Goal: Task Accomplishment & Management: Manage account settings

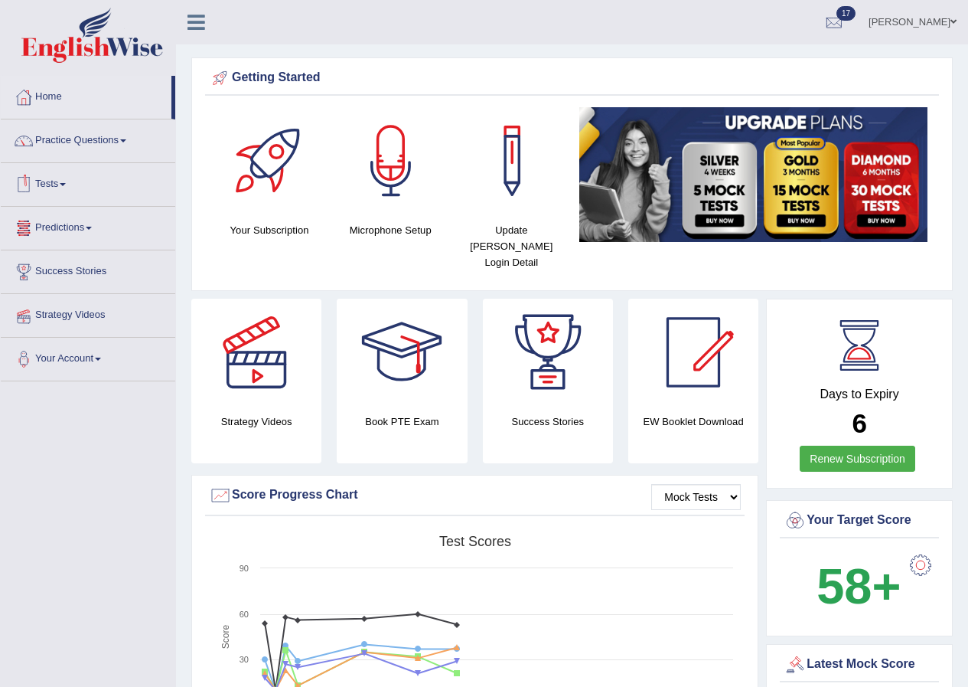
click at [63, 182] on link "Tests" at bounding box center [88, 182] width 175 height 38
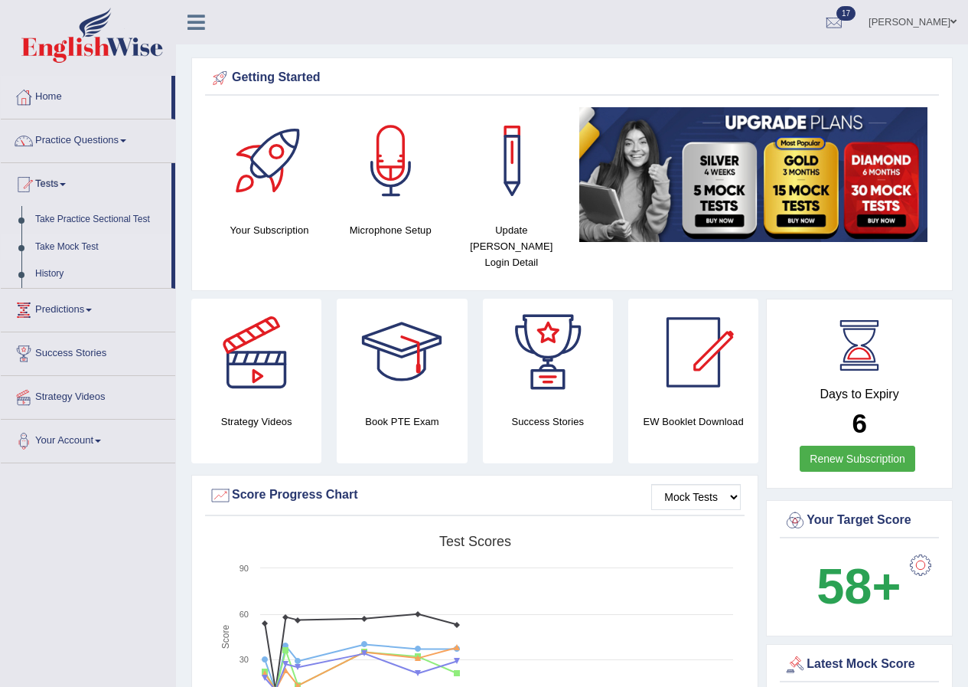
click at [70, 248] on link "Take Mock Test" at bounding box center [99, 247] width 143 height 28
click at [53, 272] on link "History" at bounding box center [99, 274] width 143 height 28
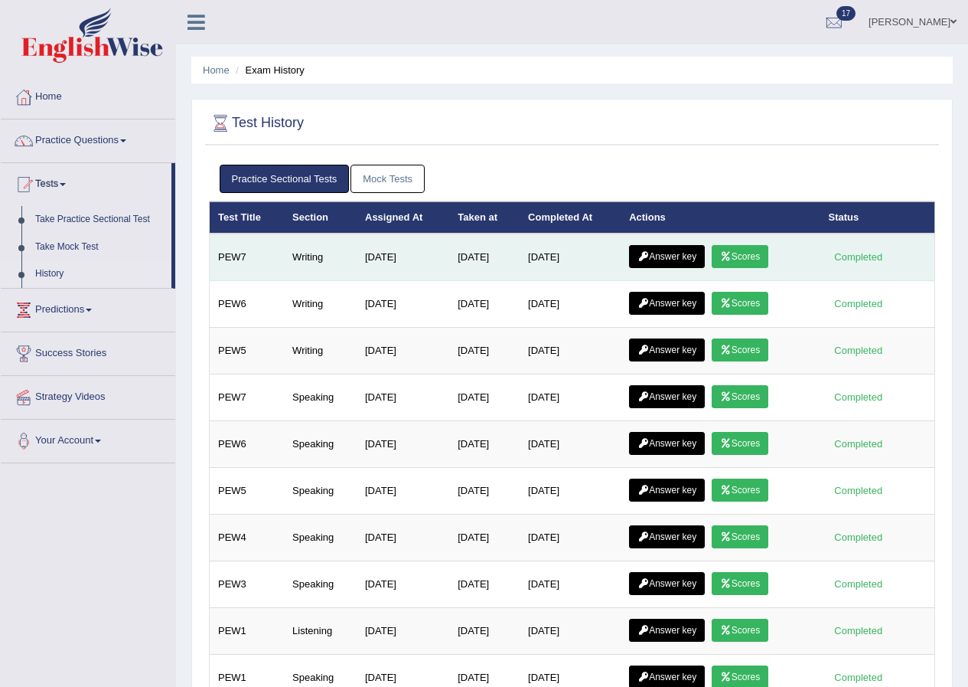
click at [762, 254] on link "Scores" at bounding box center [740, 256] width 57 height 23
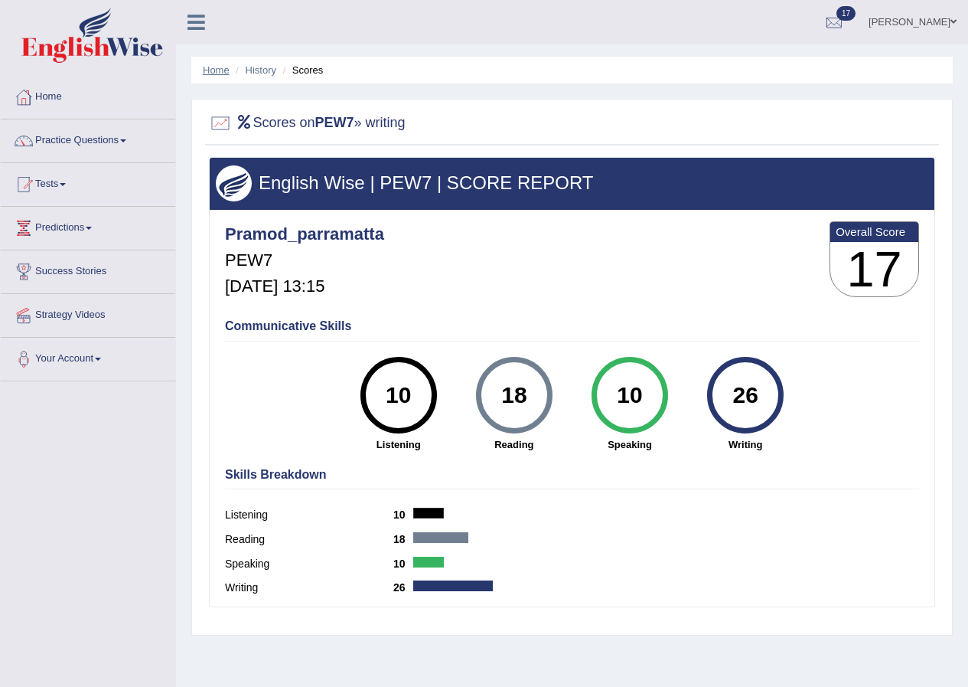
click at [224, 70] on link "Home" at bounding box center [216, 69] width 27 height 11
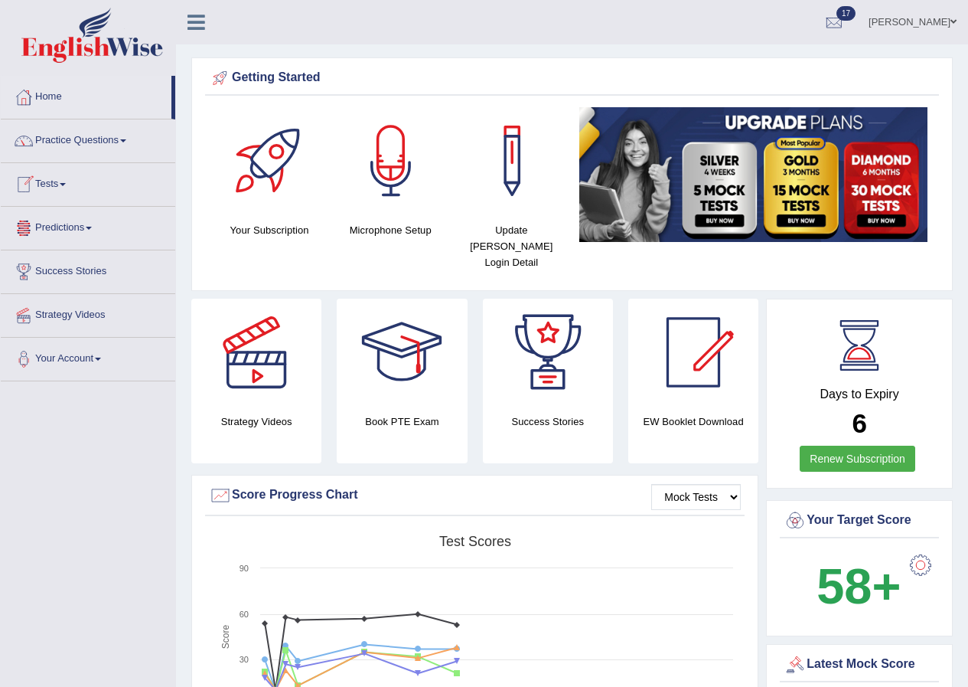
click at [65, 184] on span at bounding box center [63, 184] width 6 height 3
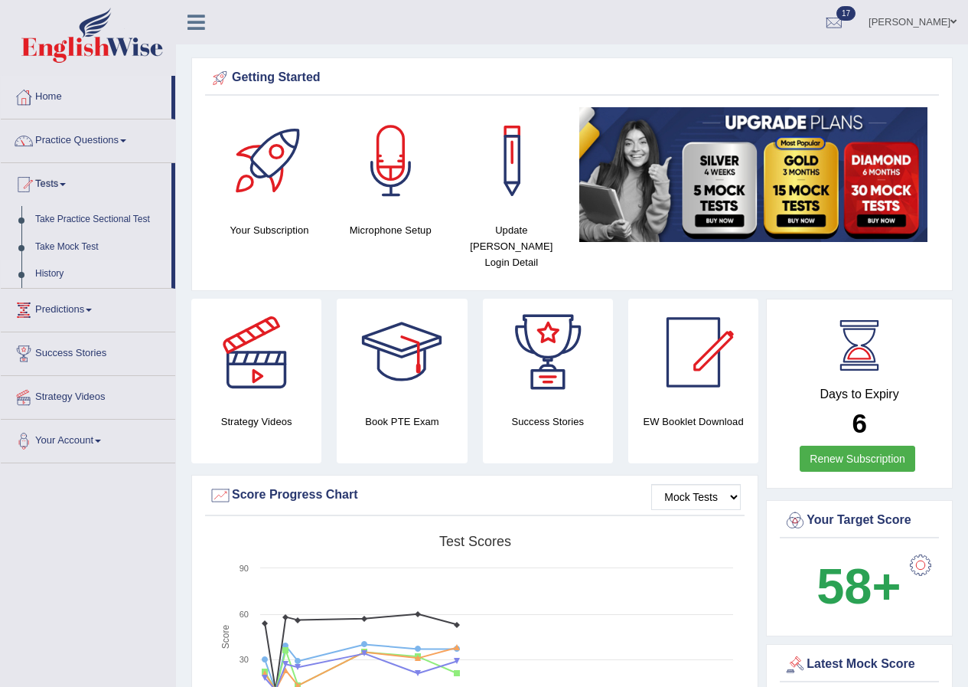
click at [60, 272] on link "History" at bounding box center [99, 274] width 143 height 28
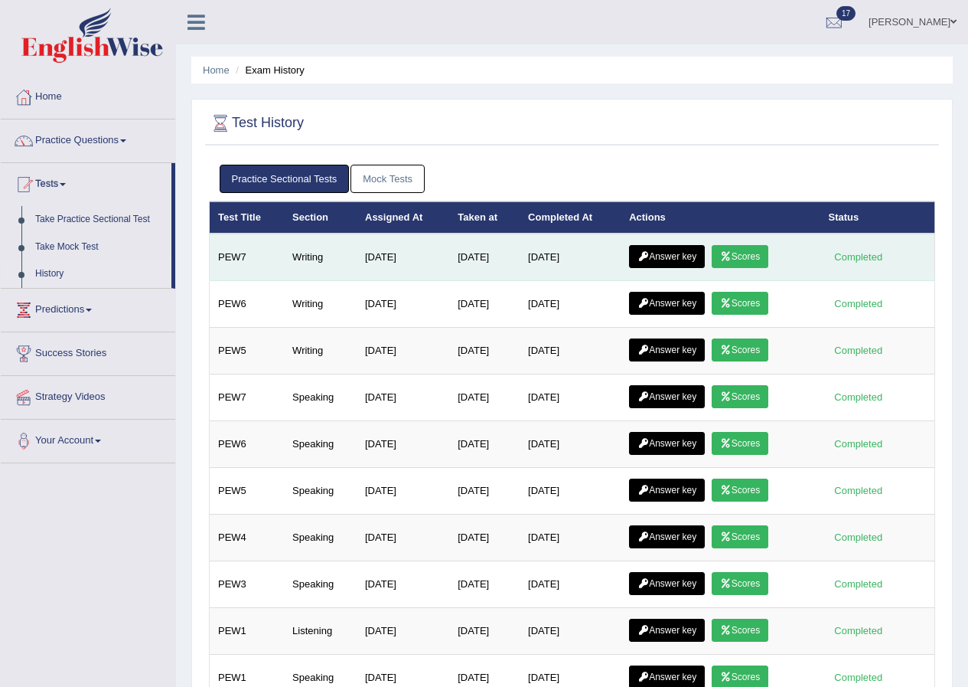
click at [689, 255] on link "Answer key" at bounding box center [667, 256] width 76 height 23
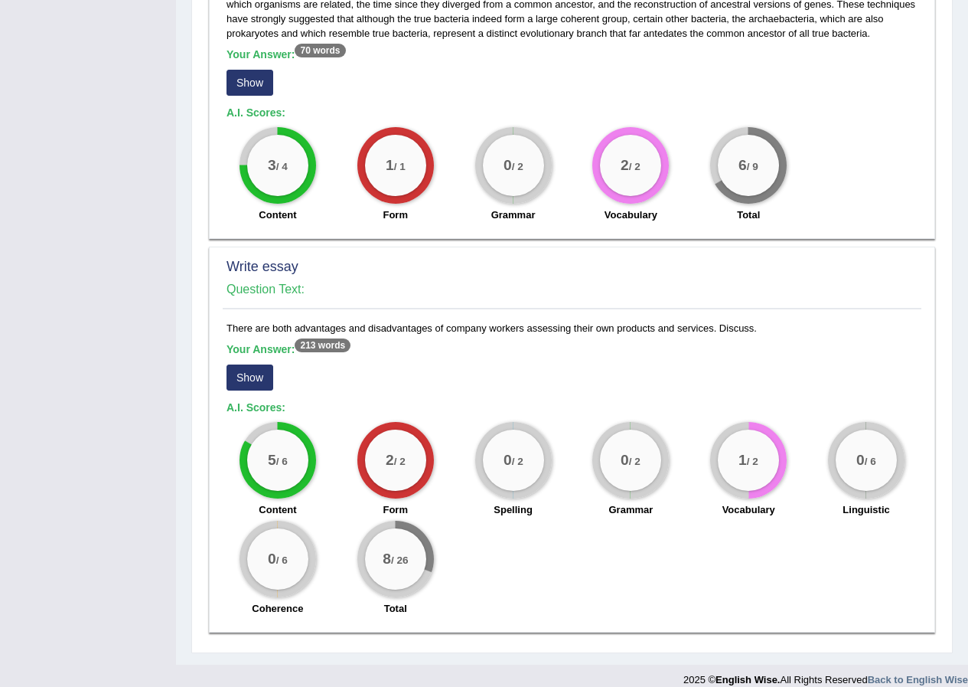
scroll to position [911, 0]
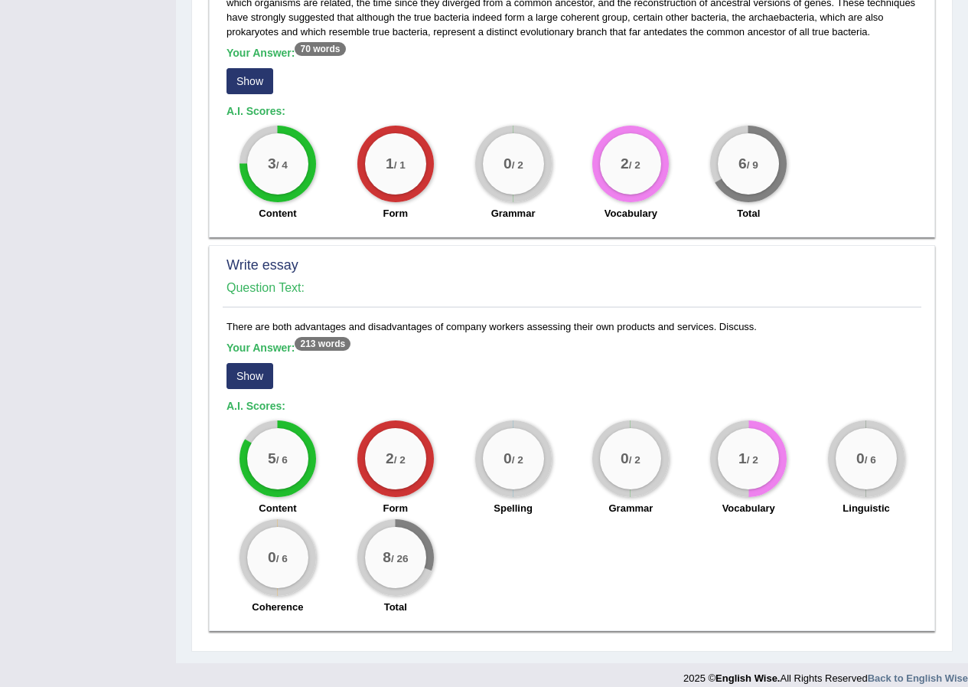
click at [263, 363] on button "Show" at bounding box center [250, 376] width 47 height 26
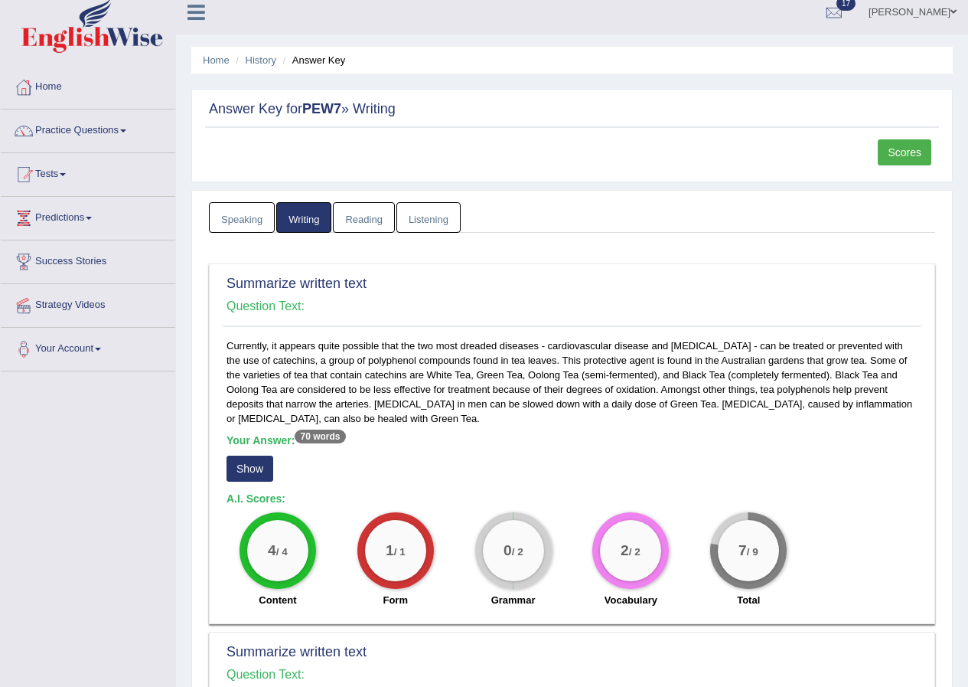
scroll to position [0, 0]
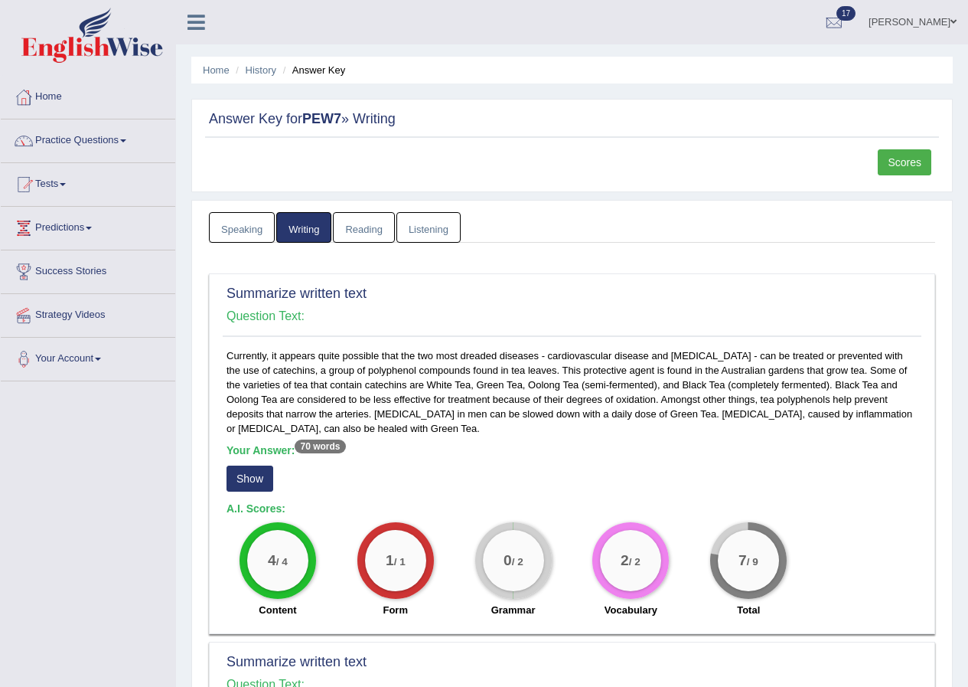
drag, startPoint x: 907, startPoint y: 1, endPoint x: 654, endPoint y: 28, distance: 254.8
click at [644, 31] on ul "[PERSON_NAME] Toggle navigation Username: pramod_parramatta Access Type: Online…" at bounding box center [691, 22] width 555 height 44
click at [952, 21] on span at bounding box center [954, 22] width 6 height 10
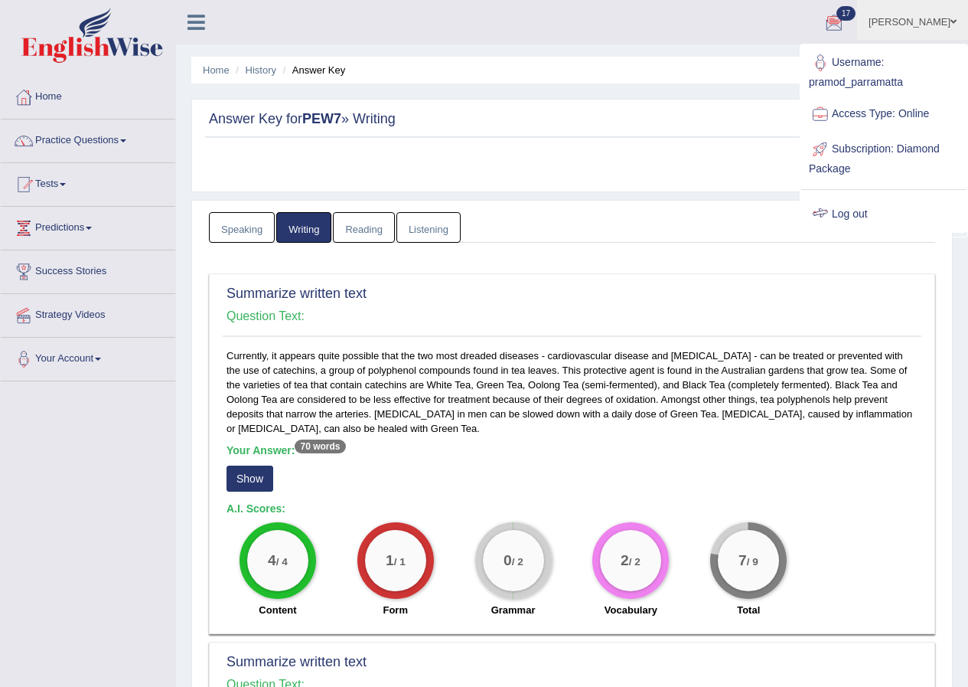
click at [846, 210] on link "Log out" at bounding box center [883, 214] width 165 height 35
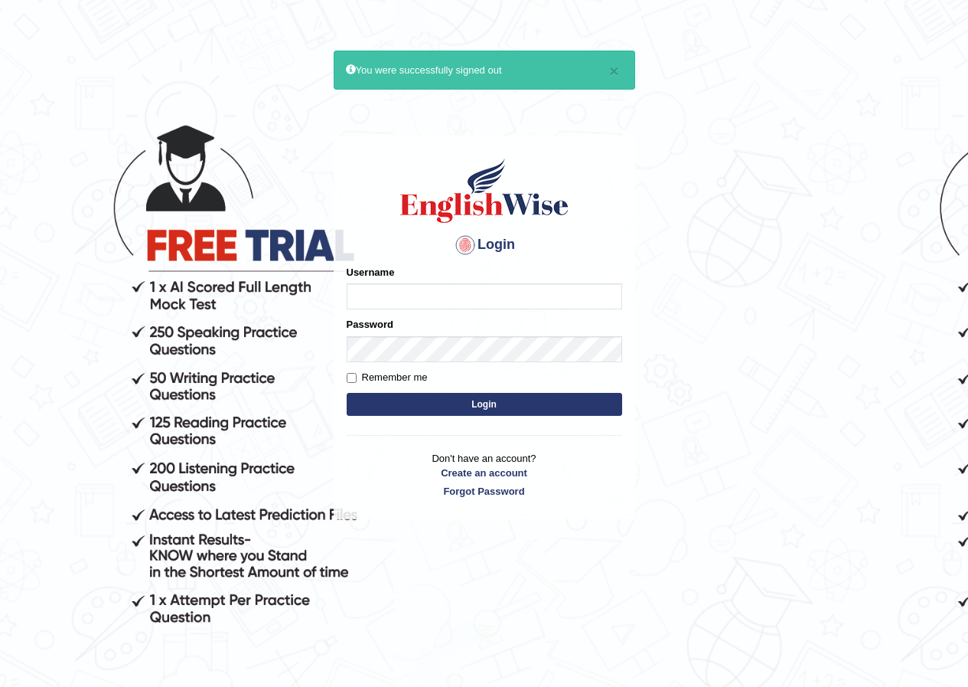
click at [347, 393] on button "Login" at bounding box center [485, 404] width 276 height 23
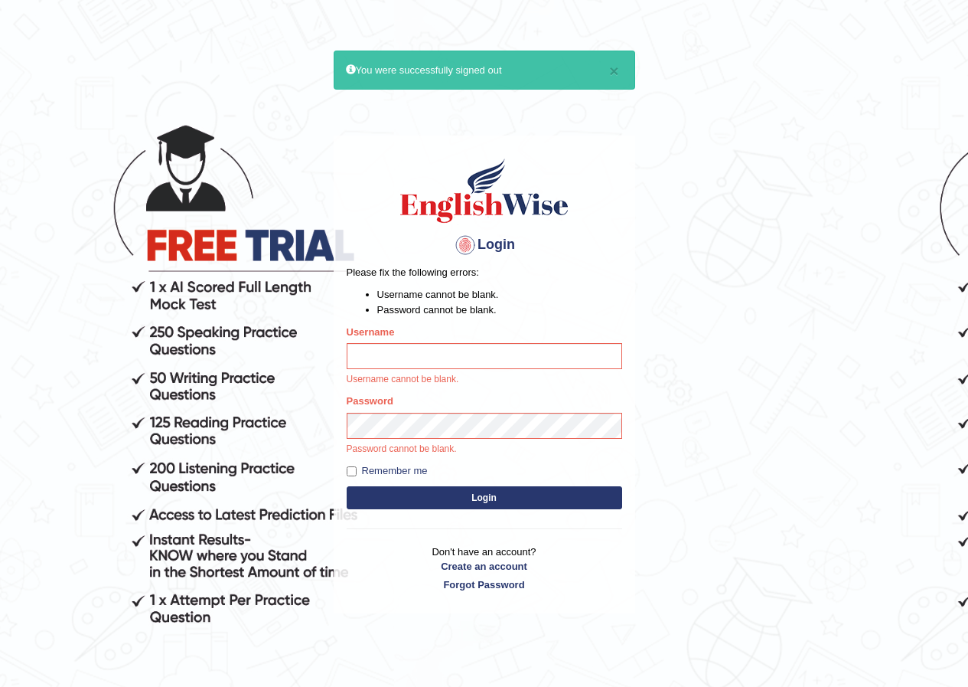
click at [347, 486] on button "Login" at bounding box center [485, 497] width 276 height 23
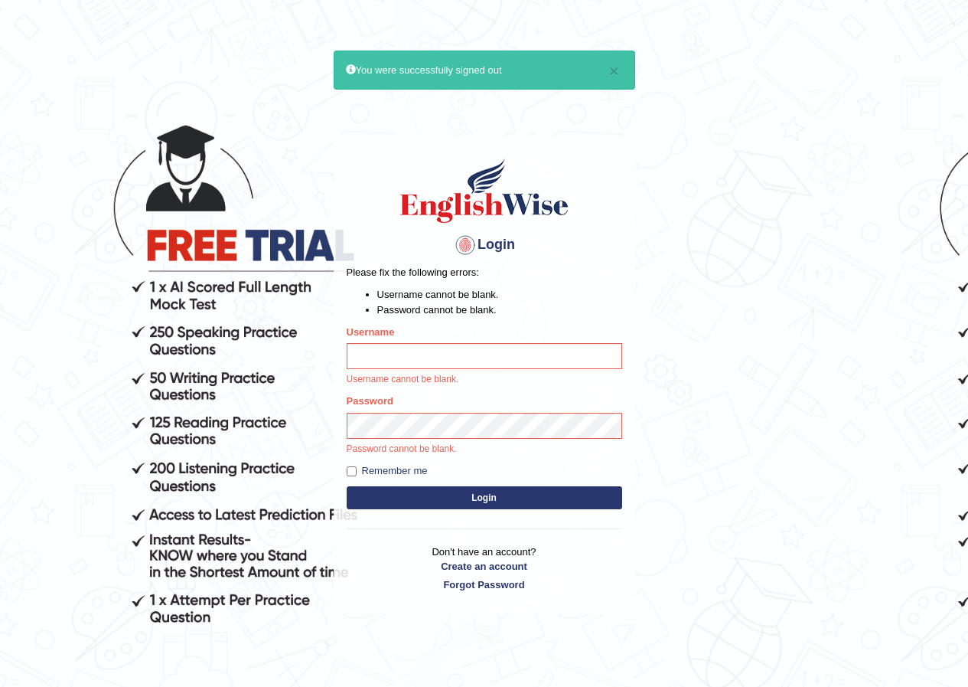
click at [347, 486] on button "Login" at bounding box center [485, 497] width 276 height 23
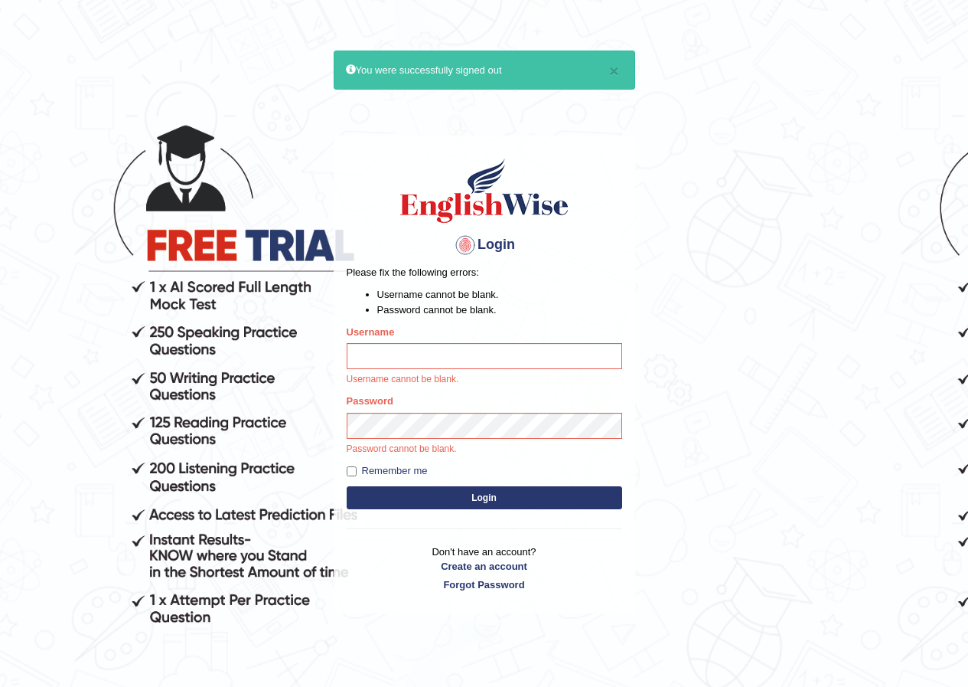
click at [347, 486] on button "Login" at bounding box center [485, 497] width 276 height 23
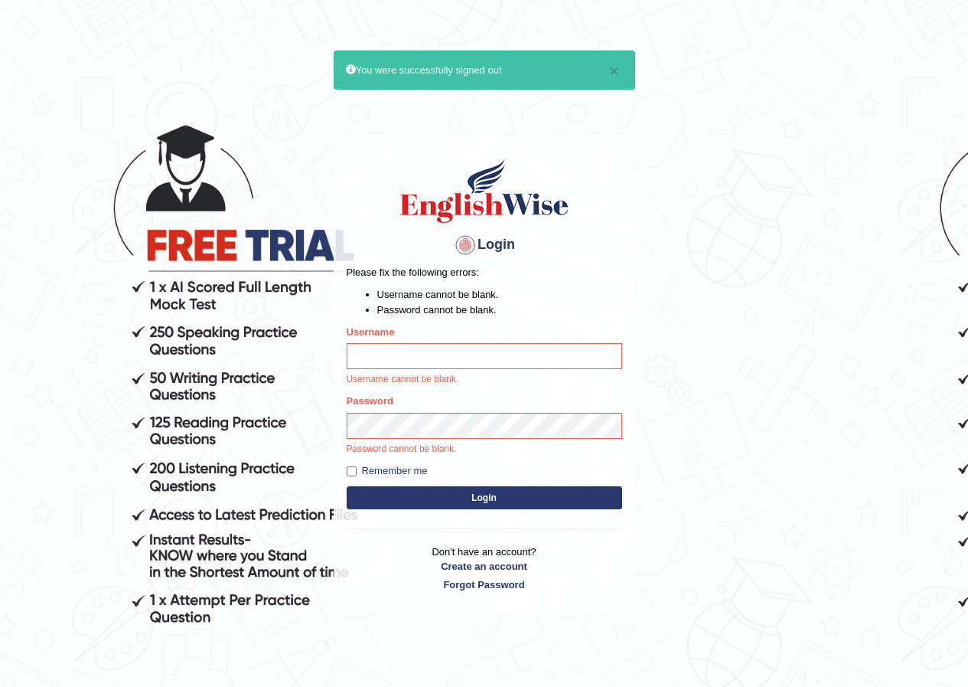
click at [347, 486] on button "Login" at bounding box center [485, 497] width 276 height 23
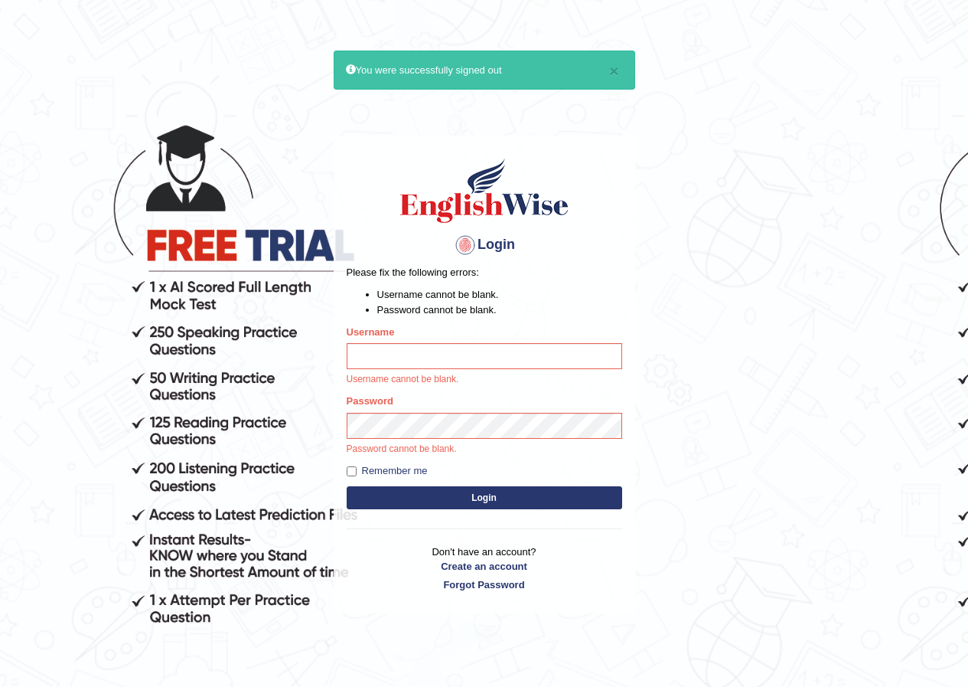
click at [347, 486] on button "Login" at bounding box center [485, 497] width 276 height 23
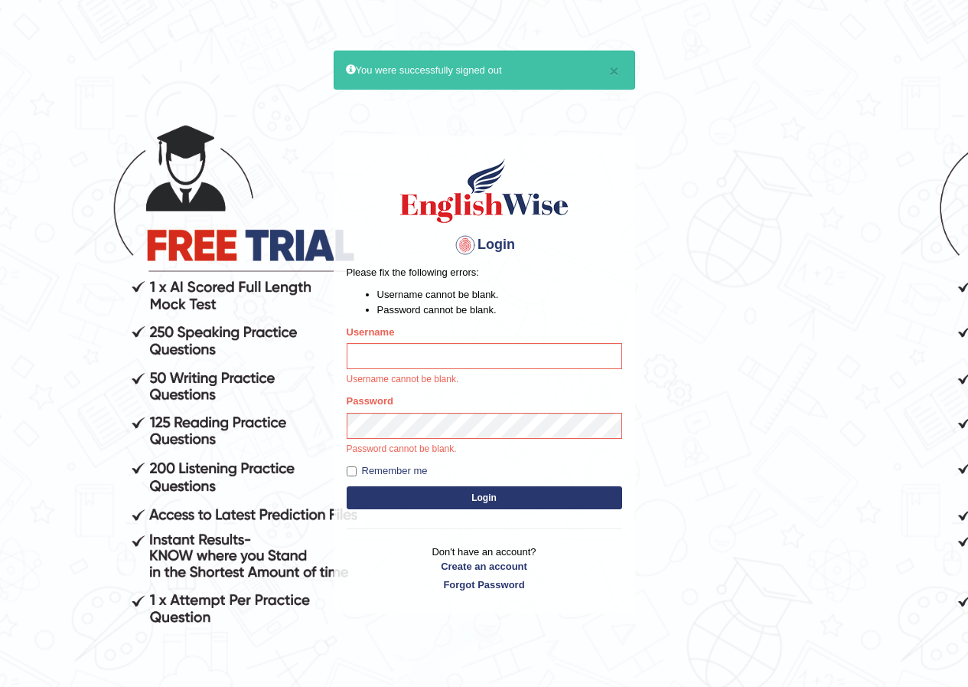
click at [347, 486] on button "Login" at bounding box center [485, 497] width 276 height 23
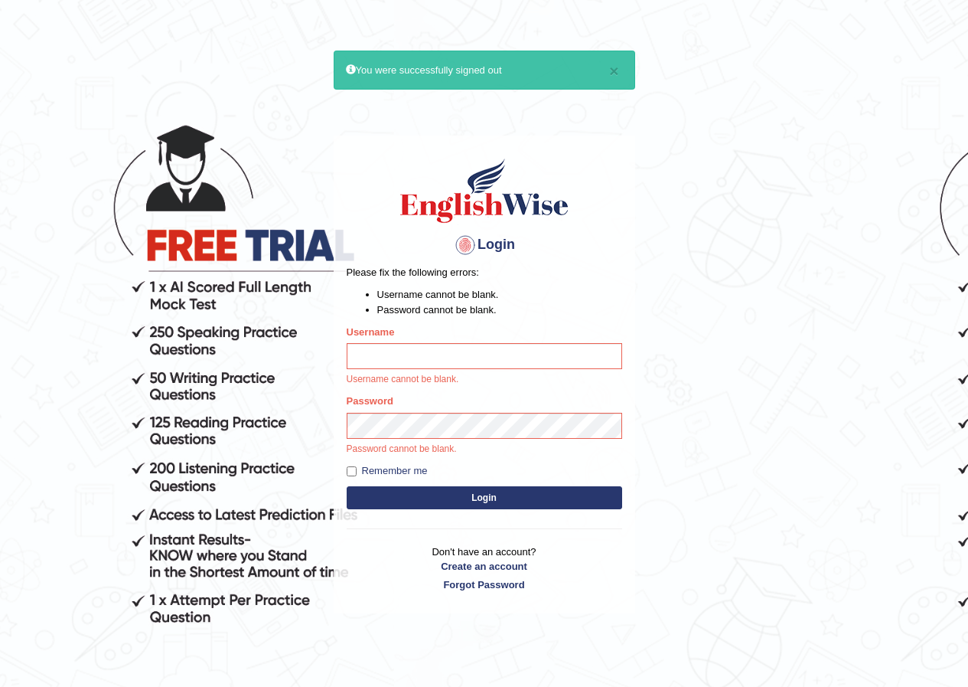
click at [347, 486] on button "Login" at bounding box center [485, 497] width 276 height 23
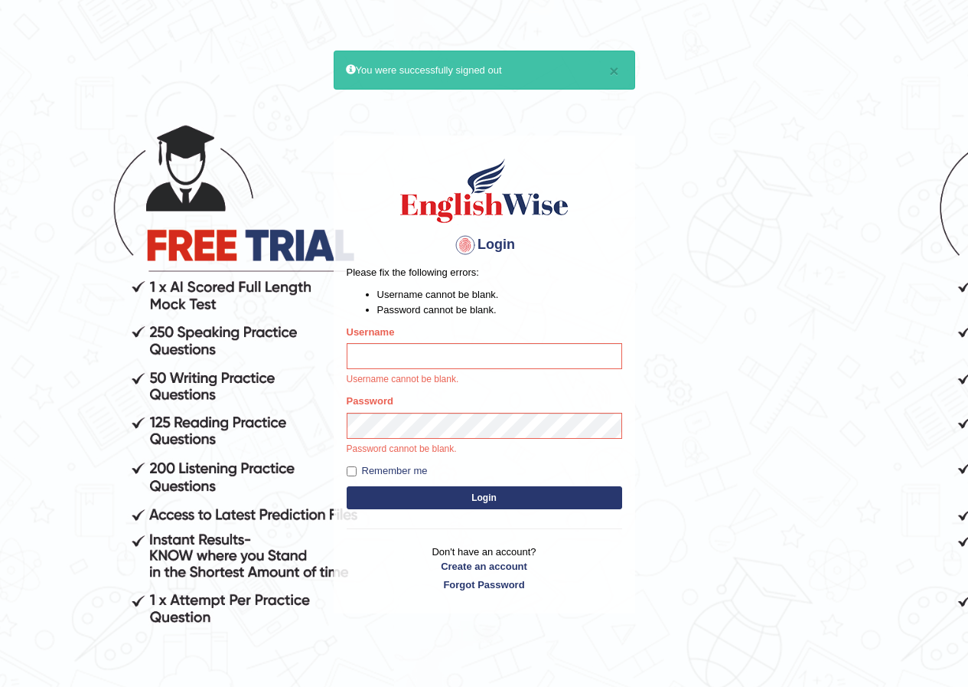
click at [347, 486] on button "Login" at bounding box center [485, 497] width 276 height 23
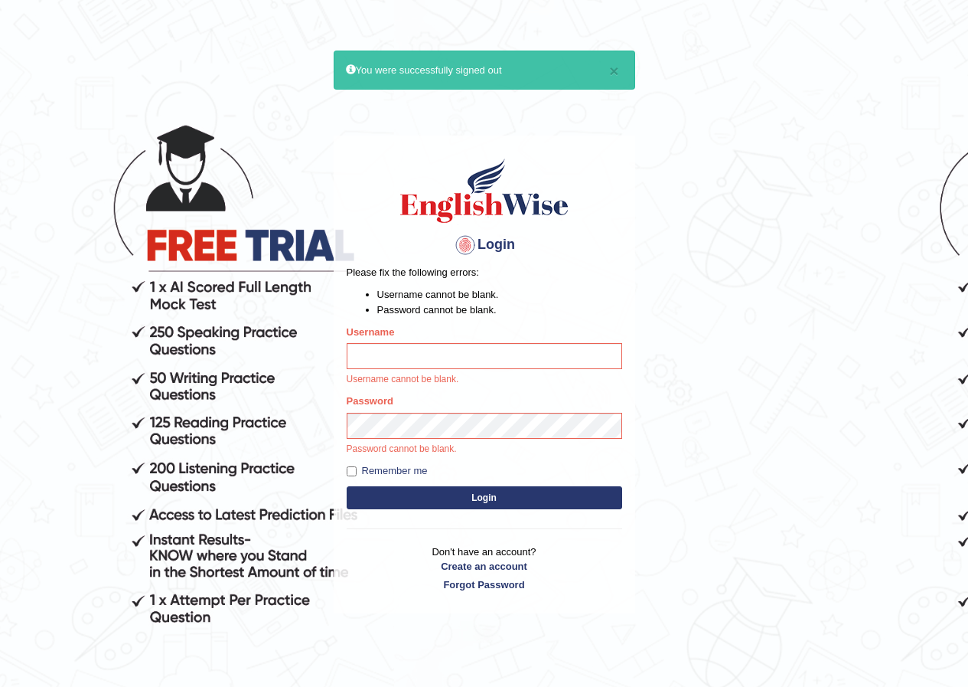
click at [347, 486] on button "Login" at bounding box center [485, 497] width 276 height 23
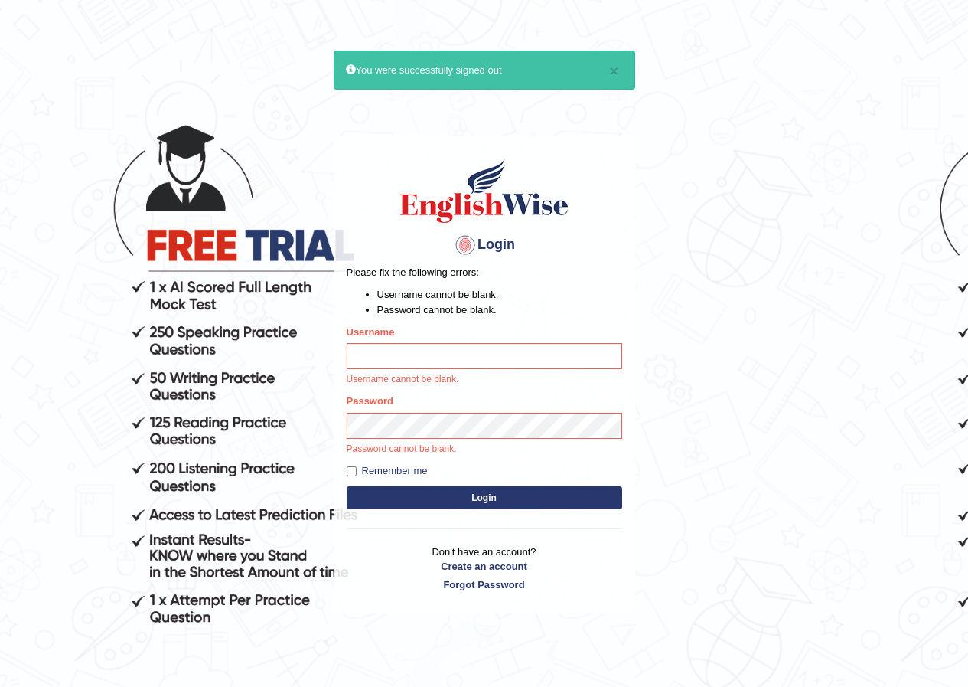
click at [347, 486] on button "Login" at bounding box center [485, 497] width 276 height 23
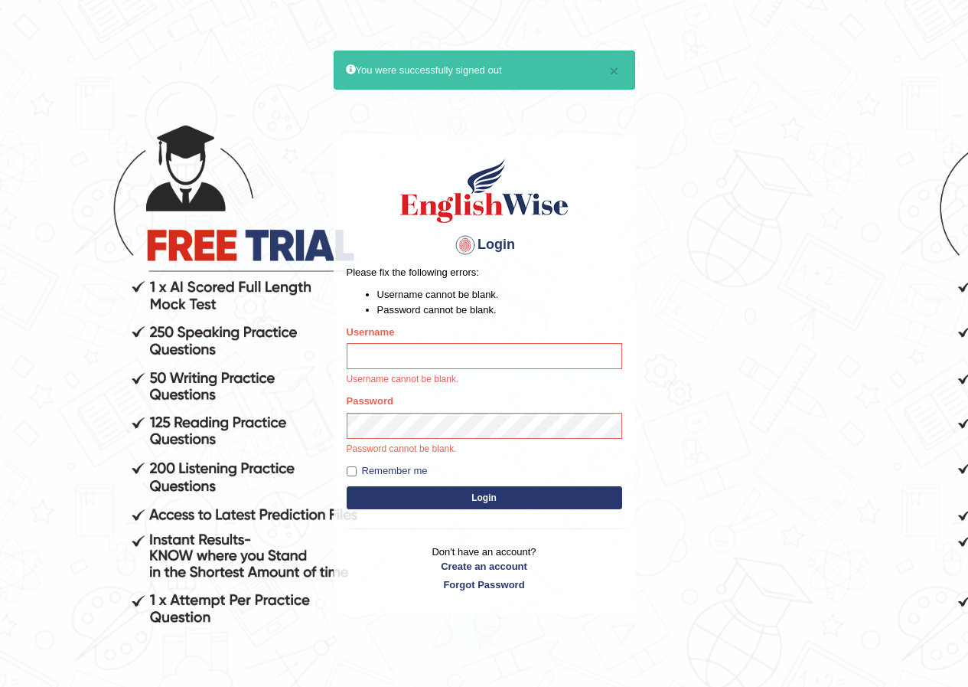
click at [347, 486] on button "Login" at bounding box center [485, 497] width 276 height 23
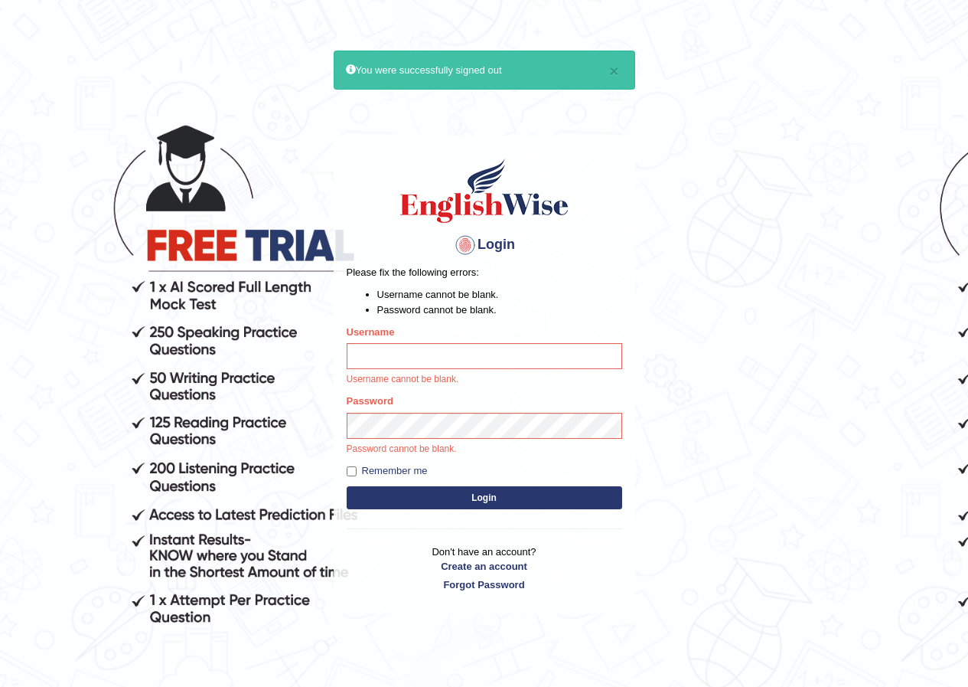
click at [347, 486] on button "Login" at bounding box center [485, 497] width 276 height 23
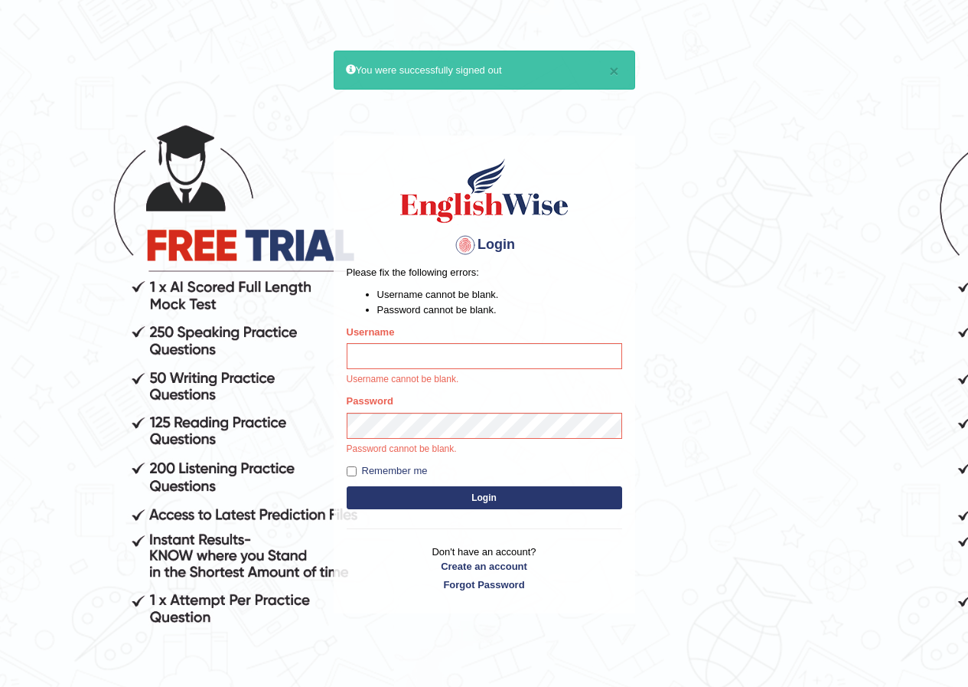
click at [347, 486] on button "Login" at bounding box center [485, 497] width 276 height 23
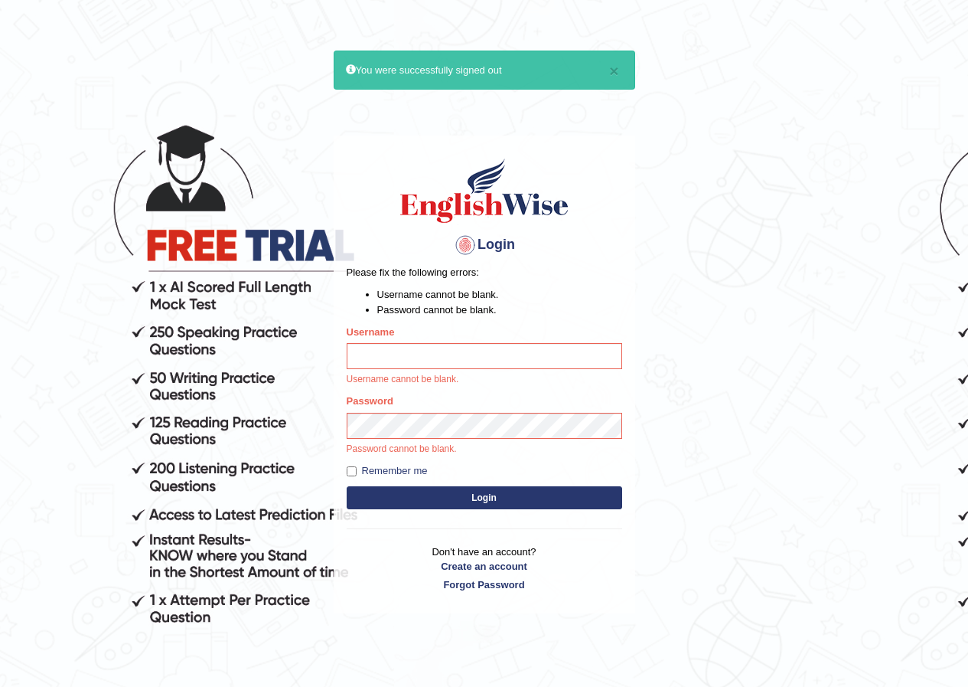
click at [347, 486] on button "Login" at bounding box center [485, 497] width 276 height 23
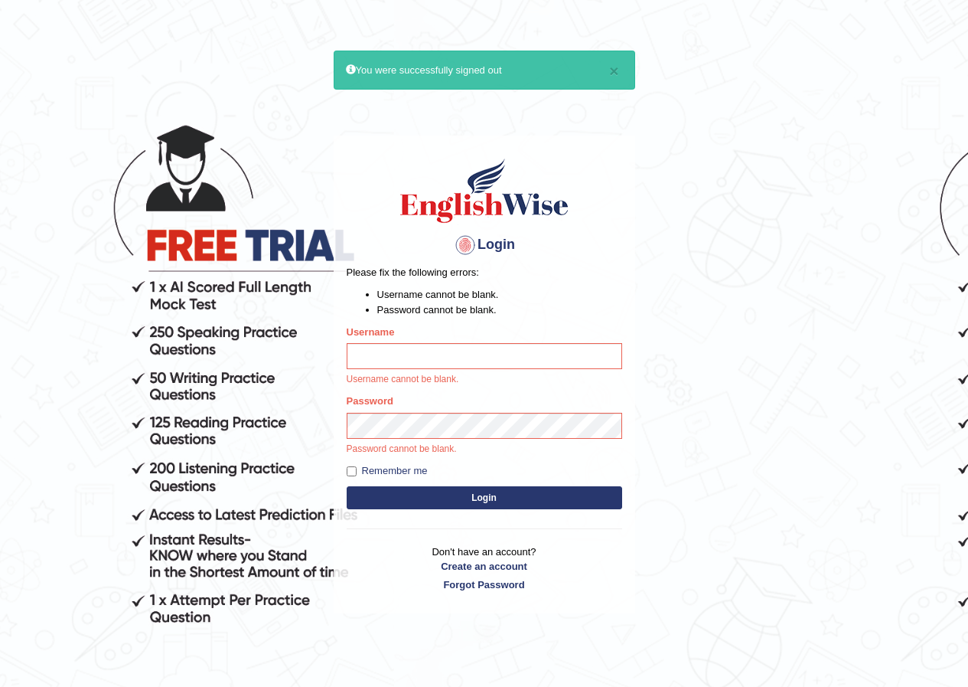
click at [347, 486] on button "Login" at bounding box center [485, 497] width 276 height 23
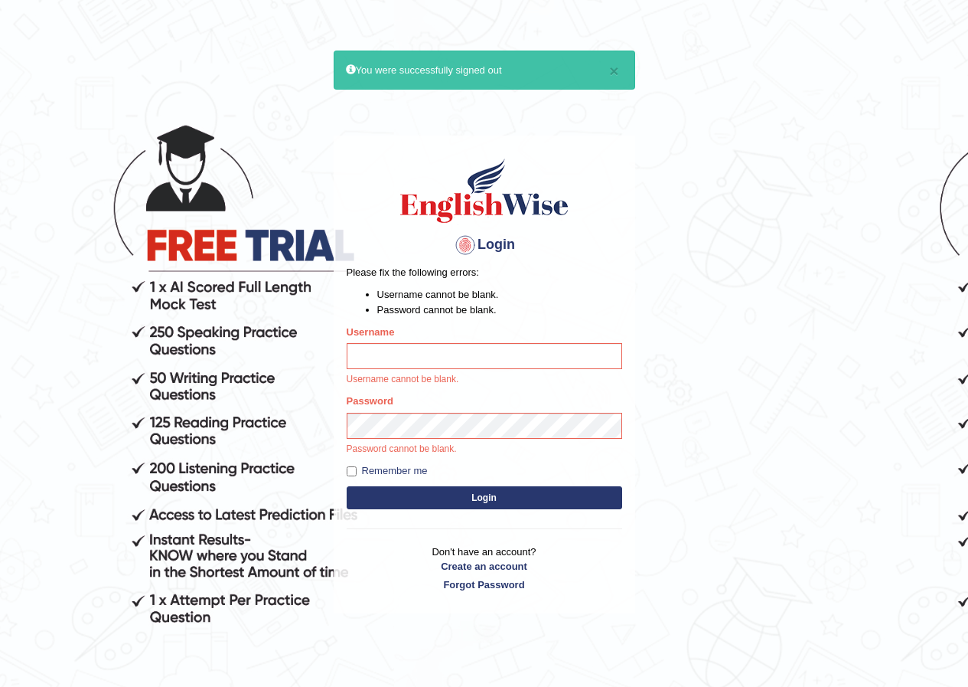
click at [347, 486] on button "Login" at bounding box center [485, 497] width 276 height 23
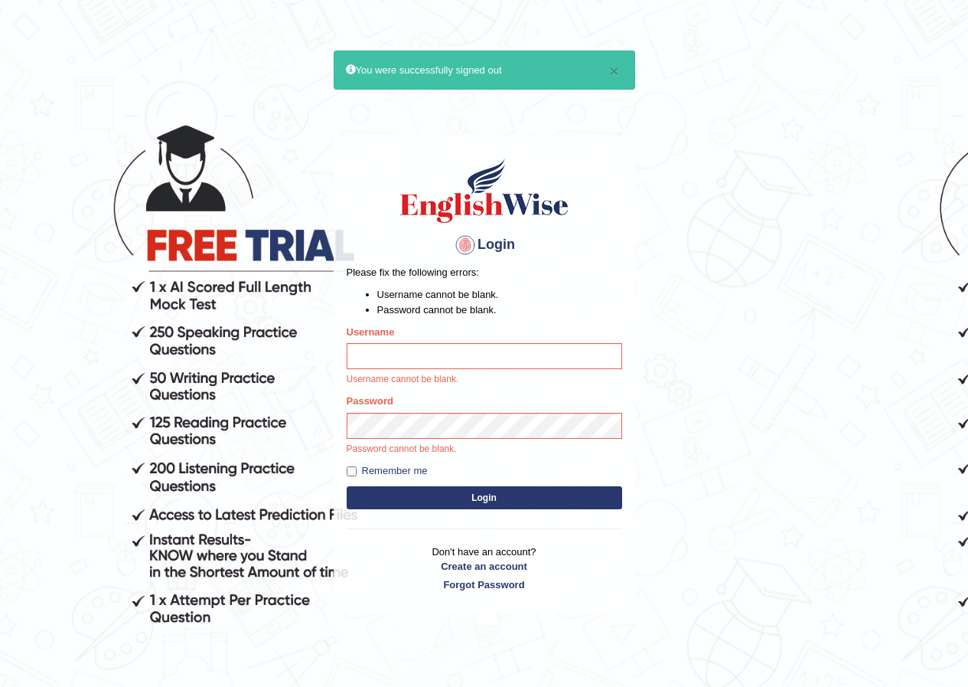
click at [347, 486] on button "Login" at bounding box center [485, 497] width 276 height 23
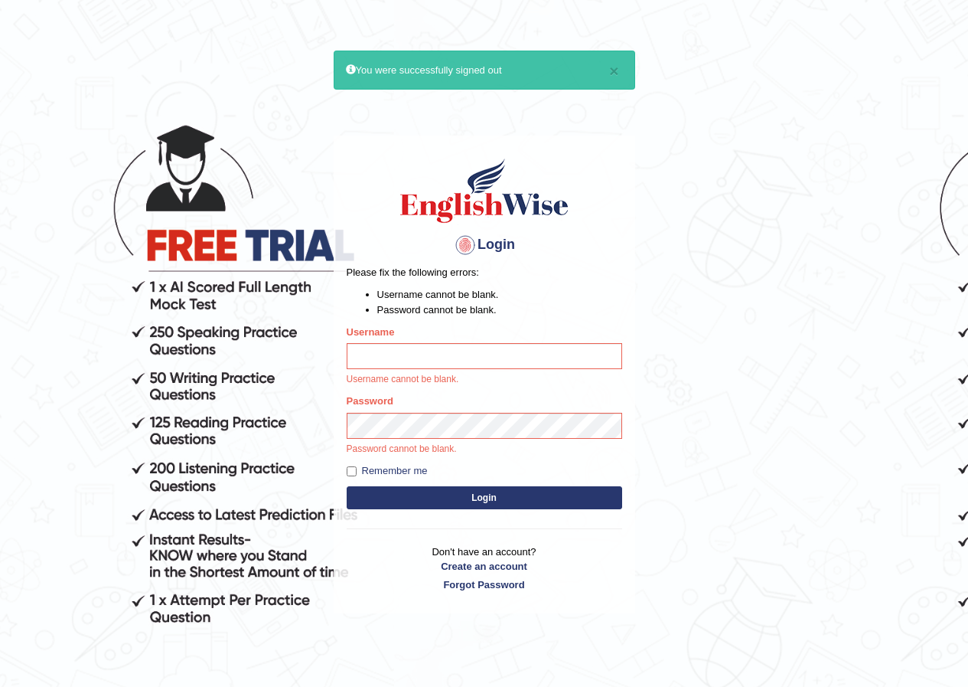
click at [347, 486] on button "Login" at bounding box center [485, 497] width 276 height 23
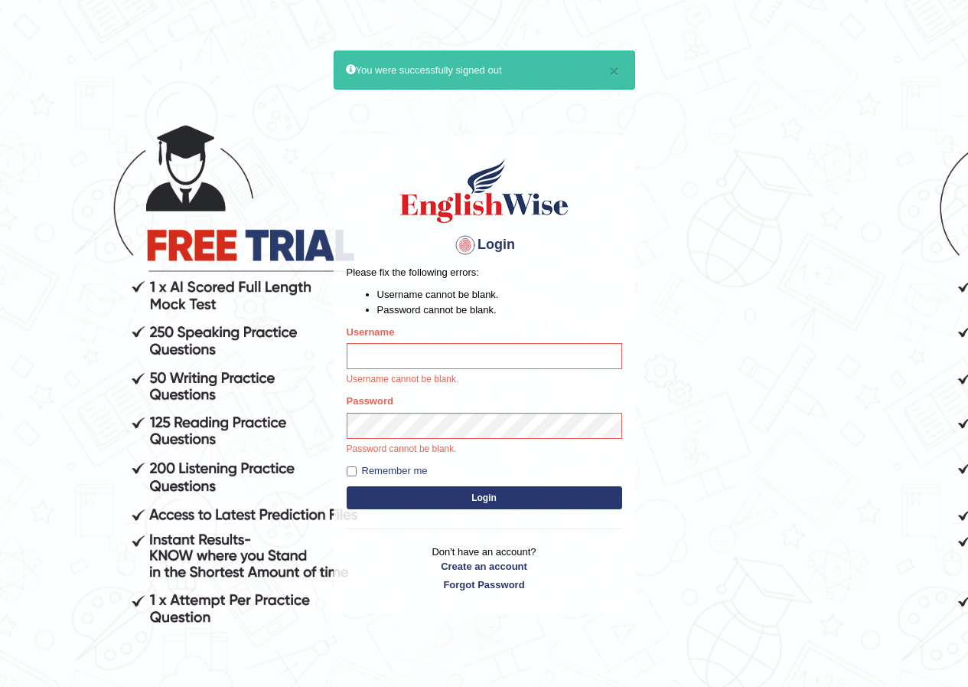
click at [347, 486] on button "Login" at bounding box center [485, 497] width 276 height 23
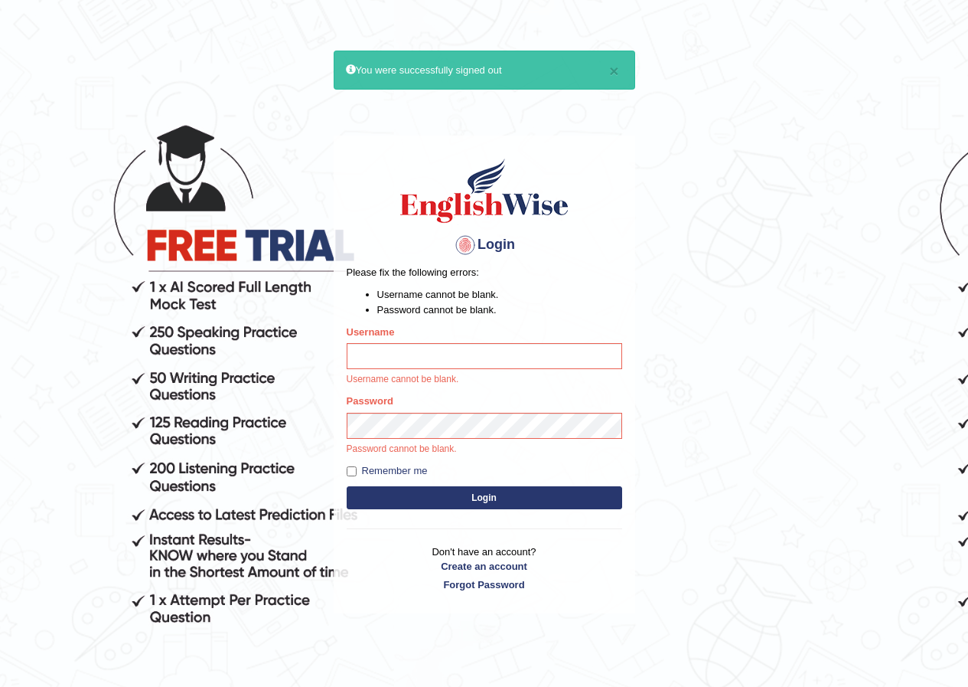
click at [347, 486] on button "Login" at bounding box center [485, 497] width 276 height 23
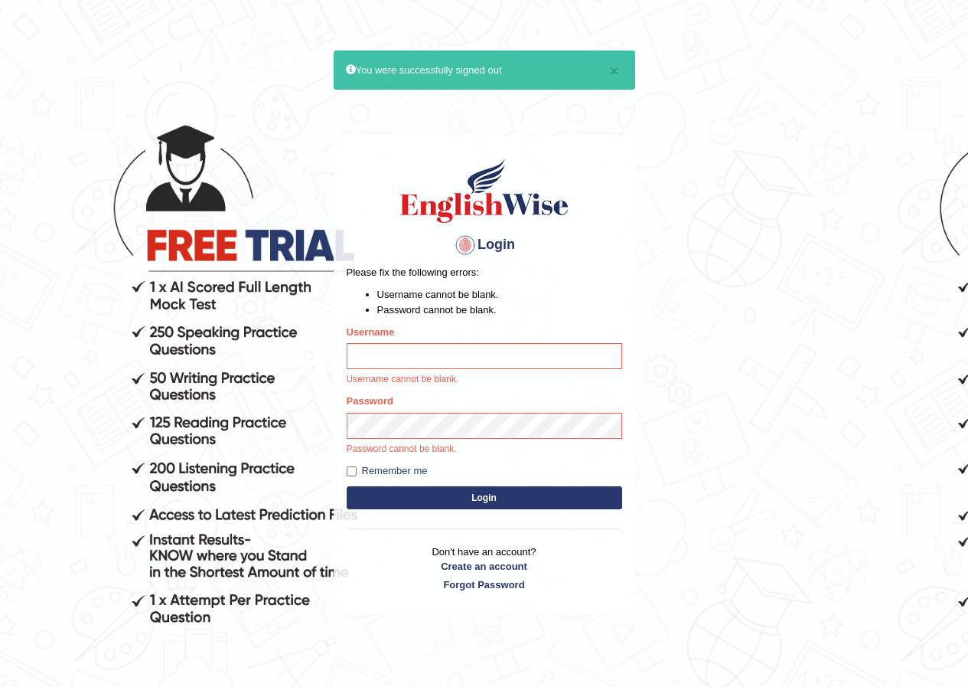
click at [347, 486] on button "Login" at bounding box center [485, 497] width 276 height 23
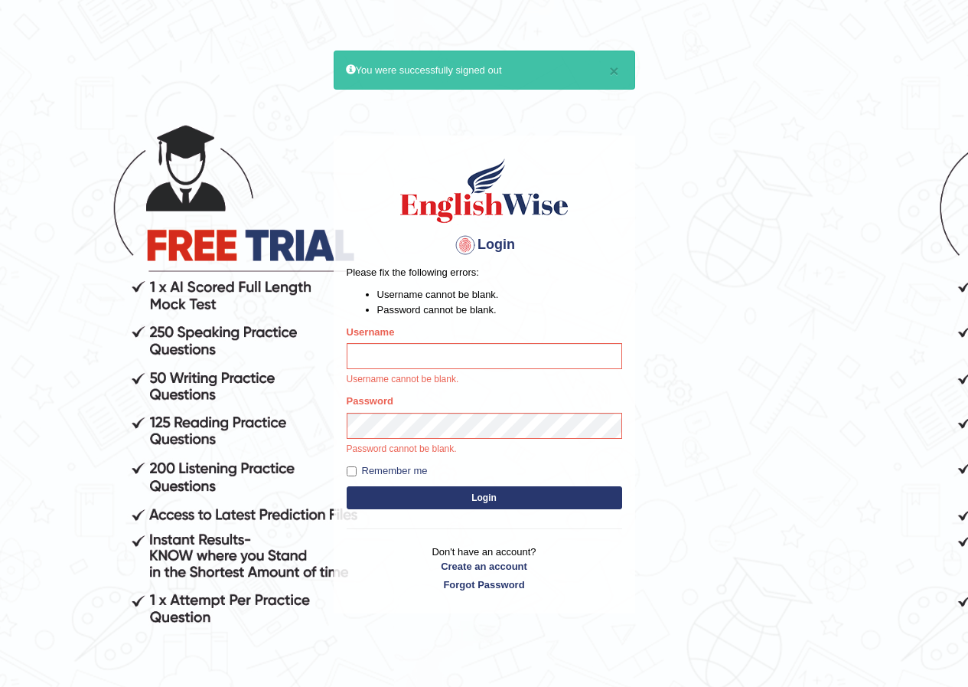
click at [347, 486] on button "Login" at bounding box center [485, 497] width 276 height 23
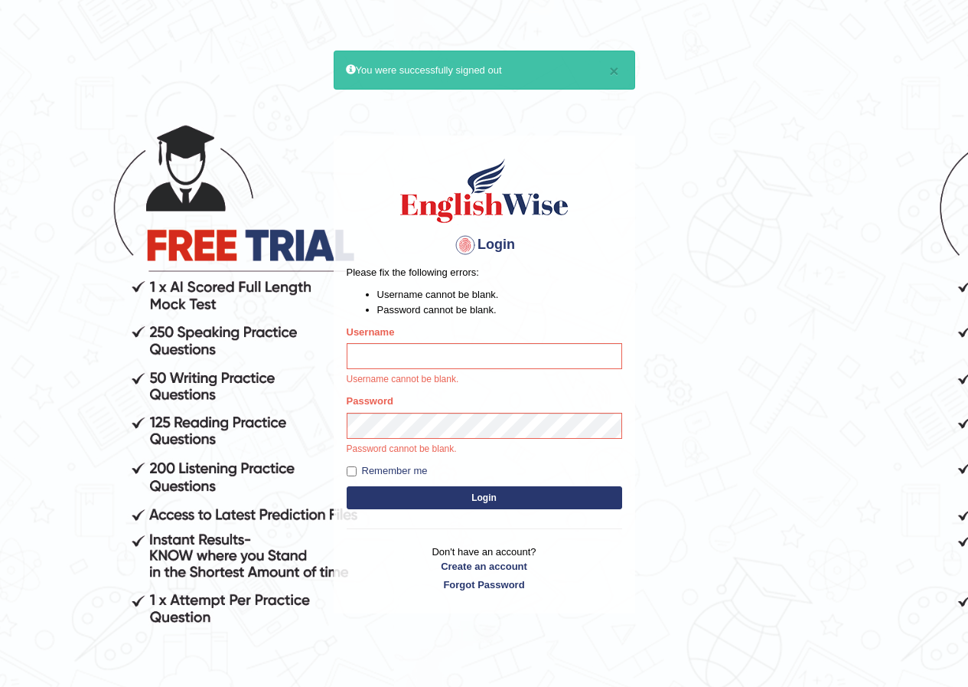
click at [347, 486] on button "Login" at bounding box center [485, 497] width 276 height 23
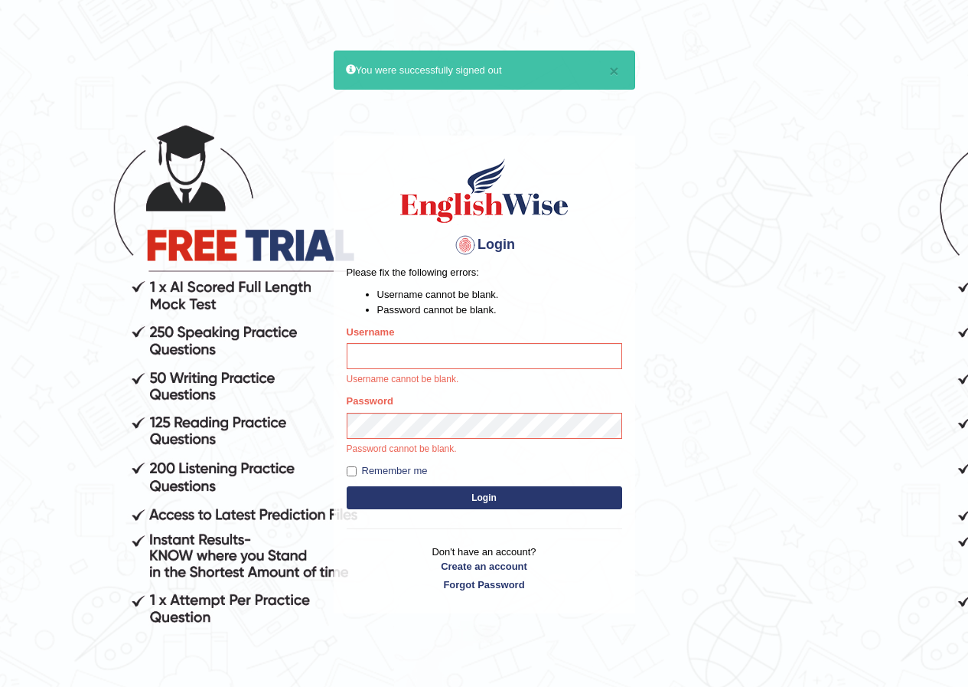
click at [347, 486] on button "Login" at bounding box center [485, 497] width 276 height 23
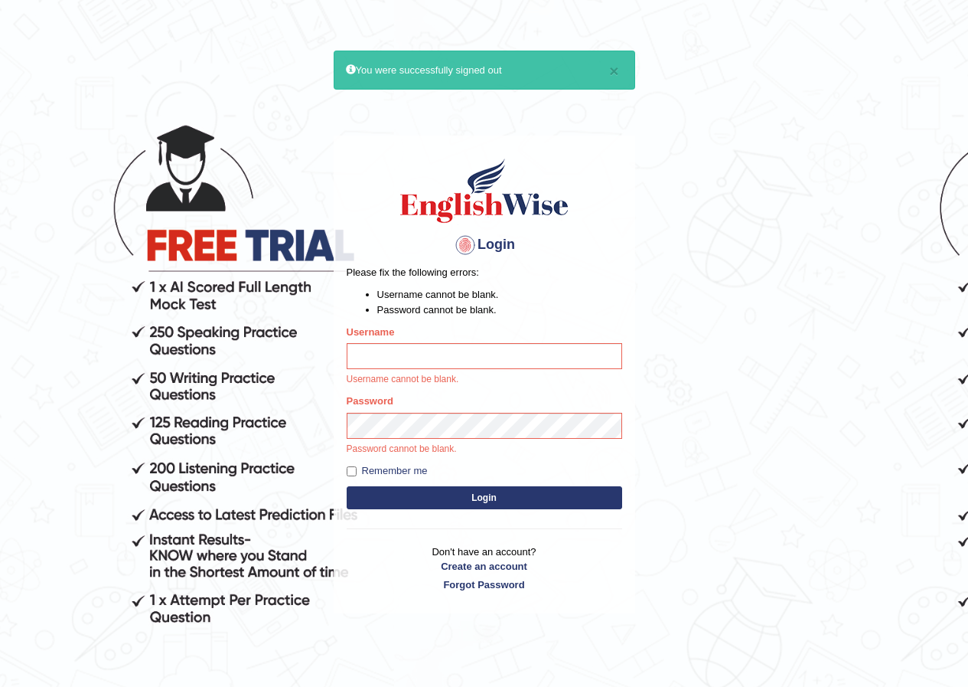
click at [347, 486] on button "Login" at bounding box center [485, 497] width 276 height 23
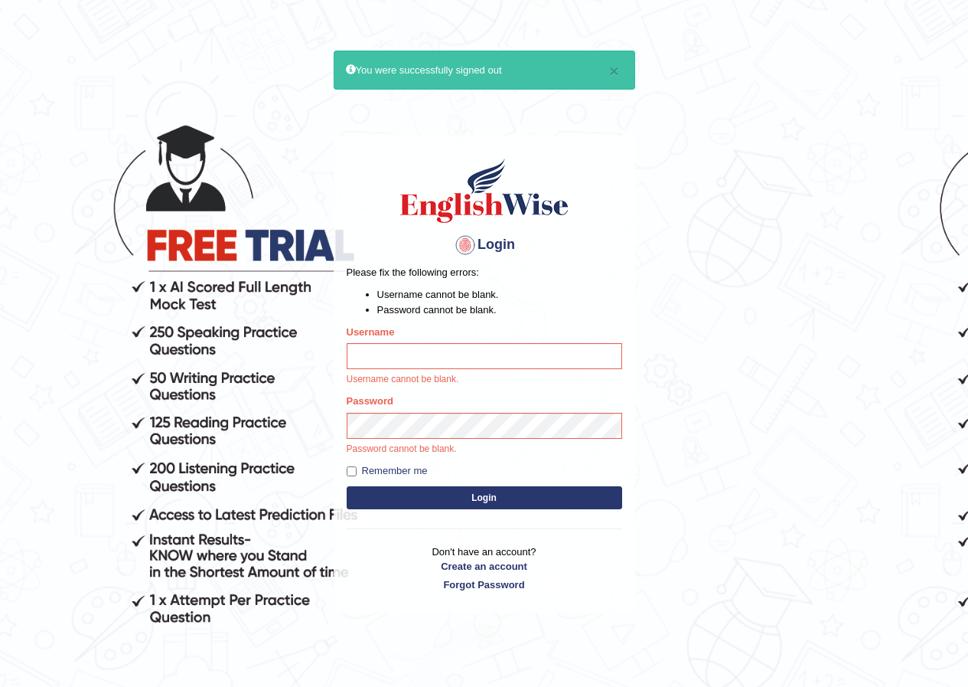
click at [347, 486] on button "Login" at bounding box center [485, 497] width 276 height 23
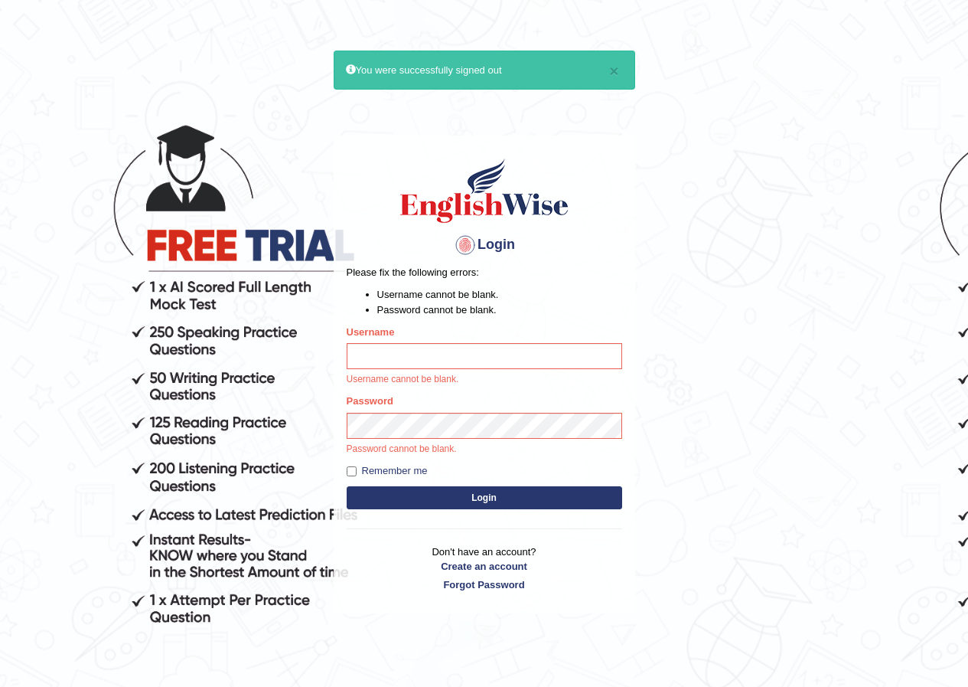
click at [347, 486] on button "Login" at bounding box center [485, 497] width 276 height 23
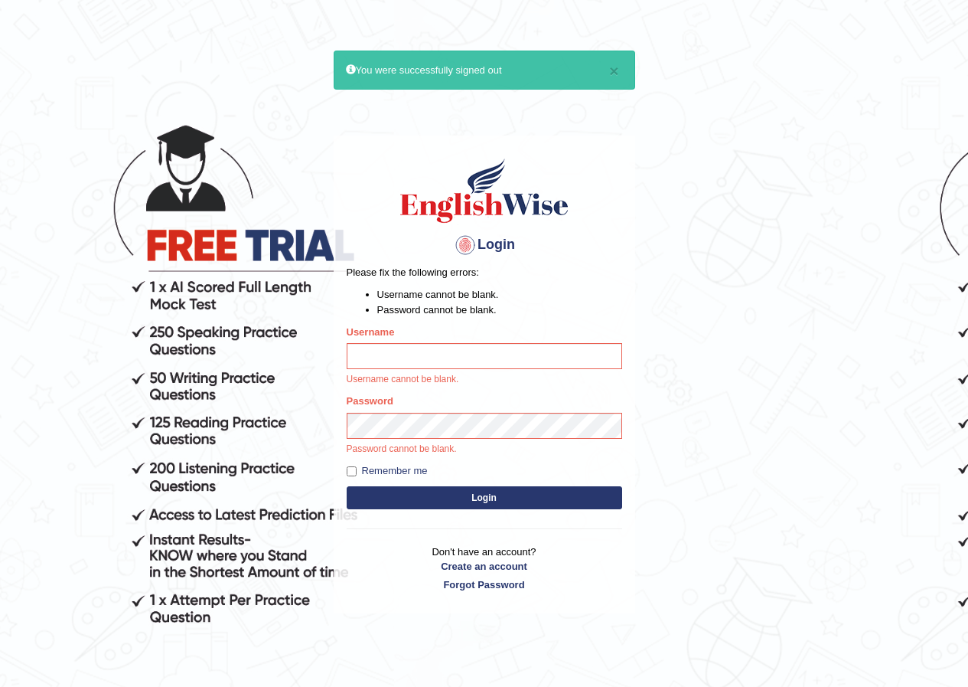
click at [347, 486] on button "Login" at bounding box center [485, 497] width 276 height 23
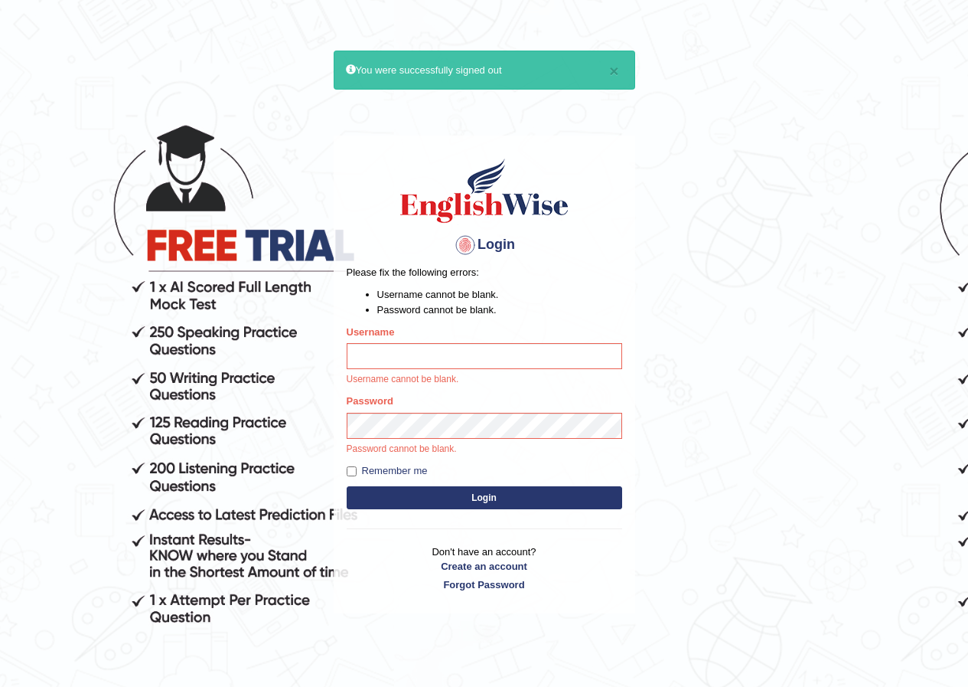
click at [347, 486] on button "Login" at bounding box center [485, 497] width 276 height 23
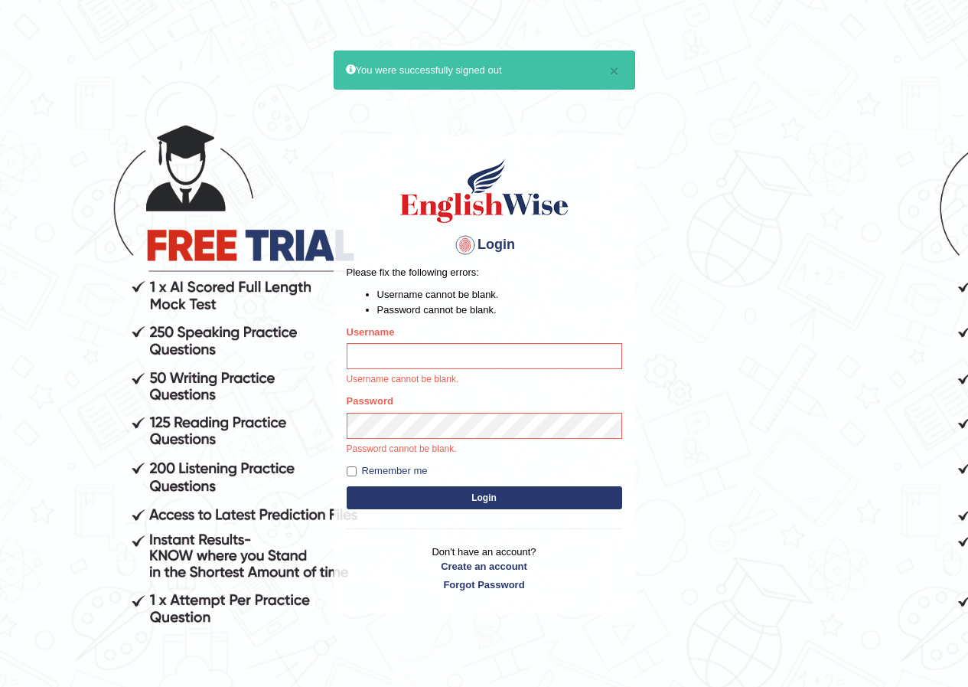
click at [347, 486] on button "Login" at bounding box center [485, 497] width 276 height 23
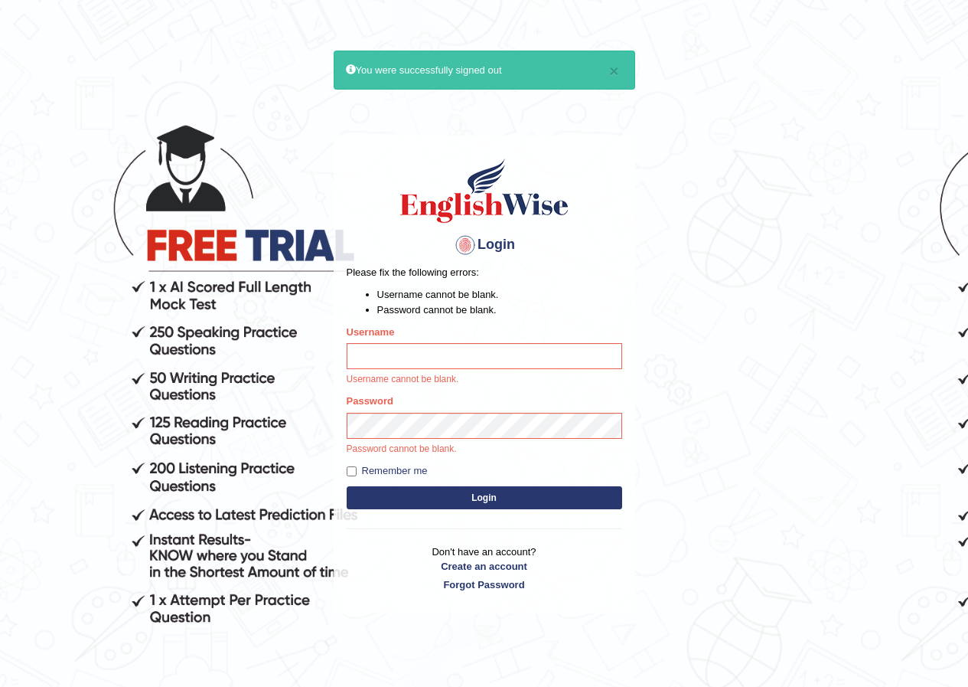
click at [347, 486] on button "Login" at bounding box center [485, 497] width 276 height 23
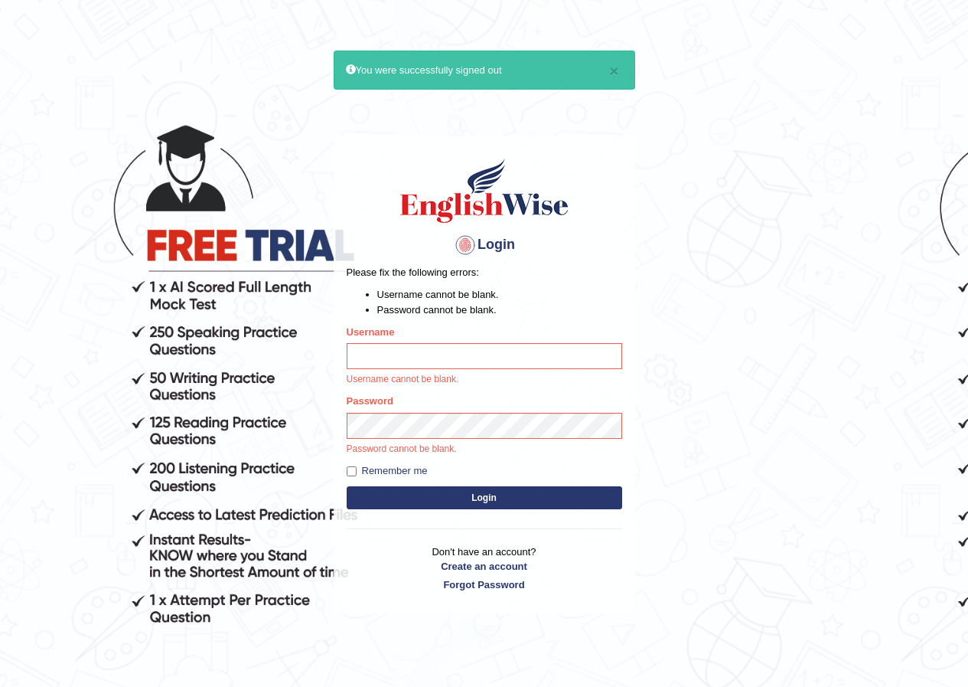
click at [347, 486] on button "Login" at bounding box center [485, 497] width 276 height 23
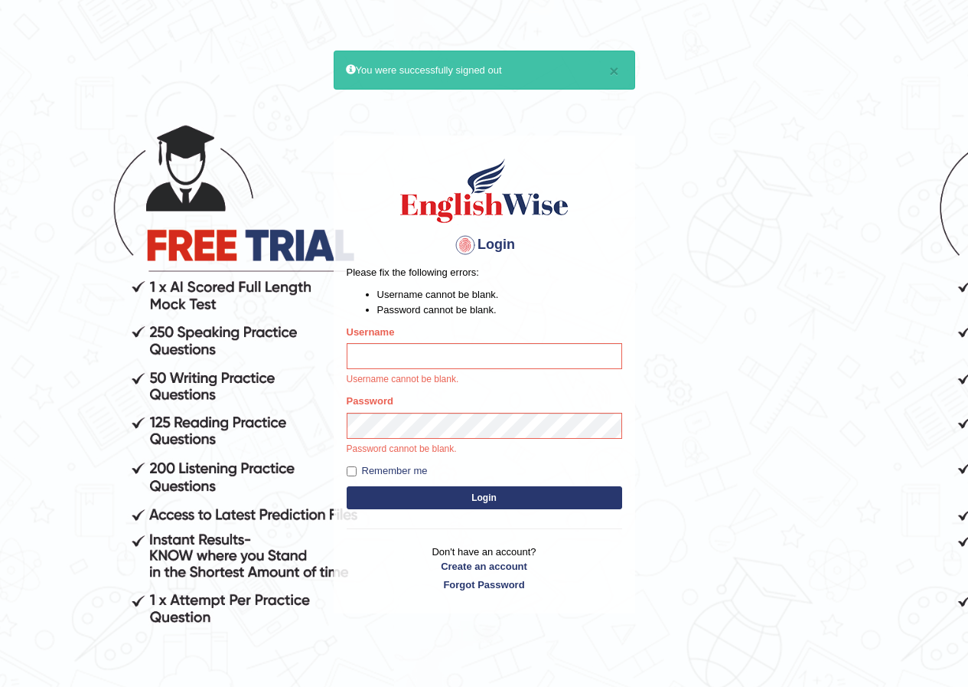
click at [347, 486] on button "Login" at bounding box center [485, 497] width 276 height 23
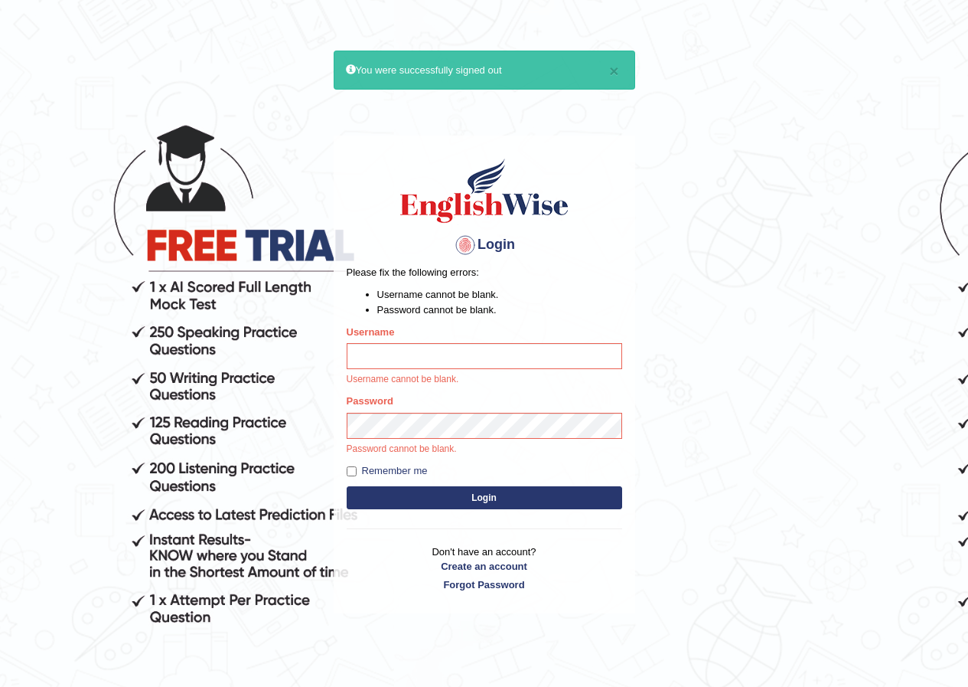
click at [347, 486] on button "Login" at bounding box center [485, 497] width 276 height 23
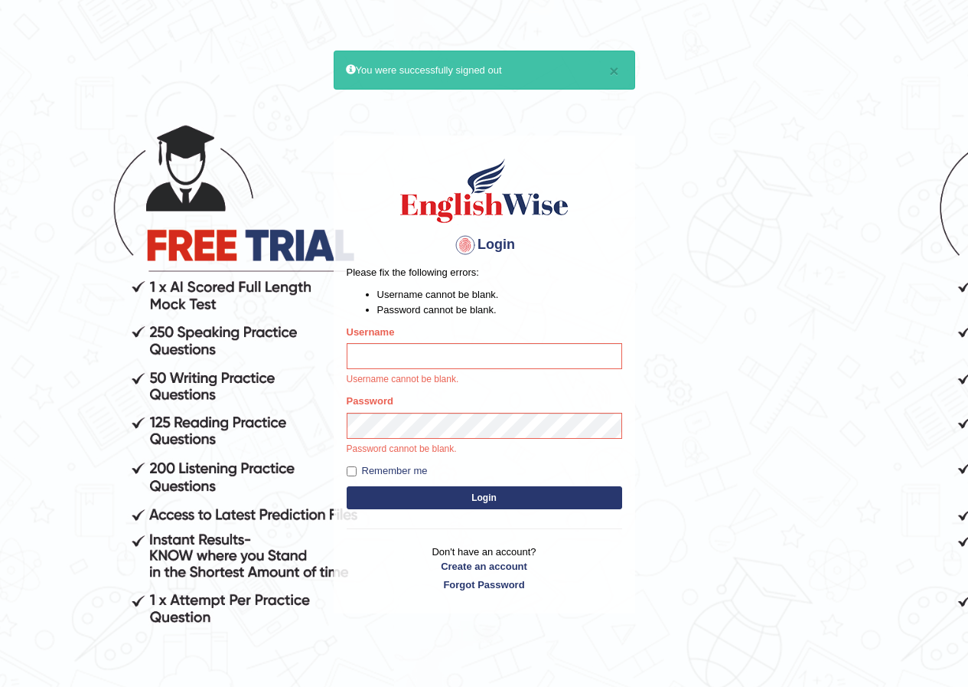
click at [347, 486] on button "Login" at bounding box center [485, 497] width 276 height 23
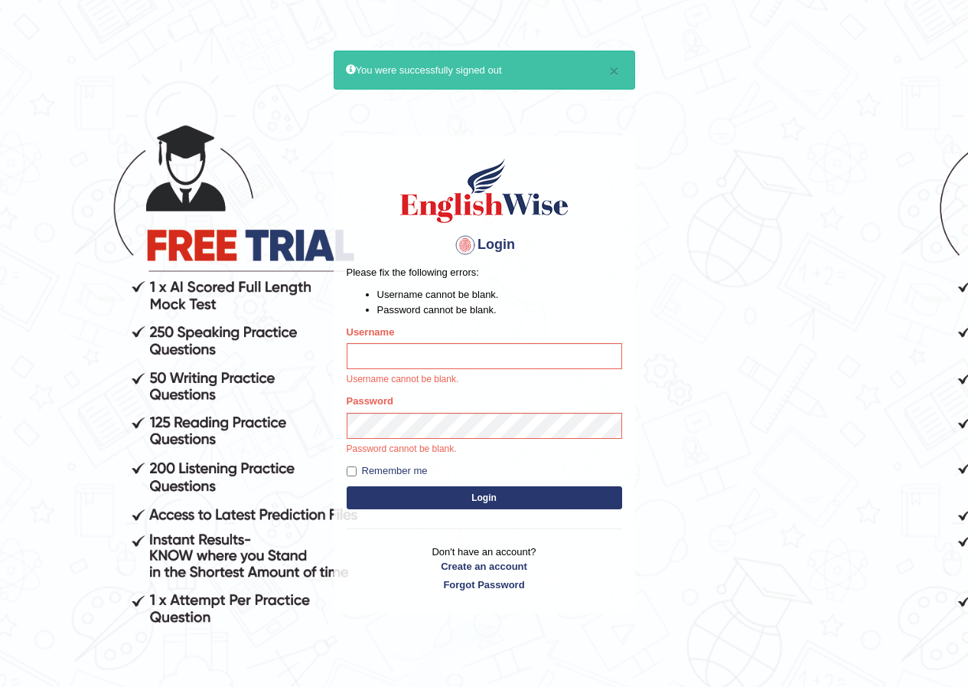
click at [347, 486] on button "Login" at bounding box center [485, 497] width 276 height 23
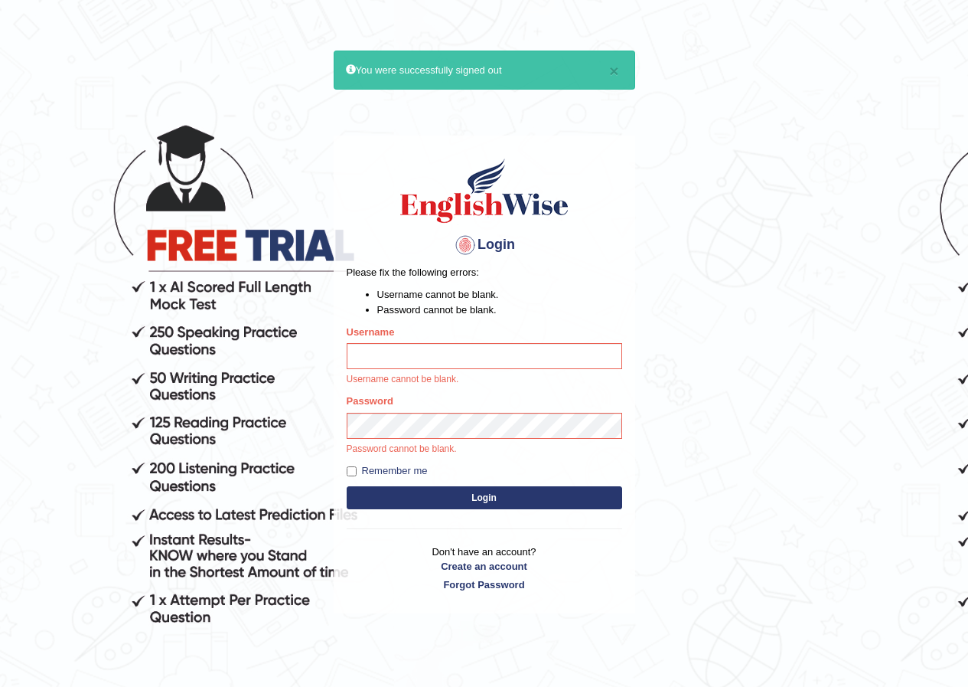
click at [347, 486] on button "Login" at bounding box center [485, 497] width 276 height 23
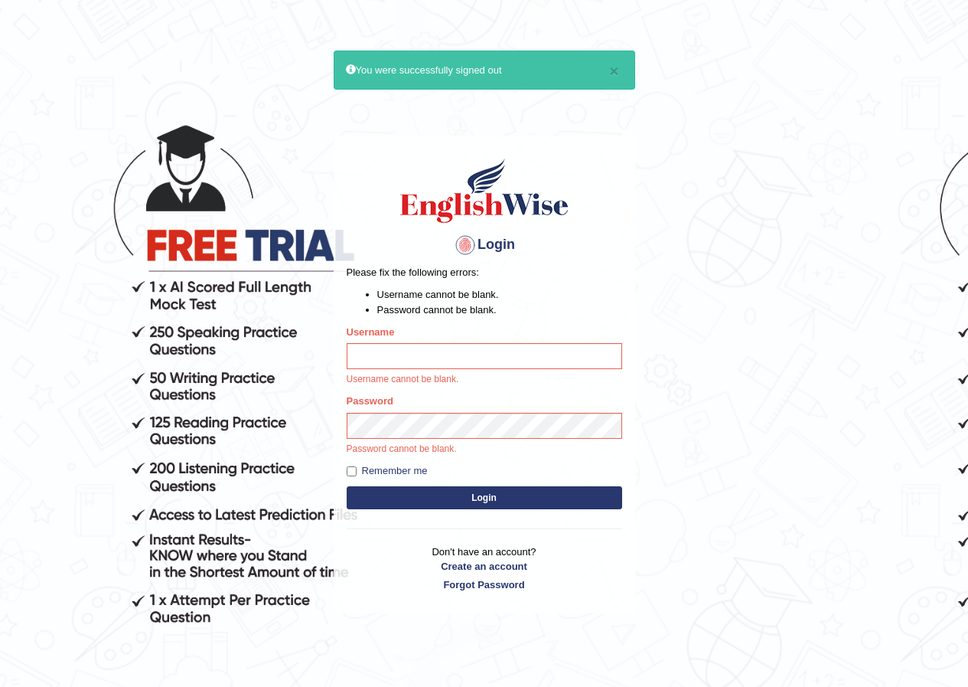
click at [347, 486] on button "Login" at bounding box center [485, 497] width 276 height 23
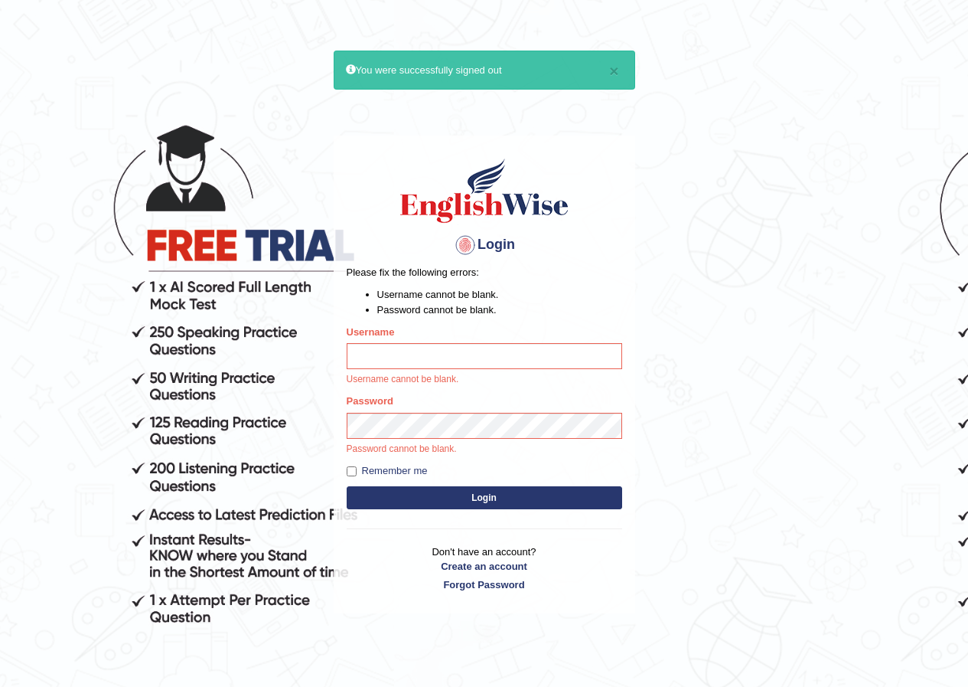
click at [347, 486] on button "Login" at bounding box center [485, 497] width 276 height 23
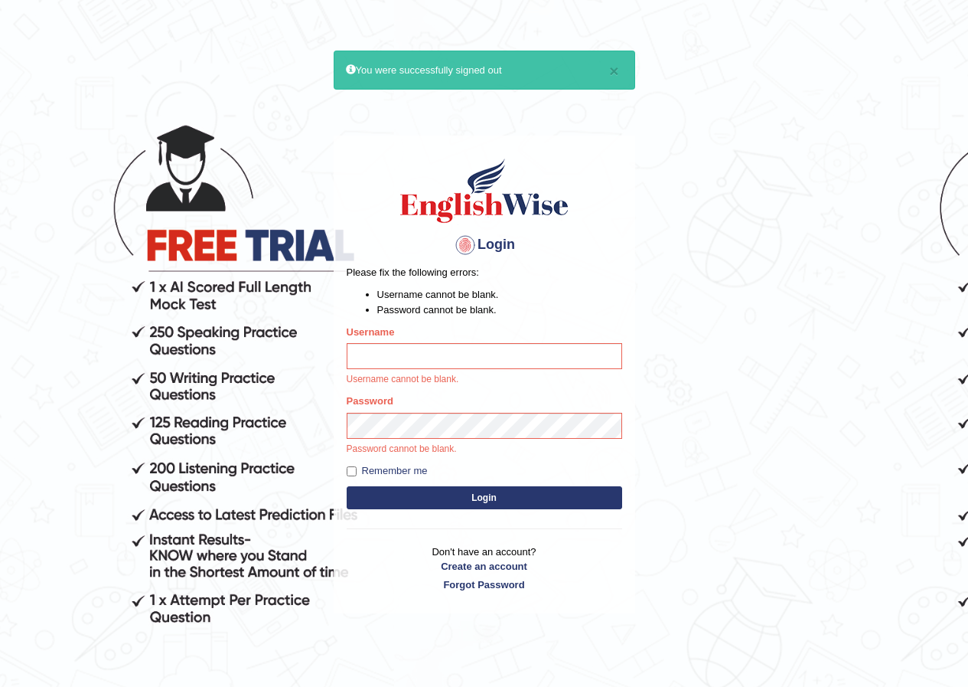
click at [347, 486] on button "Login" at bounding box center [485, 497] width 276 height 23
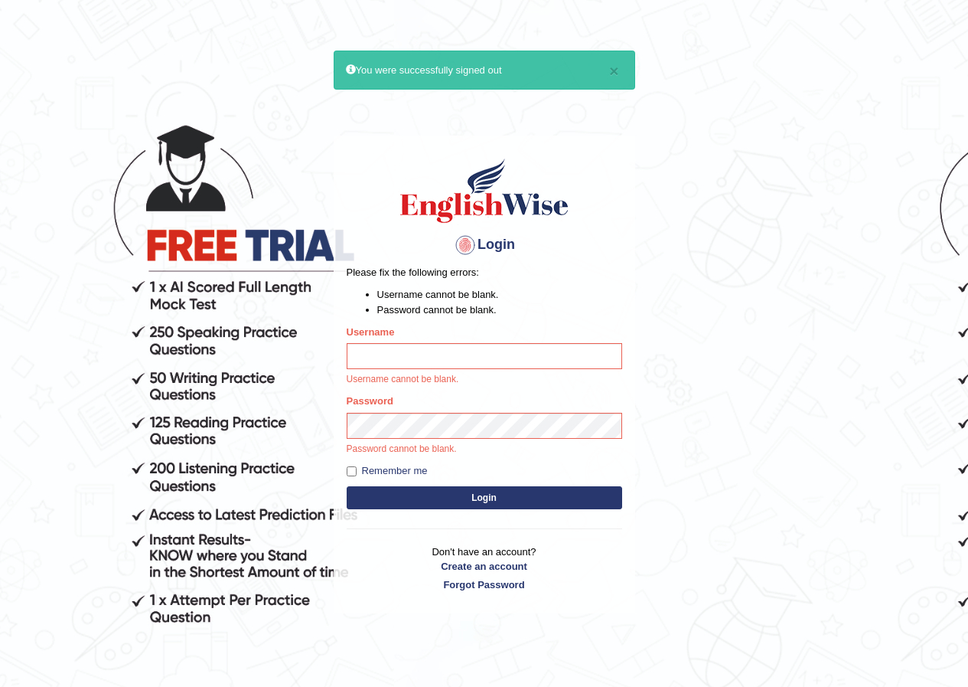
click at [347, 486] on button "Login" at bounding box center [485, 497] width 276 height 23
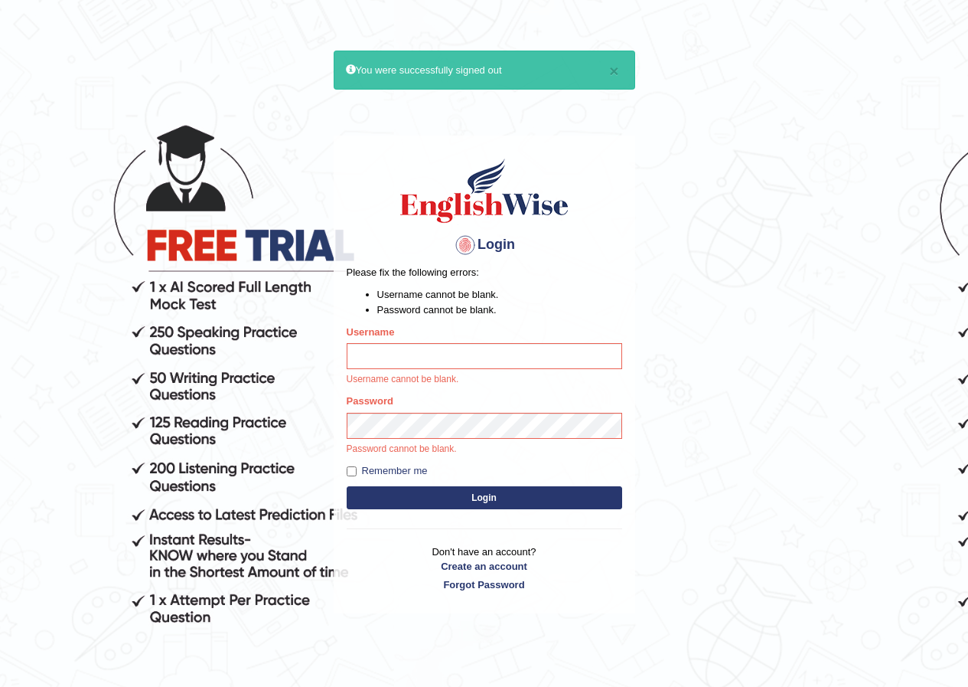
click at [347, 486] on button "Login" at bounding box center [485, 497] width 276 height 23
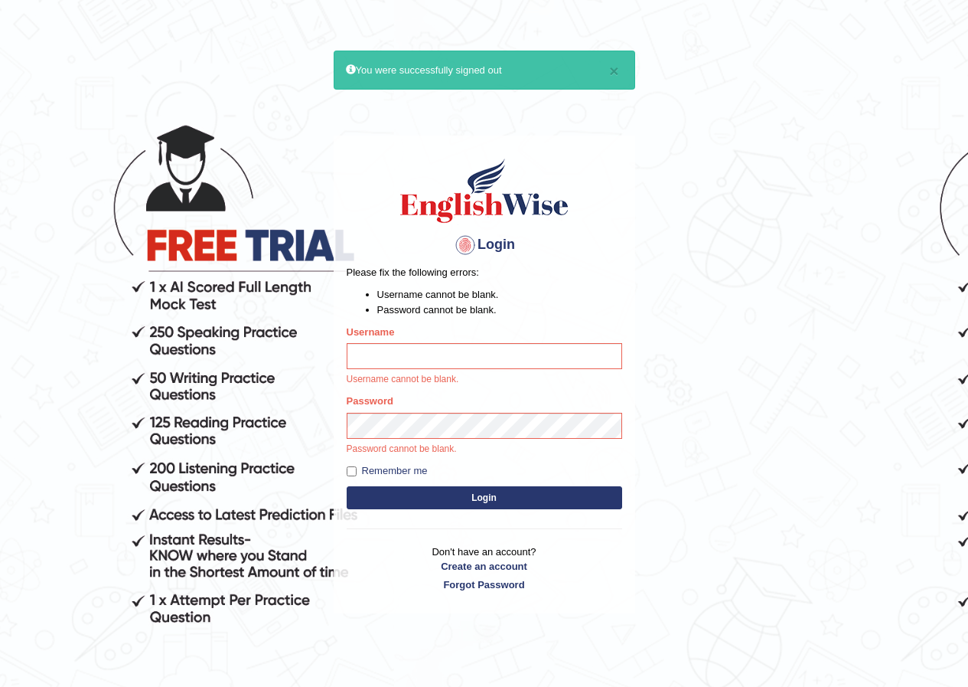
click at [347, 486] on button "Login" at bounding box center [485, 497] width 276 height 23
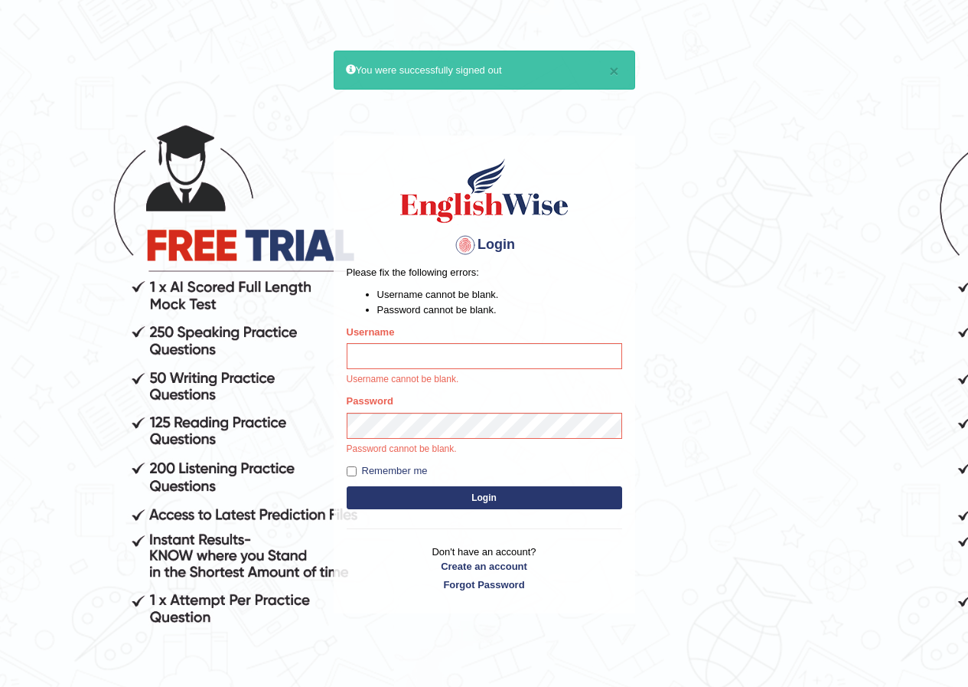
click at [347, 486] on button "Login" at bounding box center [485, 497] width 276 height 23
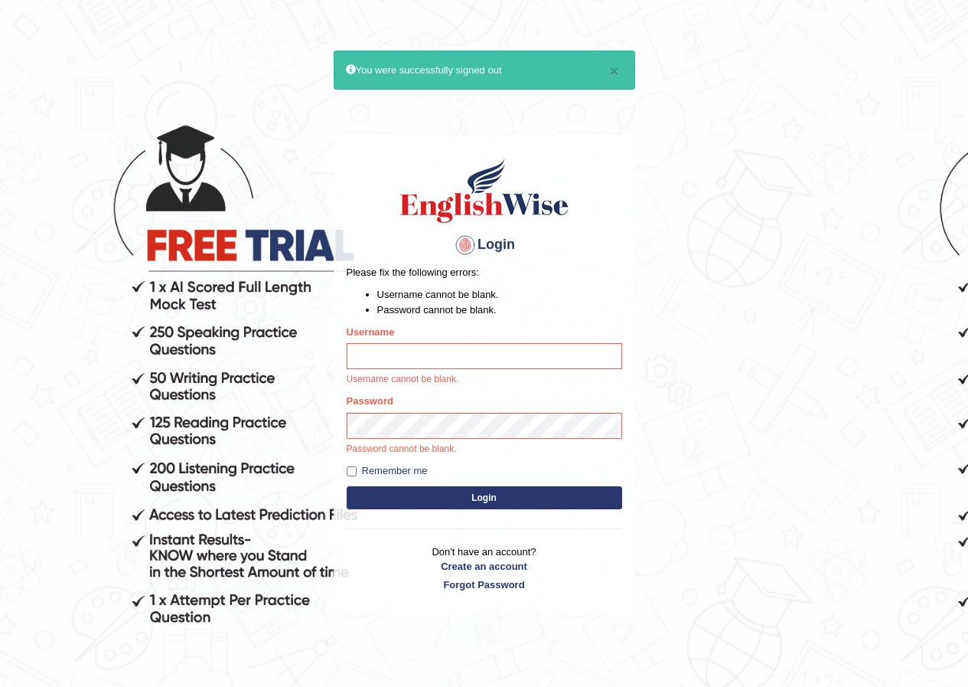
click at [347, 486] on button "Login" at bounding box center [485, 497] width 276 height 23
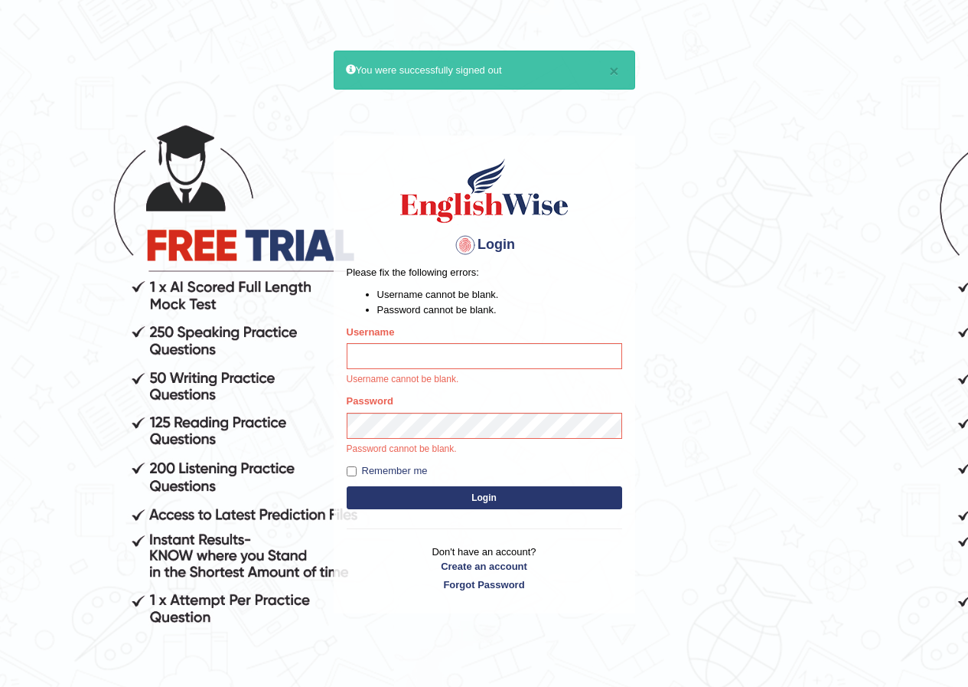
click at [347, 486] on button "Login" at bounding box center [485, 497] width 276 height 23
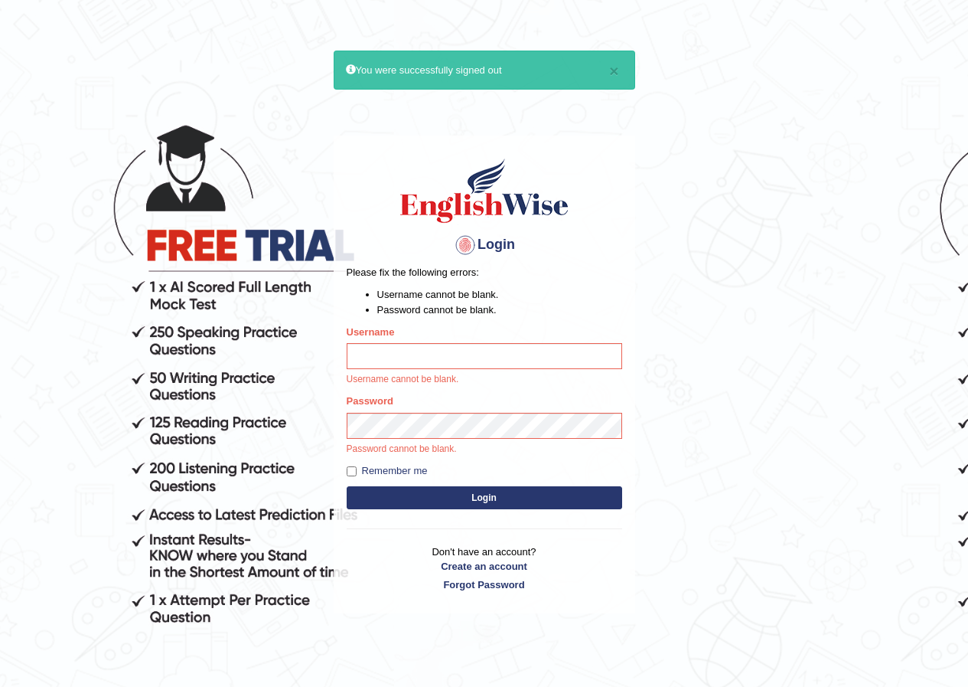
click at [347, 486] on button "Login" at bounding box center [485, 497] width 276 height 23
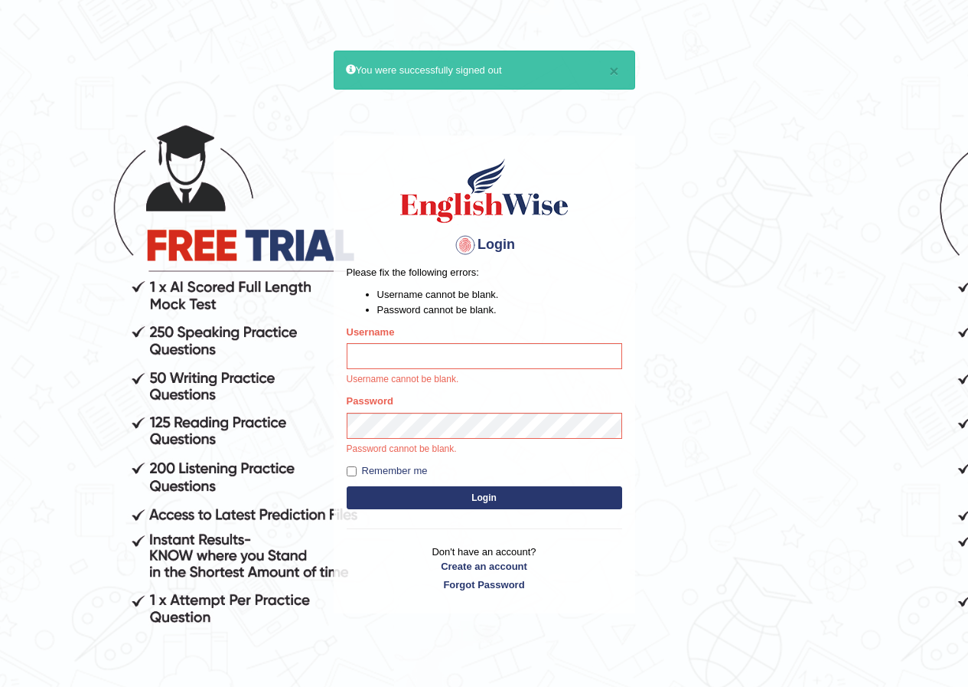
click at [347, 486] on button "Login" at bounding box center [485, 497] width 276 height 23
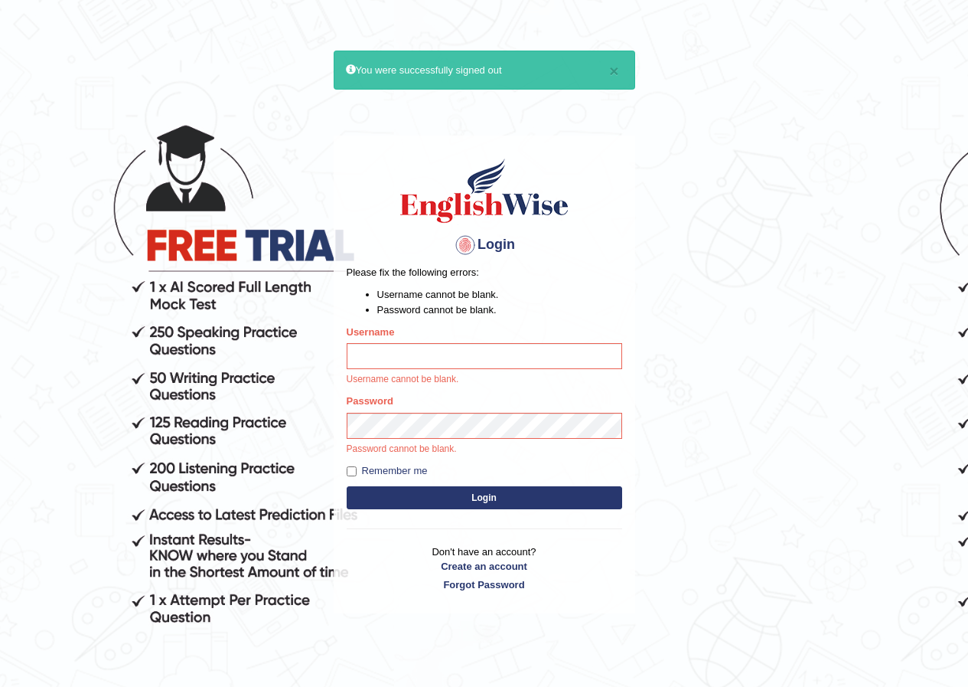
click at [347, 486] on button "Login" at bounding box center [485, 497] width 276 height 23
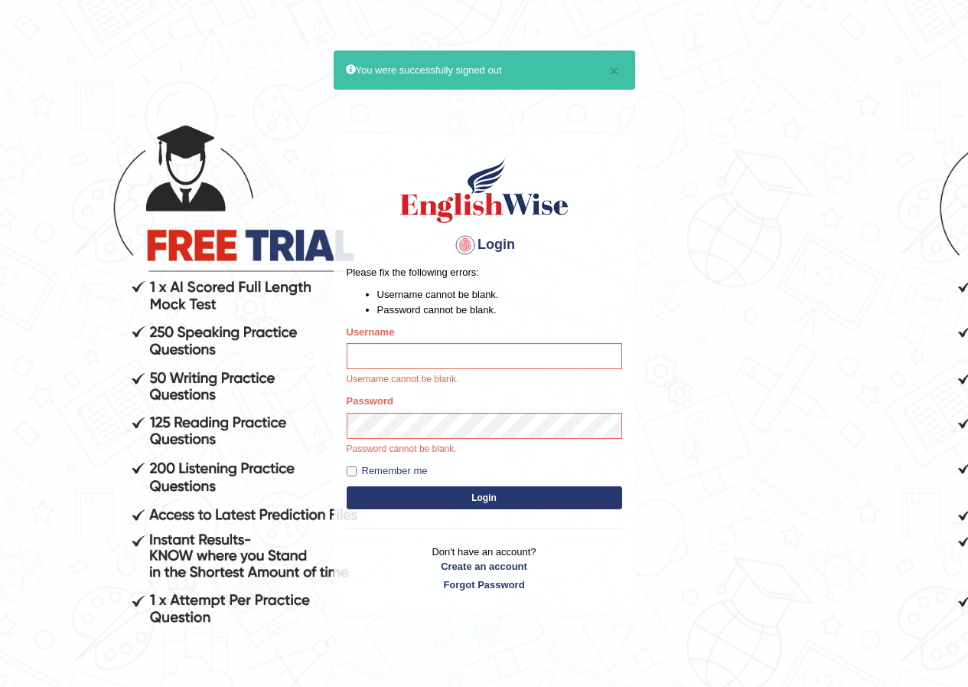
click at [347, 486] on button "Login" at bounding box center [485, 497] width 276 height 23
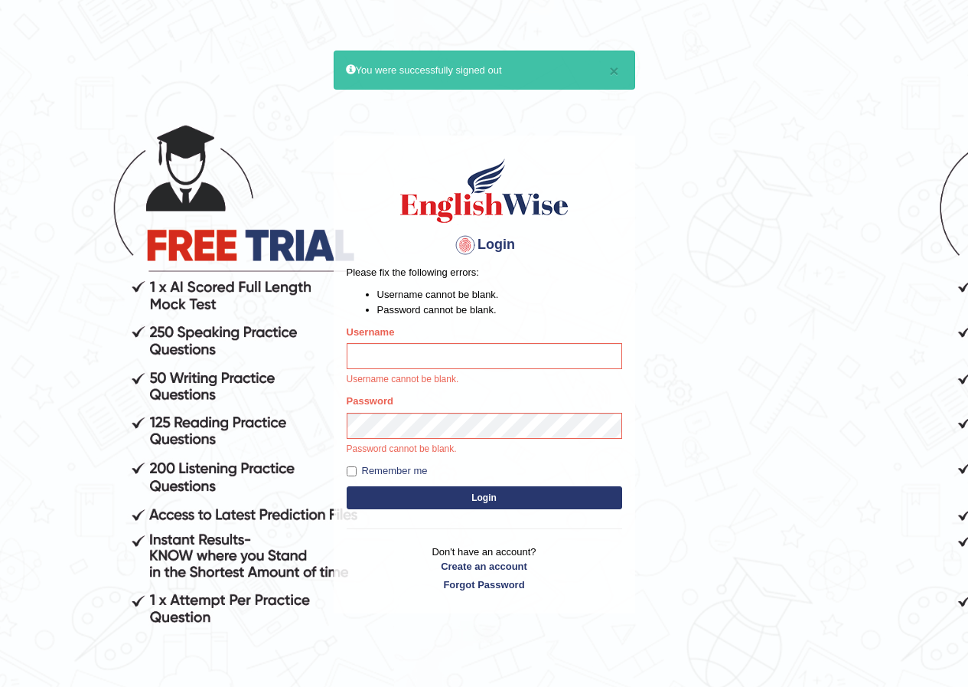
click at [347, 486] on button "Login" at bounding box center [485, 497] width 276 height 23
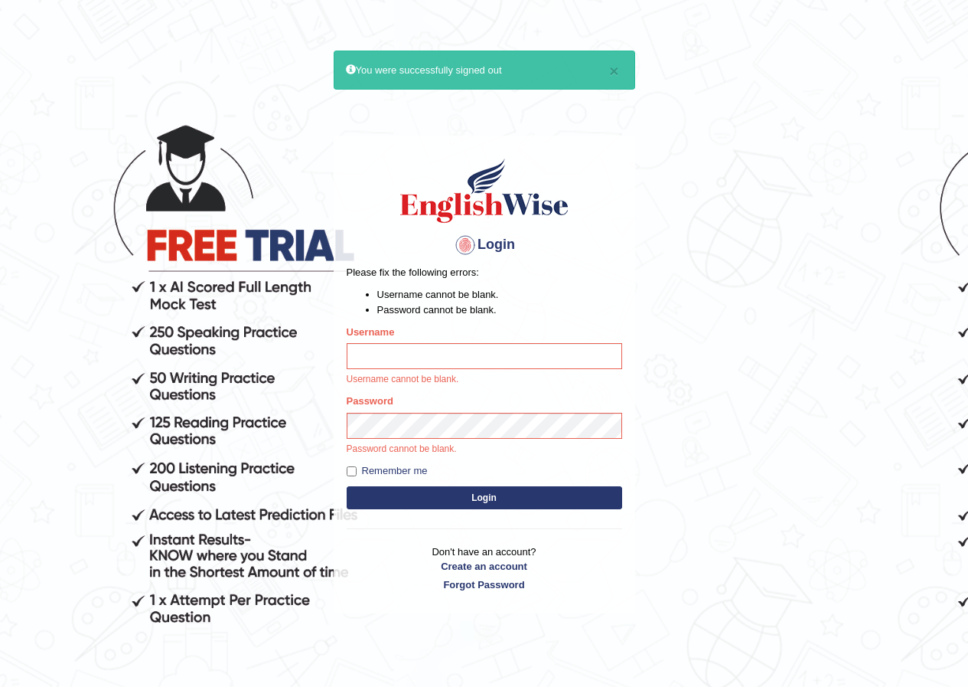
click at [347, 486] on button "Login" at bounding box center [485, 497] width 276 height 23
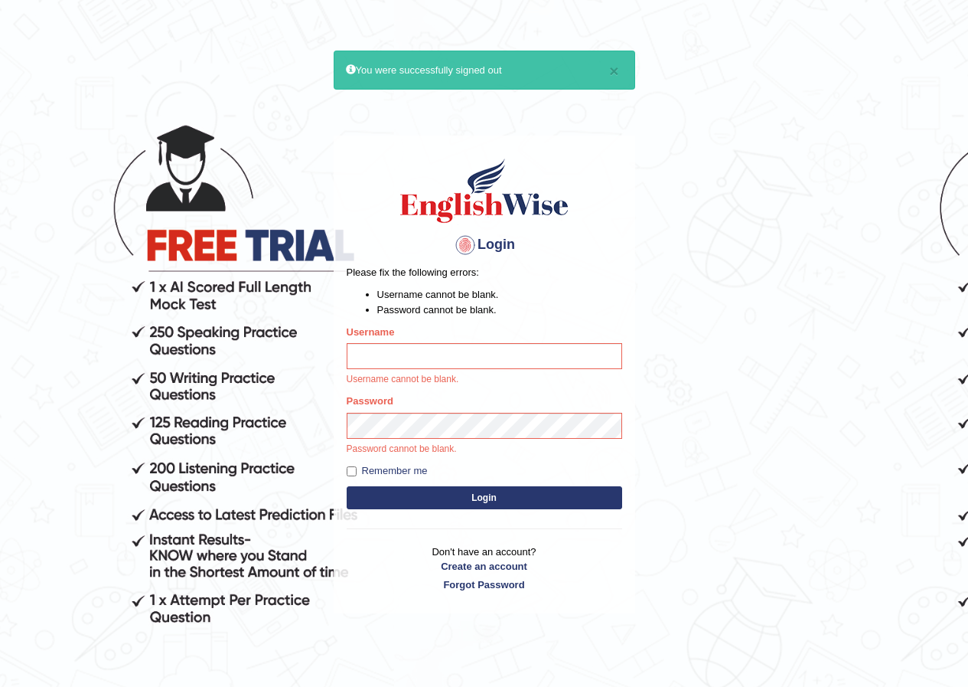
click at [347, 486] on button "Login" at bounding box center [485, 497] width 276 height 23
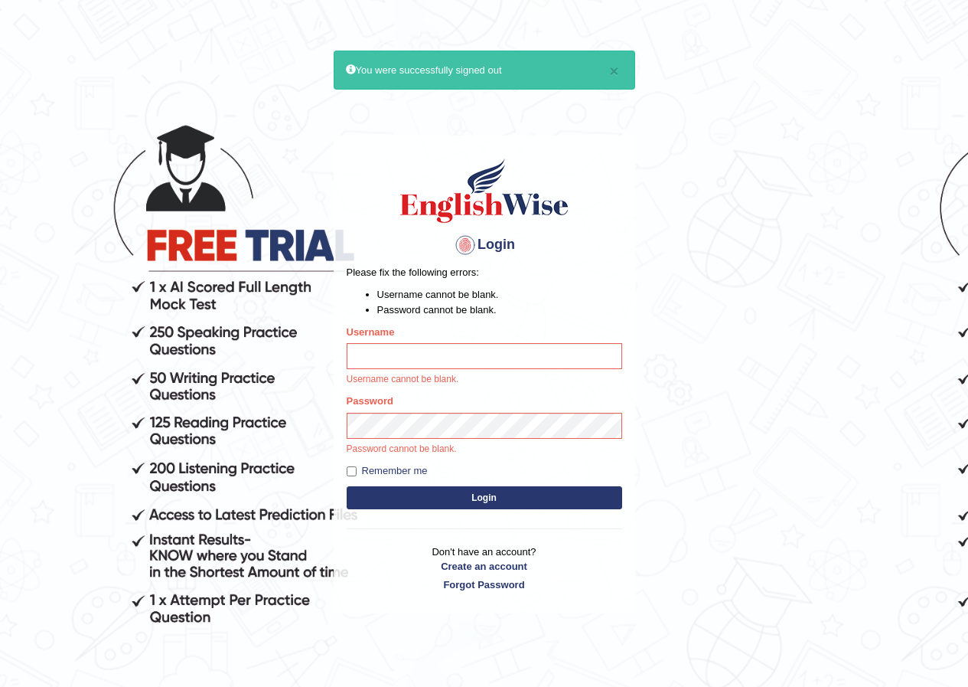
click at [347, 486] on button "Login" at bounding box center [485, 497] width 276 height 23
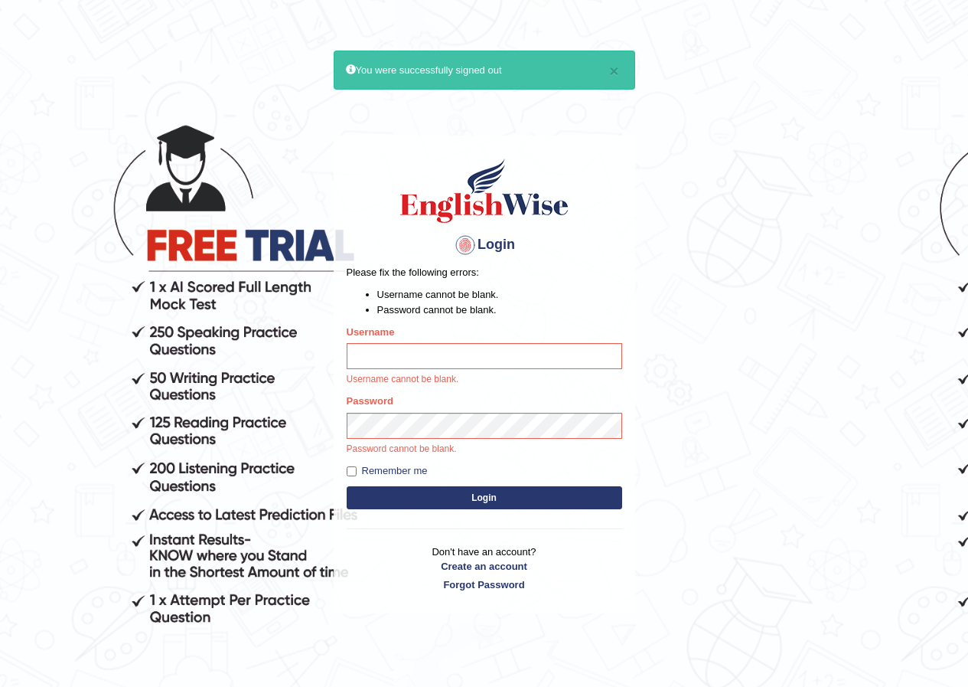
click at [347, 486] on button "Login" at bounding box center [485, 497] width 276 height 23
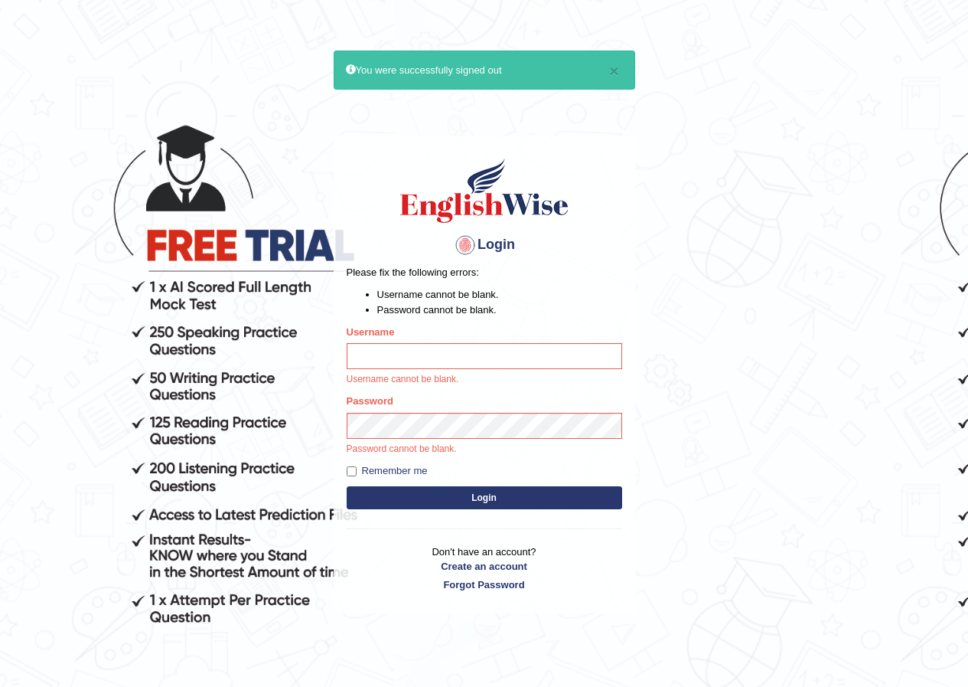
click at [347, 486] on button "Login" at bounding box center [485, 497] width 276 height 23
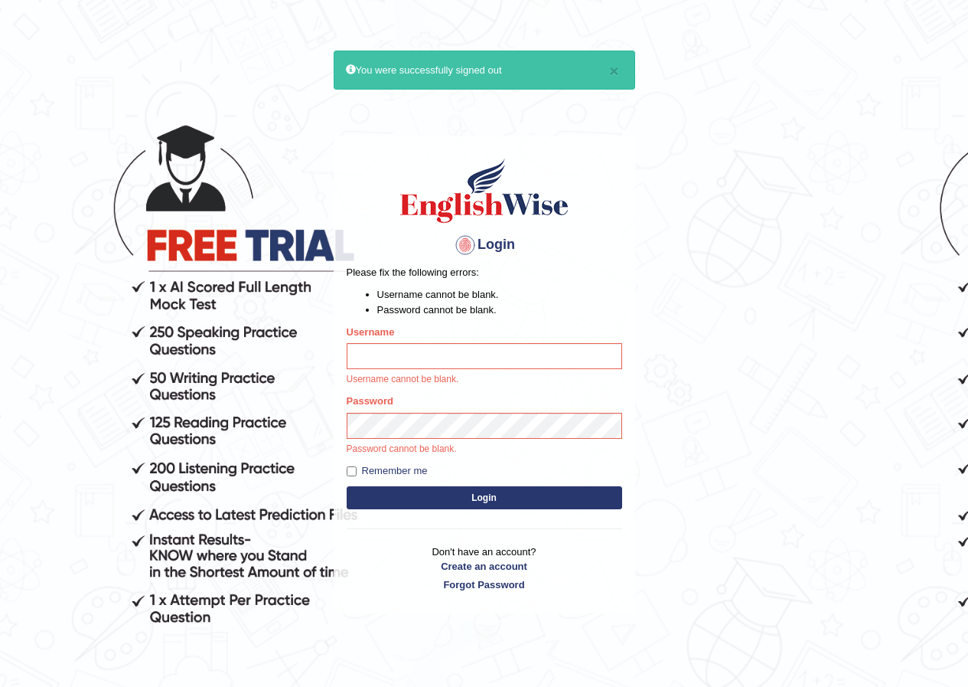
click at [347, 486] on button "Login" at bounding box center [485, 497] width 276 height 23
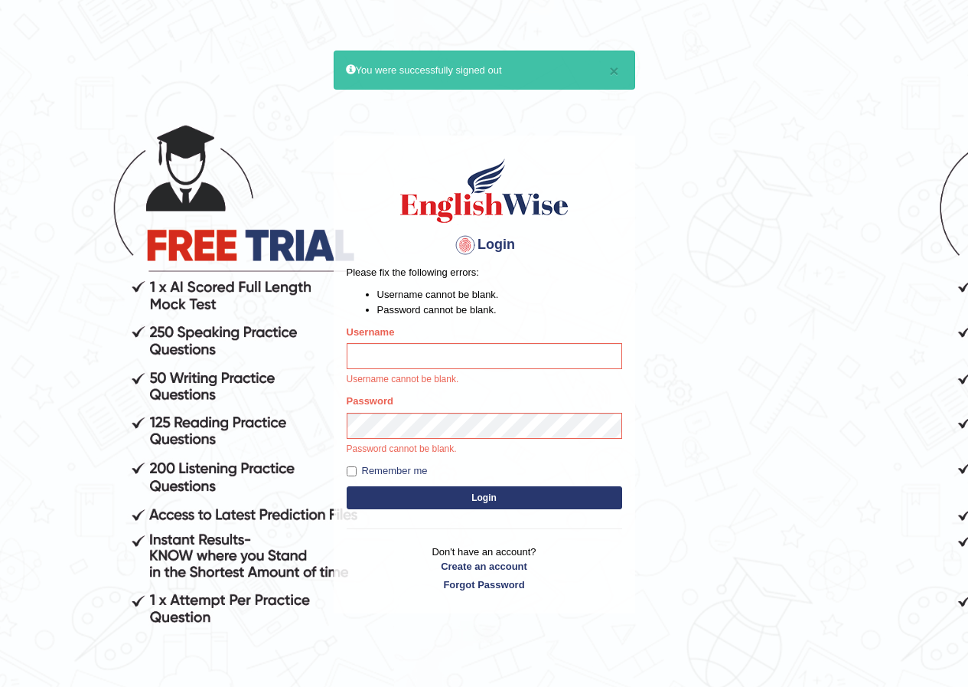
click at [347, 486] on button "Login" at bounding box center [485, 497] width 276 height 23
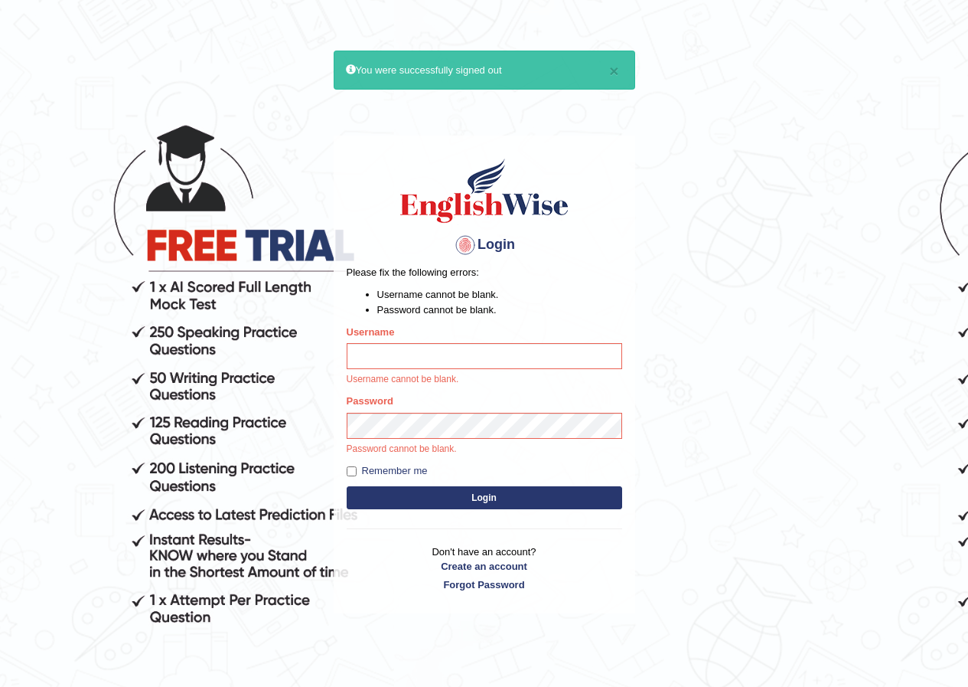
click at [347, 486] on button "Login" at bounding box center [485, 497] width 276 height 23
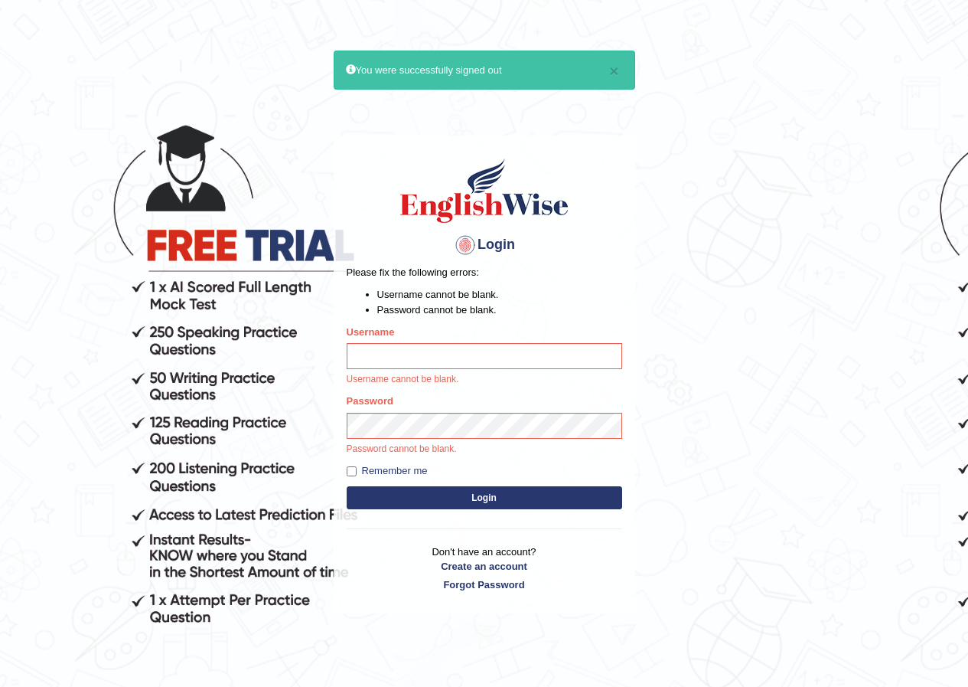
click at [347, 486] on button "Login" at bounding box center [485, 497] width 276 height 23
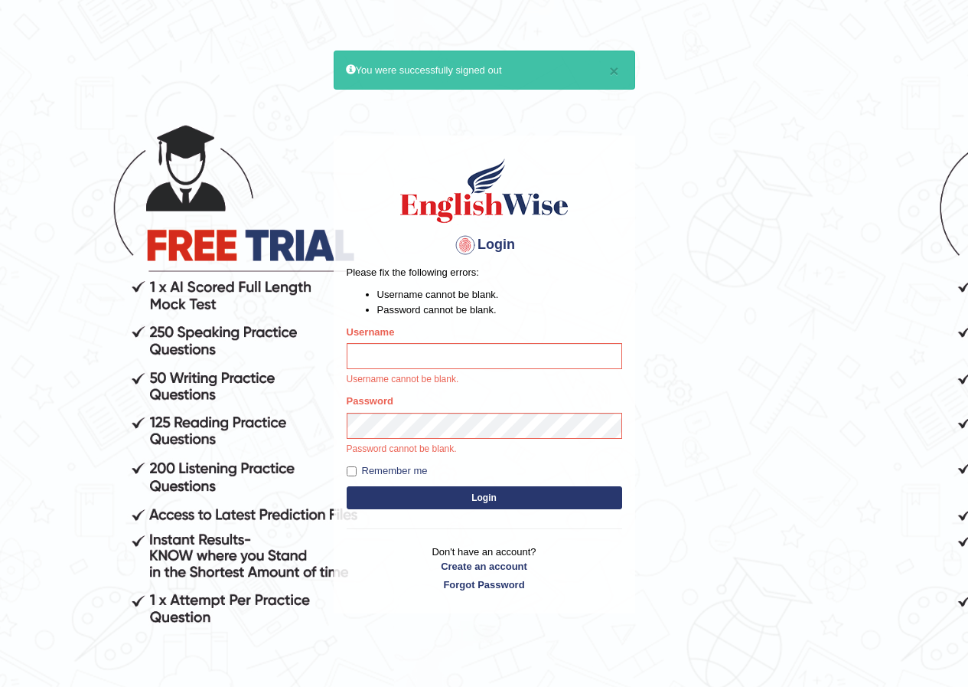
click at [347, 486] on button "Login" at bounding box center [485, 497] width 276 height 23
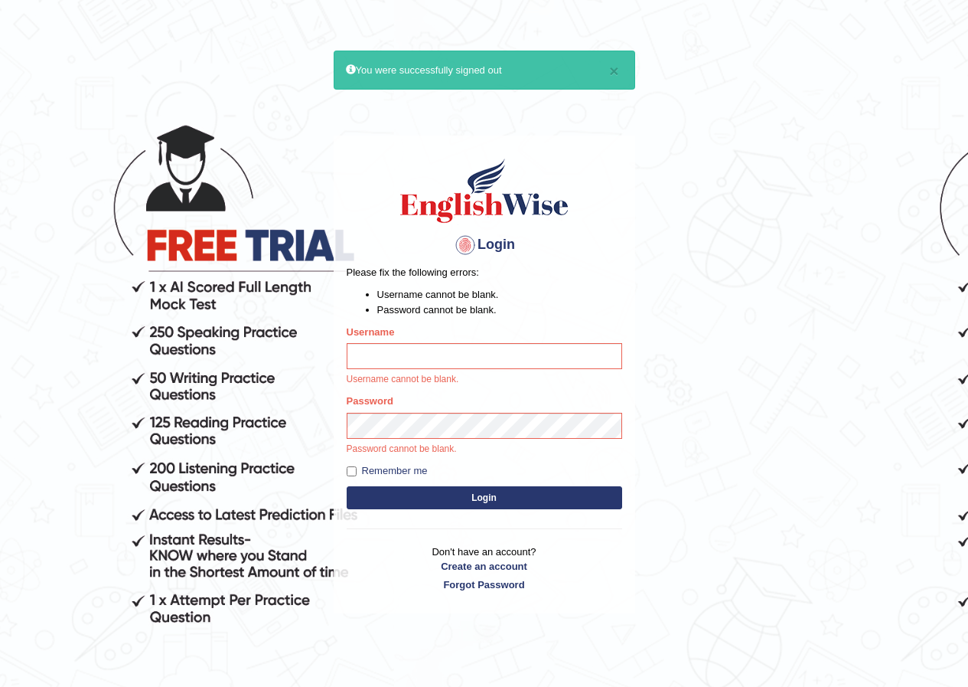
click at [347, 486] on button "Login" at bounding box center [485, 497] width 276 height 23
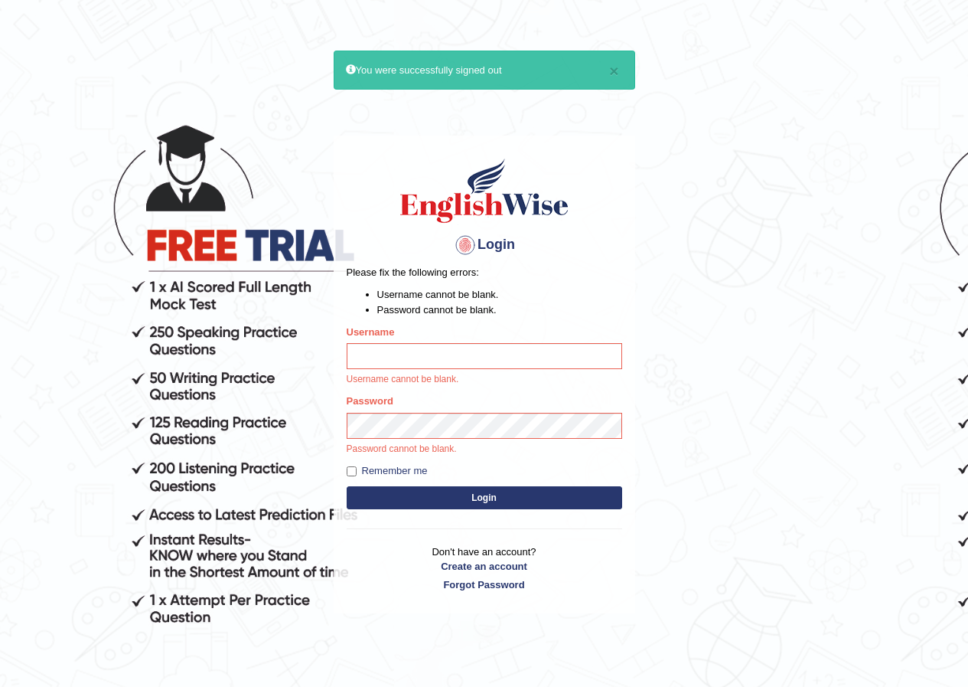
click at [347, 486] on button "Login" at bounding box center [485, 497] width 276 height 23
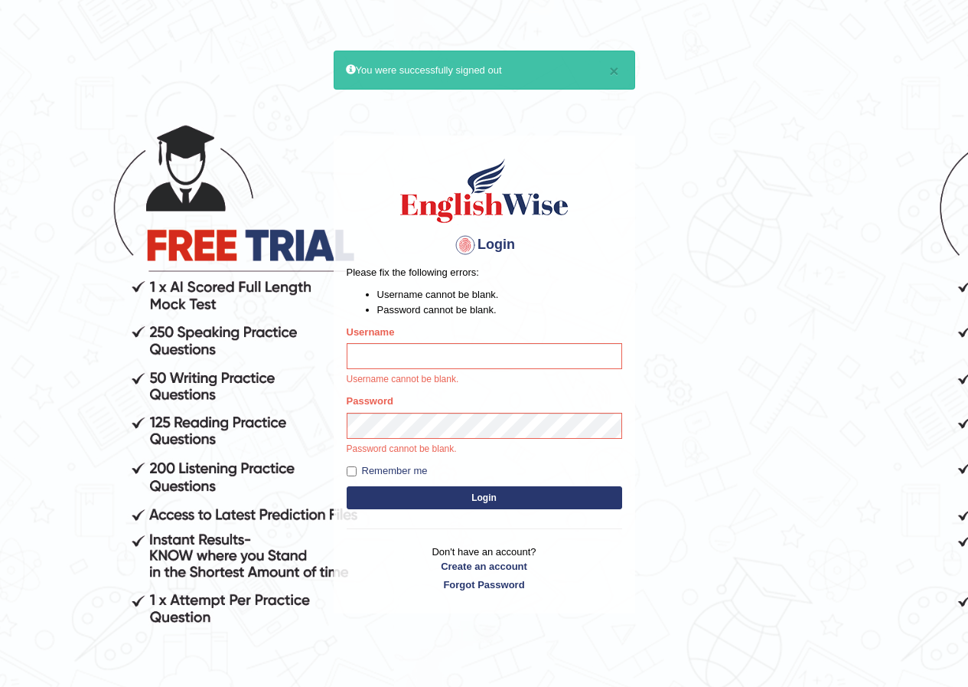
click at [347, 486] on button "Login" at bounding box center [485, 497] width 276 height 23
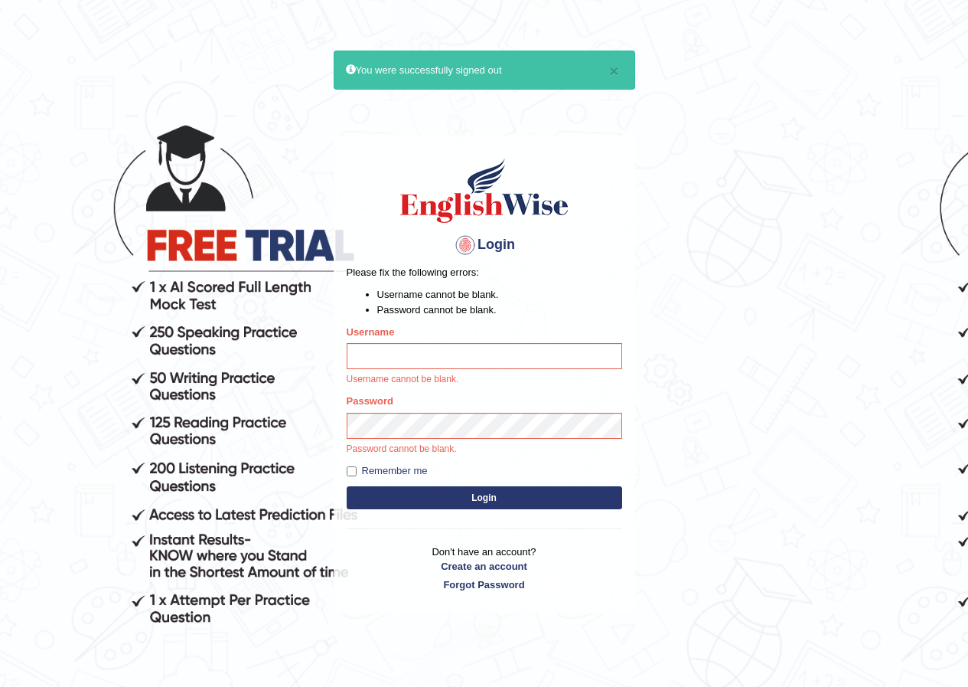
click at [347, 486] on button "Login" at bounding box center [485, 497] width 276 height 23
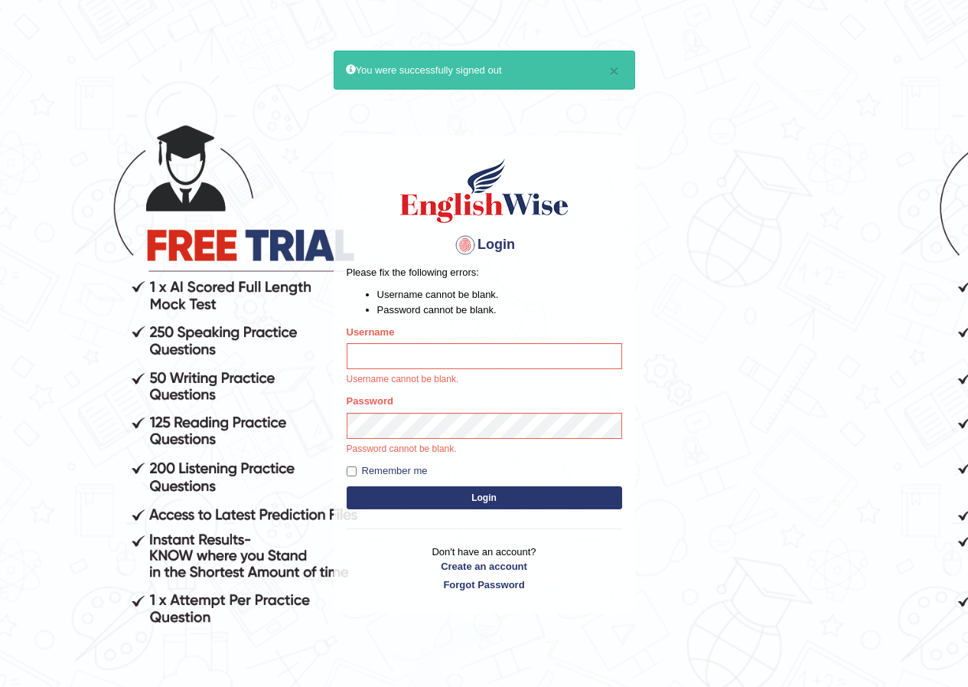
click at [347, 486] on button "Login" at bounding box center [485, 497] width 276 height 23
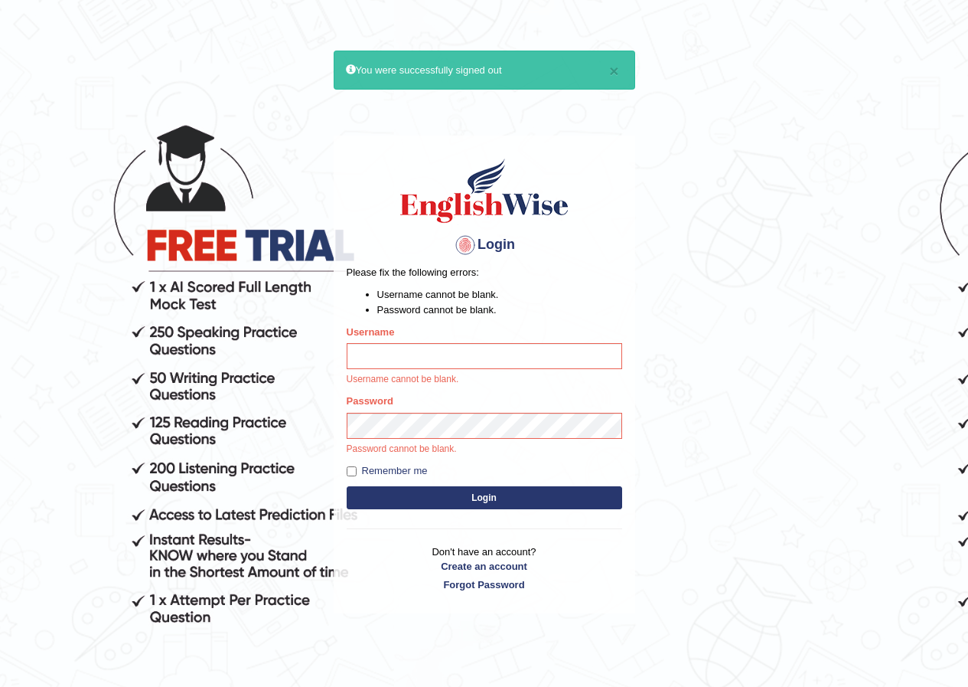
click at [347, 486] on button "Login" at bounding box center [485, 497] width 276 height 23
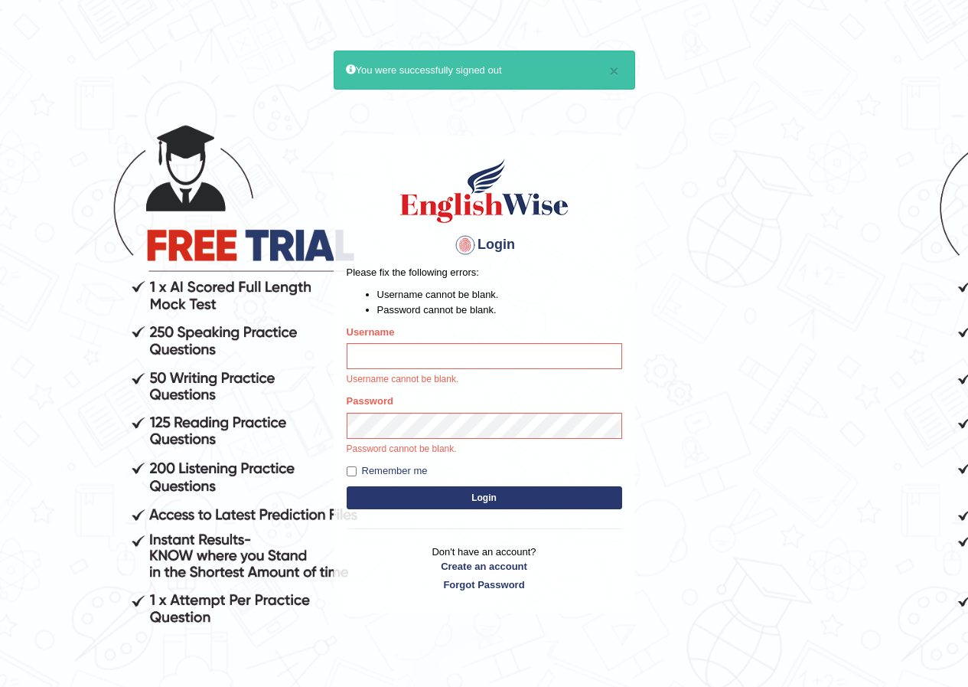
click at [347, 486] on button "Login" at bounding box center [485, 497] width 276 height 23
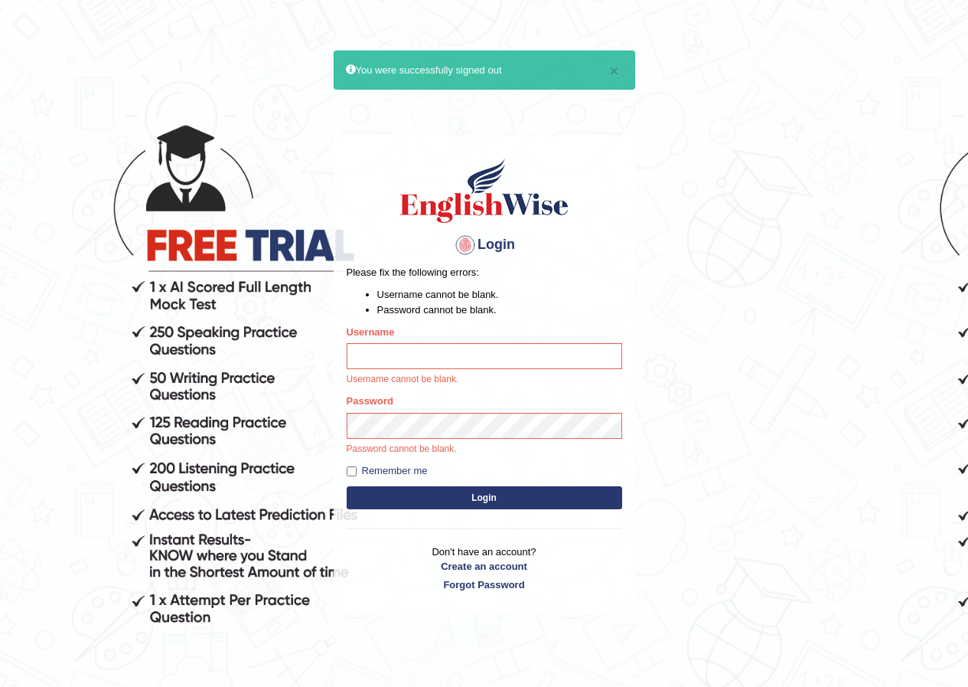
click at [347, 486] on button "Login" at bounding box center [485, 497] width 276 height 23
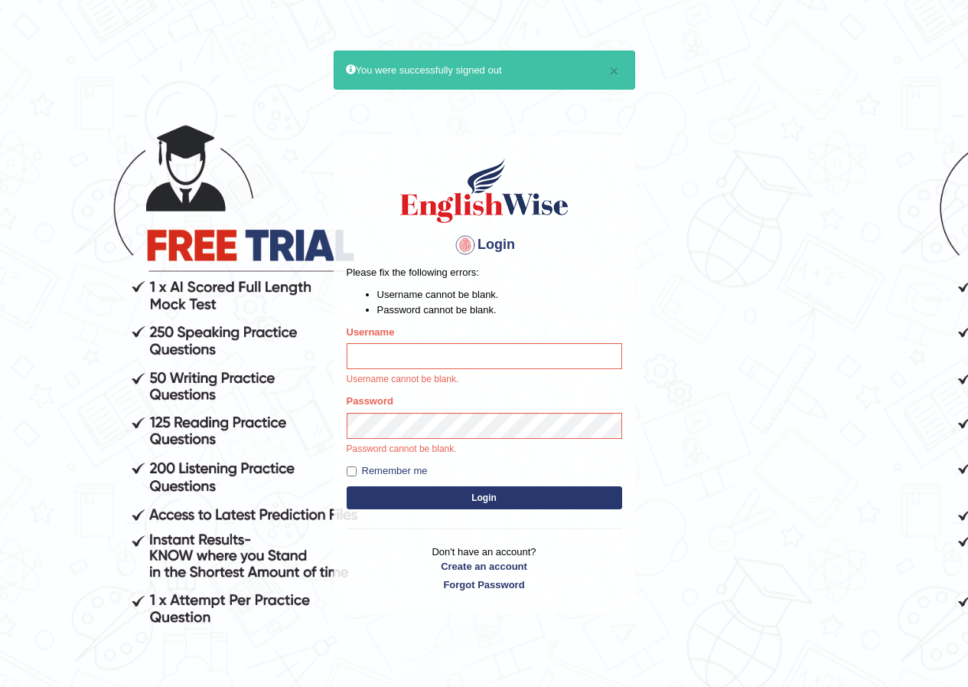
click at [347, 486] on button "Login" at bounding box center [485, 497] width 276 height 23
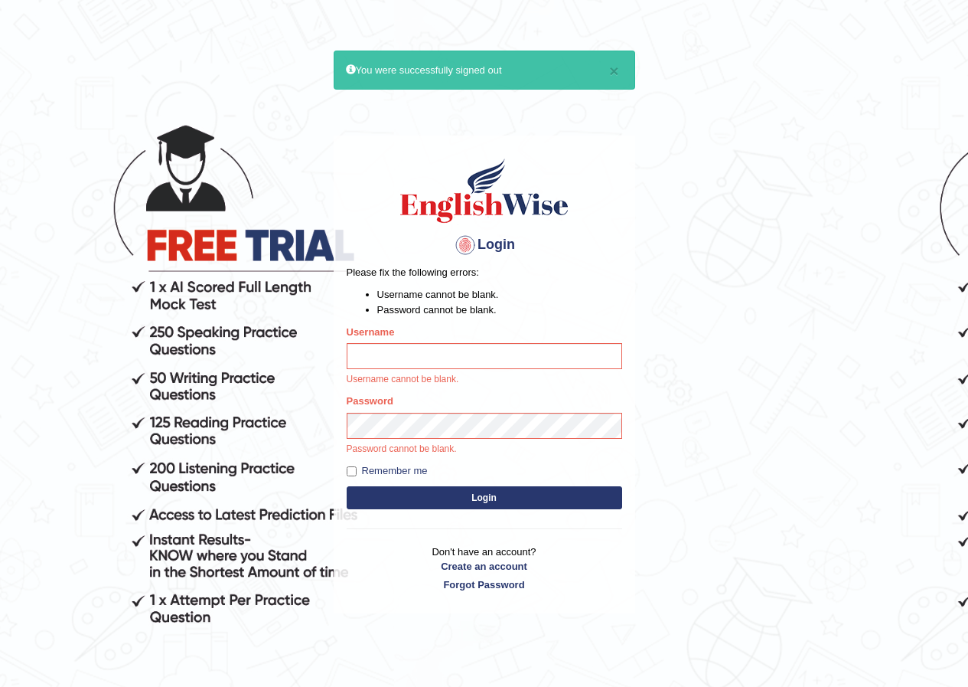
click at [347, 486] on button "Login" at bounding box center [485, 497] width 276 height 23
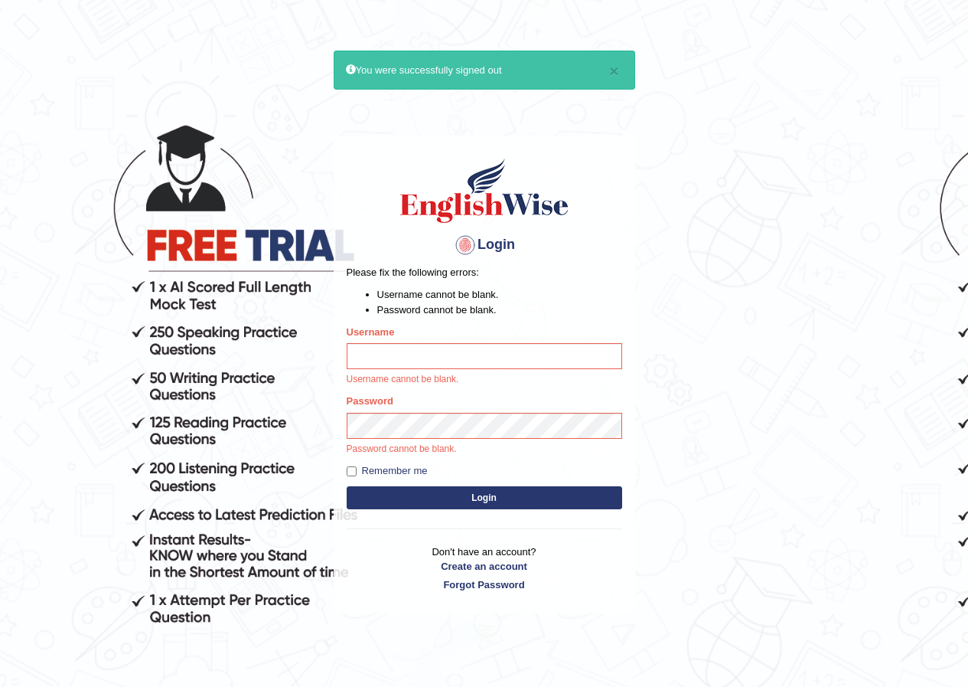
click at [347, 486] on button "Login" at bounding box center [485, 497] width 276 height 23
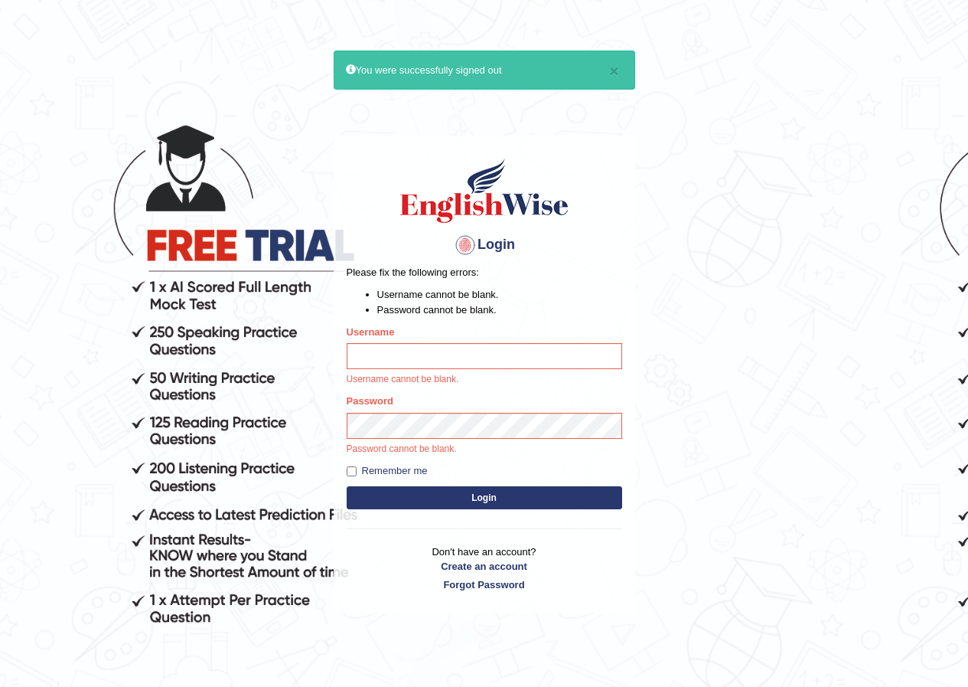
click at [347, 486] on button "Login" at bounding box center [485, 497] width 276 height 23
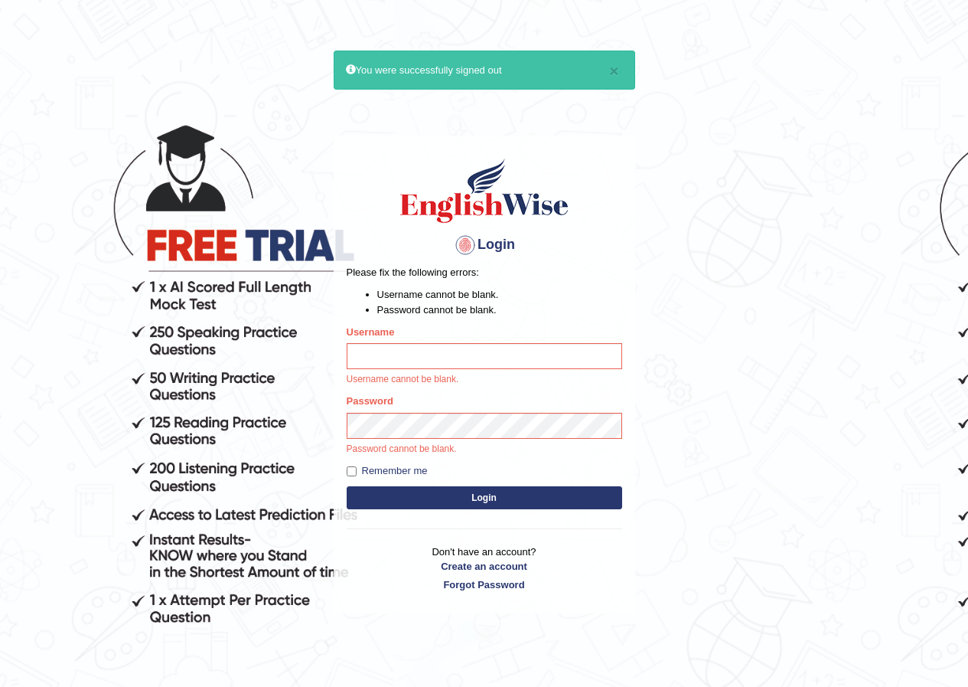
click at [347, 486] on button "Login" at bounding box center [485, 497] width 276 height 23
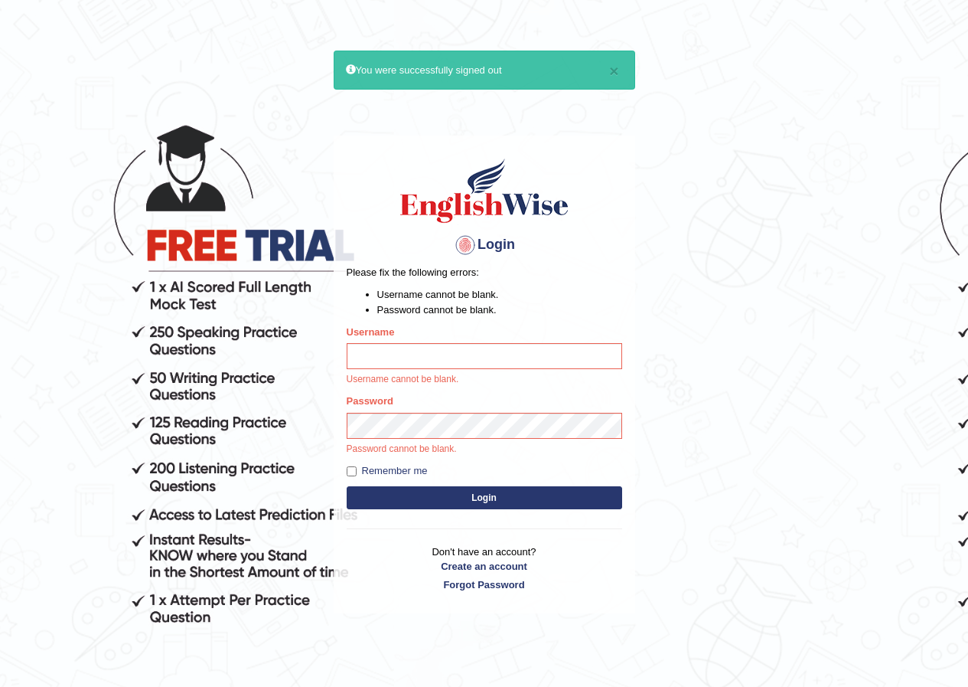
click at [347, 486] on button "Login" at bounding box center [485, 497] width 276 height 23
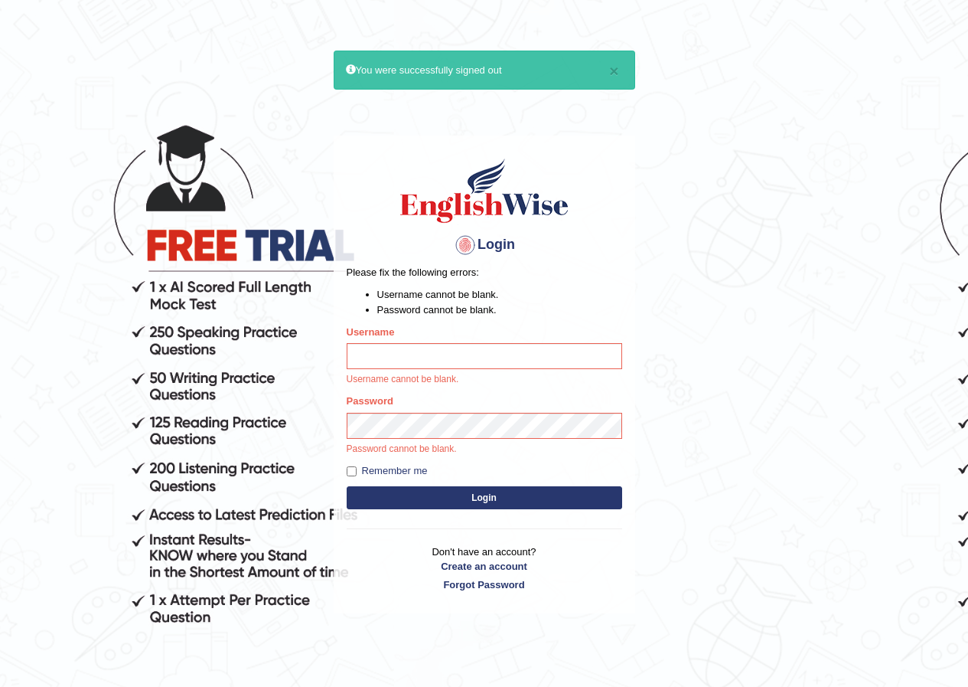
click at [347, 486] on button "Login" at bounding box center [485, 497] width 276 height 23
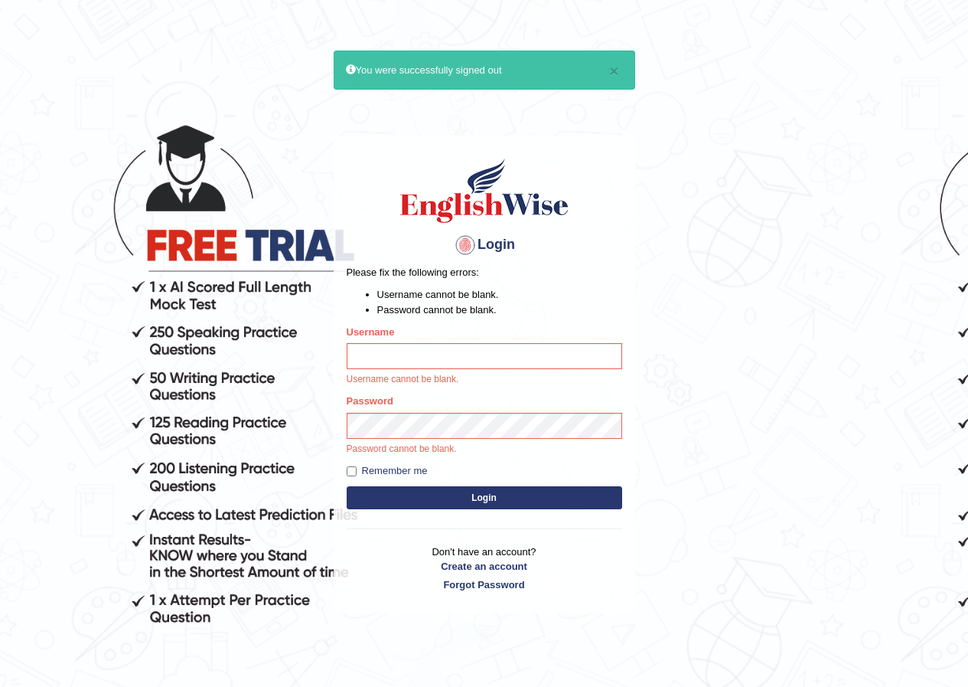
click at [347, 486] on button "Login" at bounding box center [485, 497] width 276 height 23
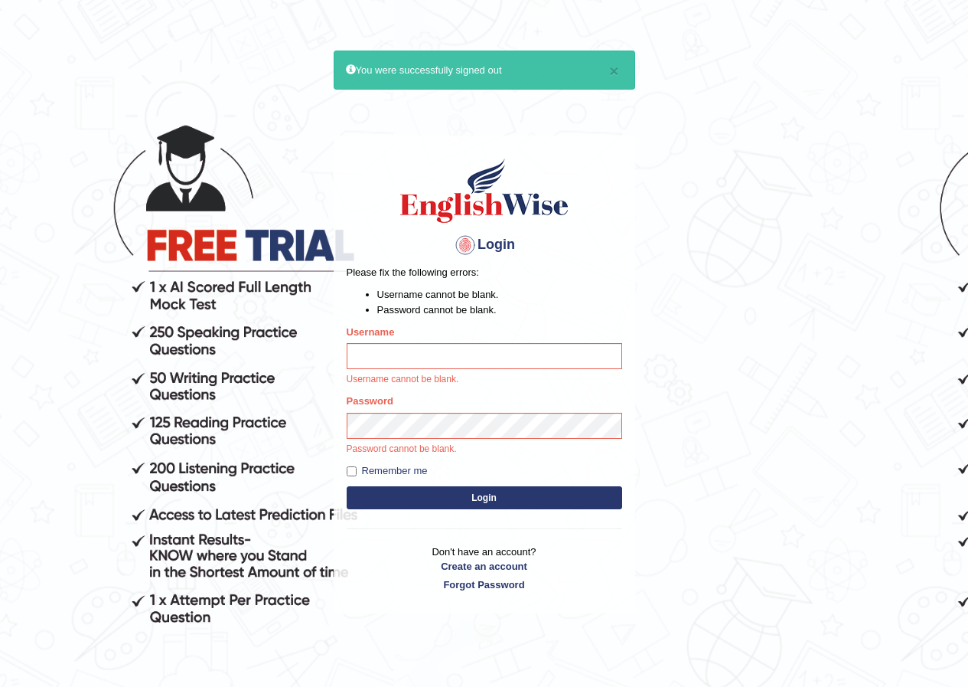
click at [347, 486] on button "Login" at bounding box center [485, 497] width 276 height 23
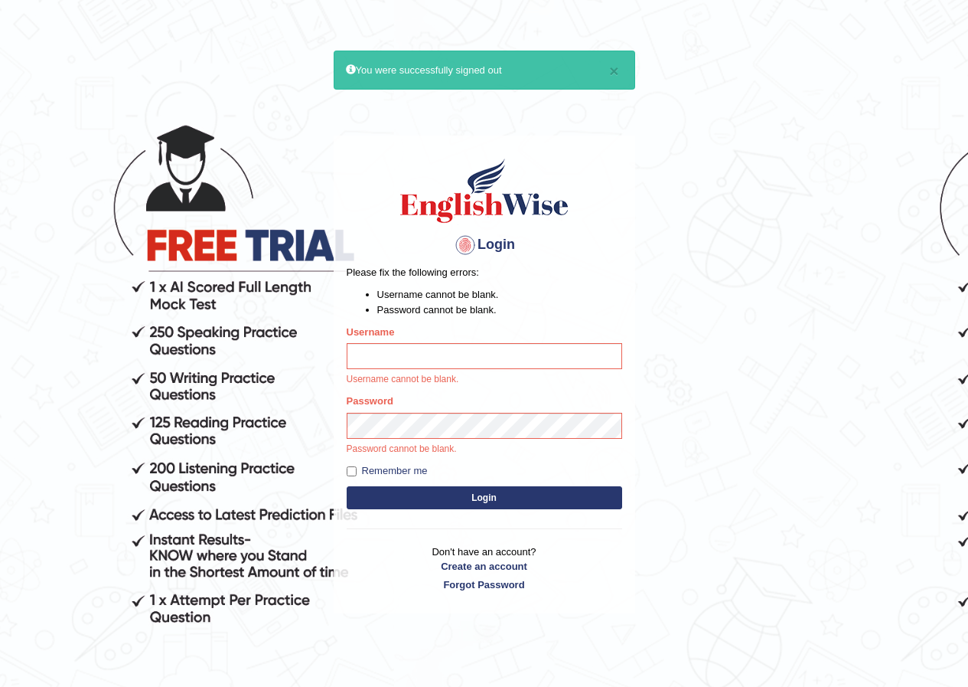
click at [347, 486] on button "Login" at bounding box center [485, 497] width 276 height 23
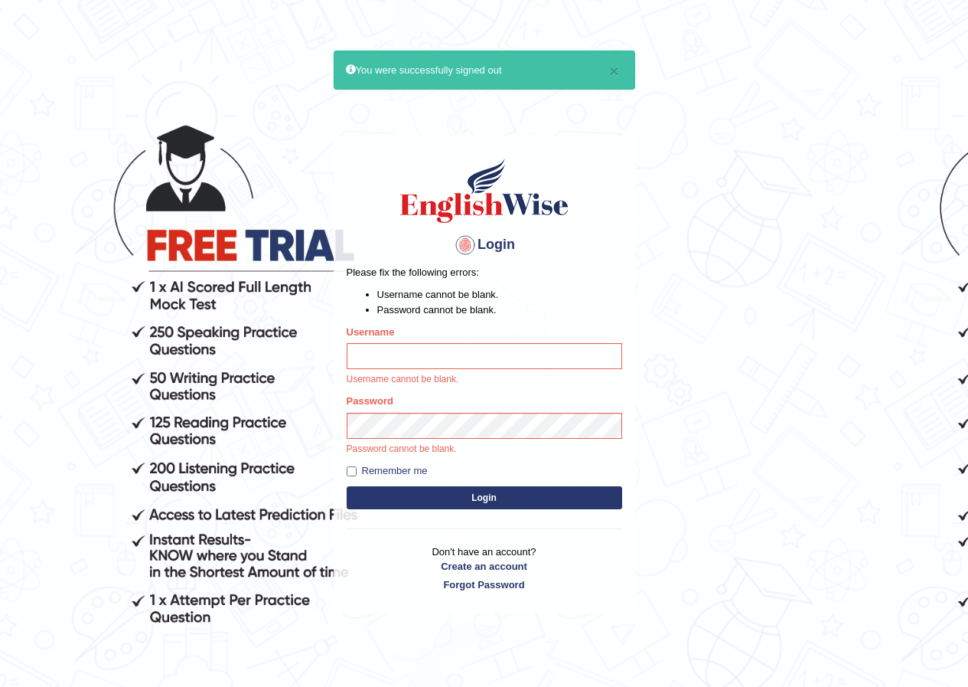
click at [347, 486] on button "Login" at bounding box center [485, 497] width 276 height 23
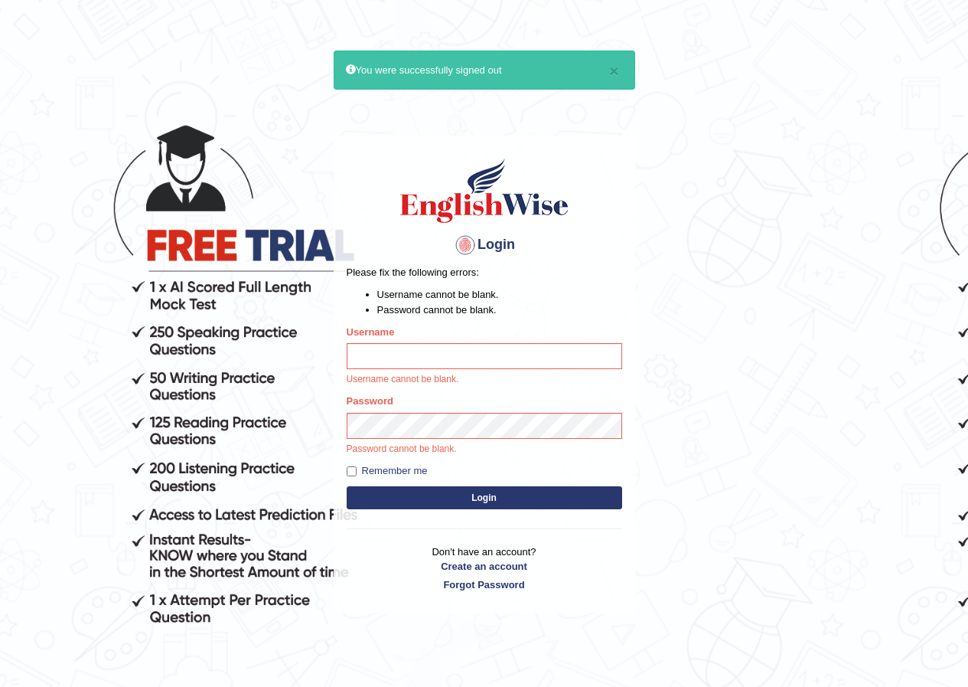
click at [347, 486] on button "Login" at bounding box center [485, 497] width 276 height 23
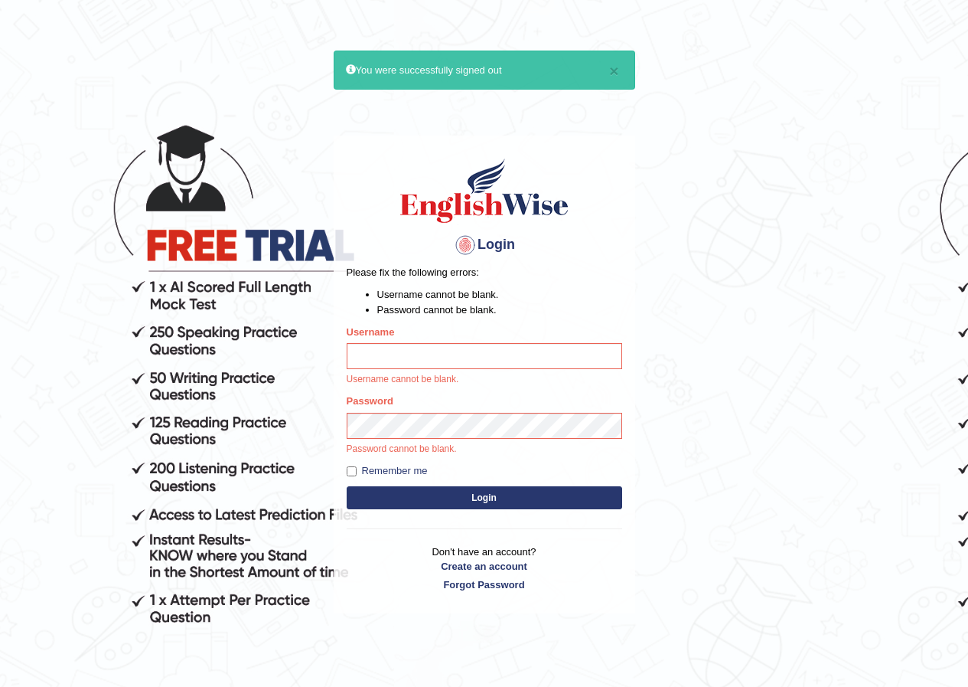
click at [347, 486] on button "Login" at bounding box center [485, 497] width 276 height 23
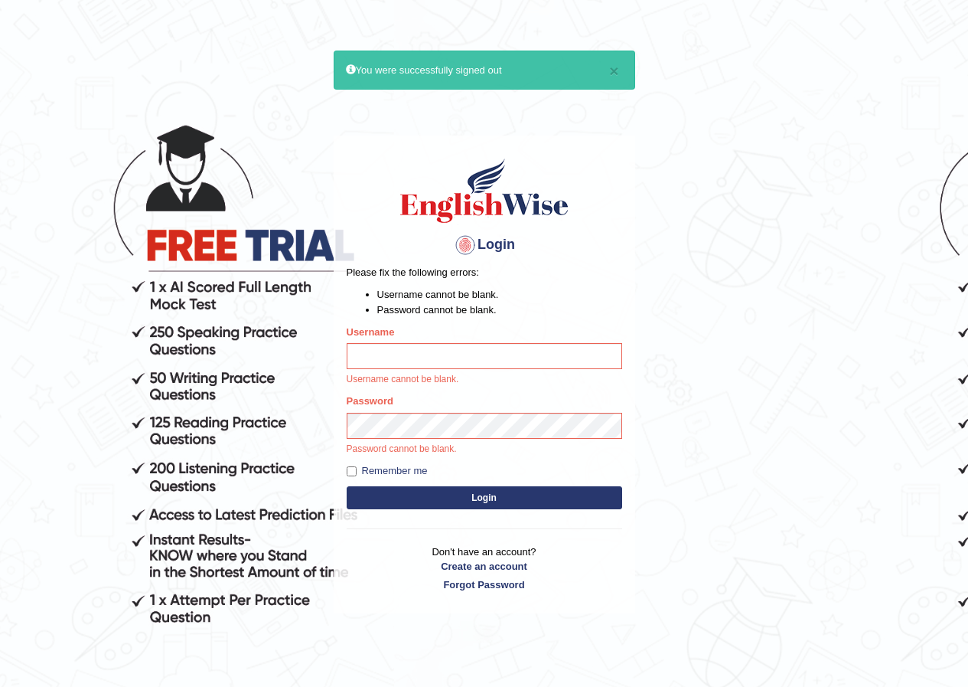
click at [347, 486] on button "Login" at bounding box center [485, 497] width 276 height 23
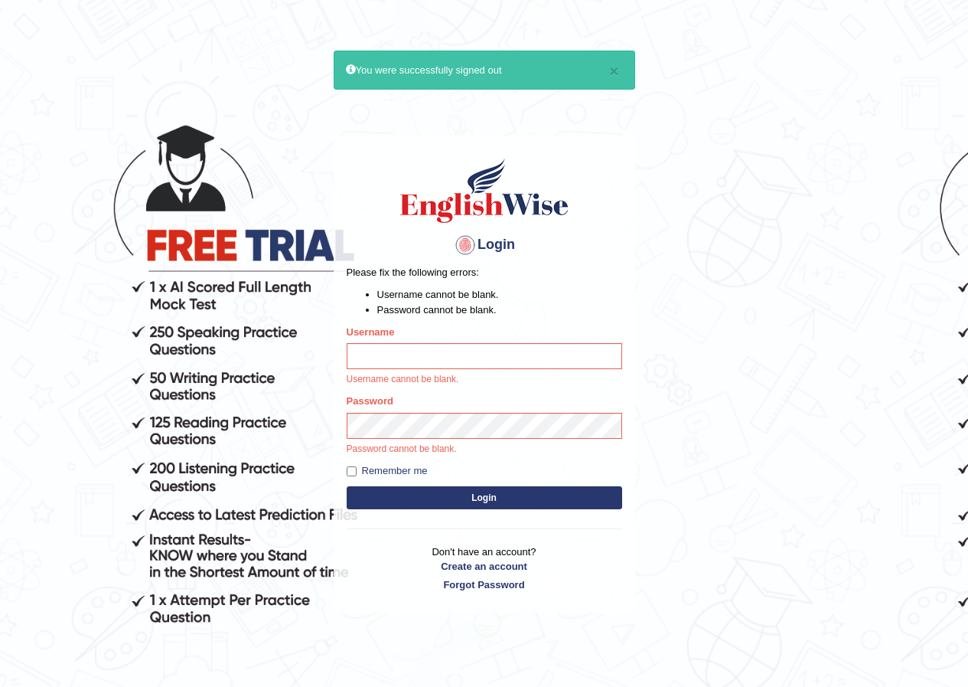
click at [347, 486] on button "Login" at bounding box center [485, 497] width 276 height 23
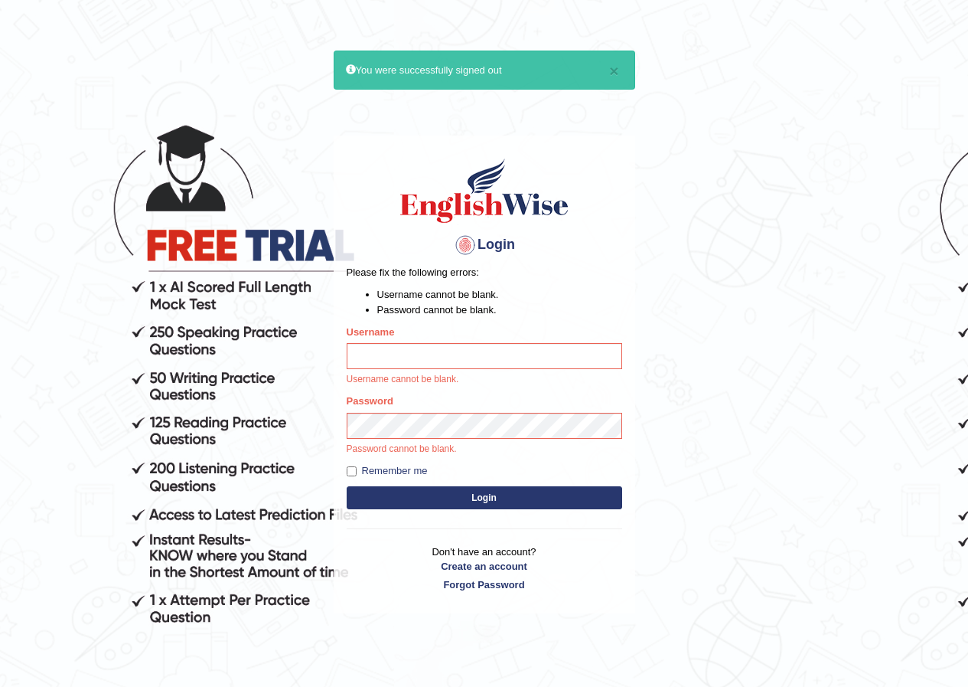
click at [347, 486] on button "Login" at bounding box center [485, 497] width 276 height 23
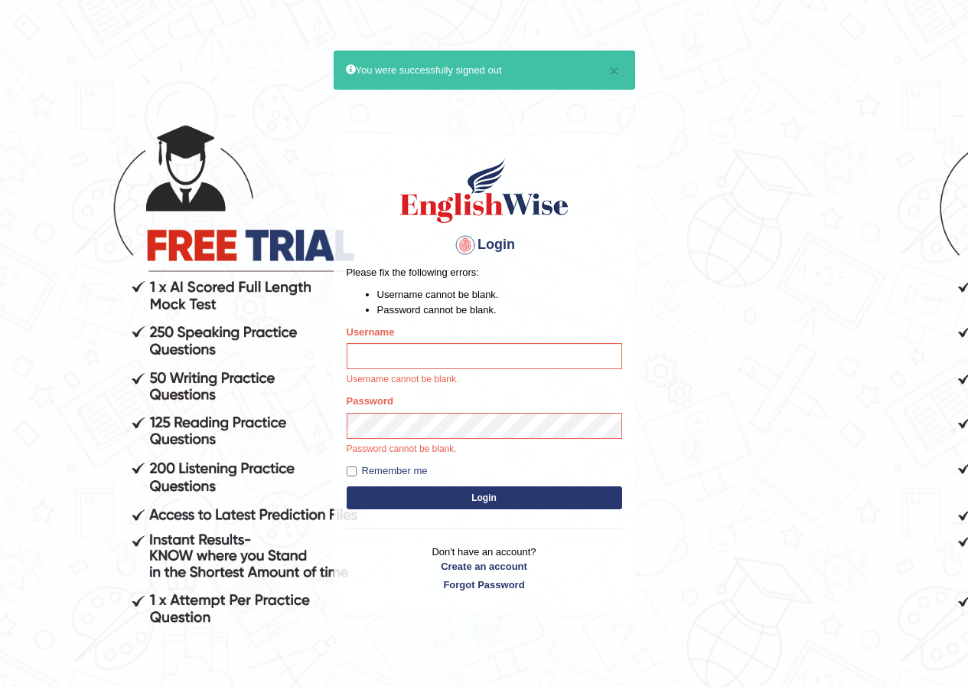
click at [347, 486] on button "Login" at bounding box center [485, 497] width 276 height 23
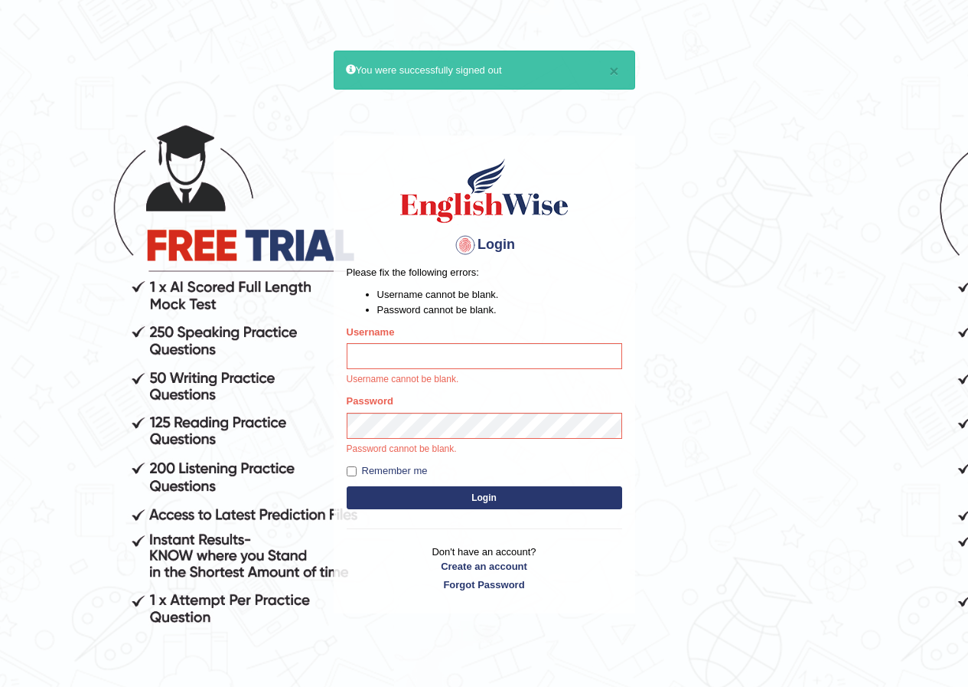
click at [347, 486] on button "Login" at bounding box center [485, 497] width 276 height 23
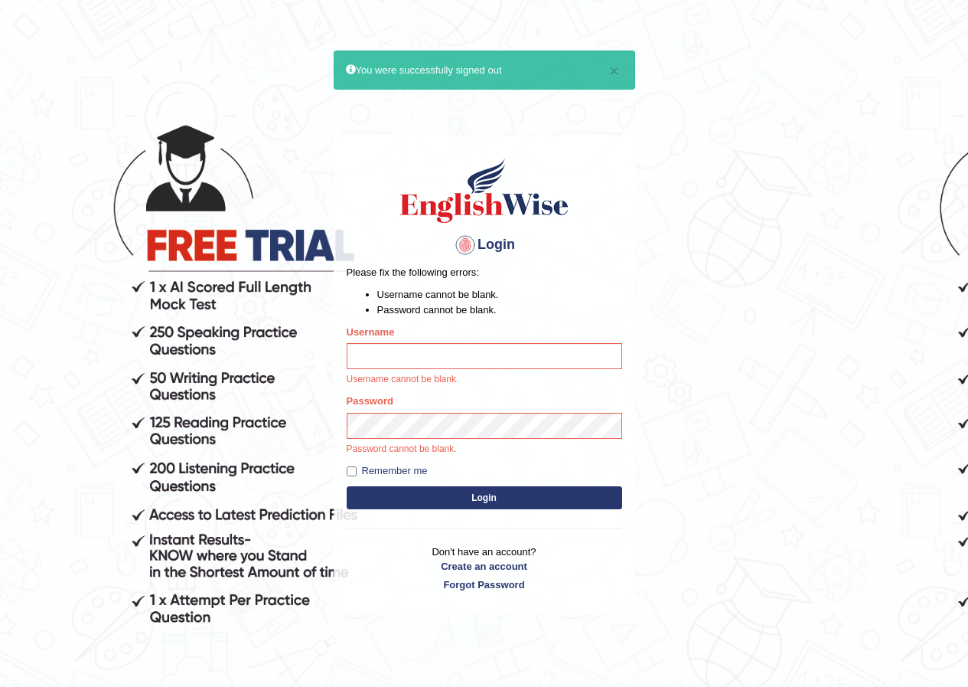
click at [347, 486] on button "Login" at bounding box center [485, 497] width 276 height 23
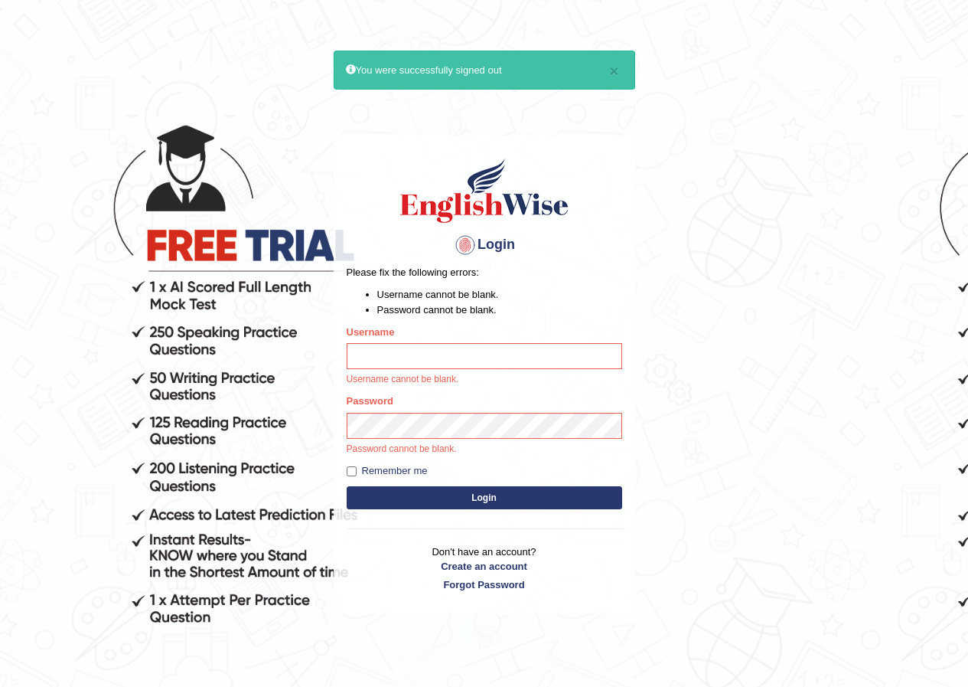
click at [347, 486] on button "Login" at bounding box center [485, 497] width 276 height 23
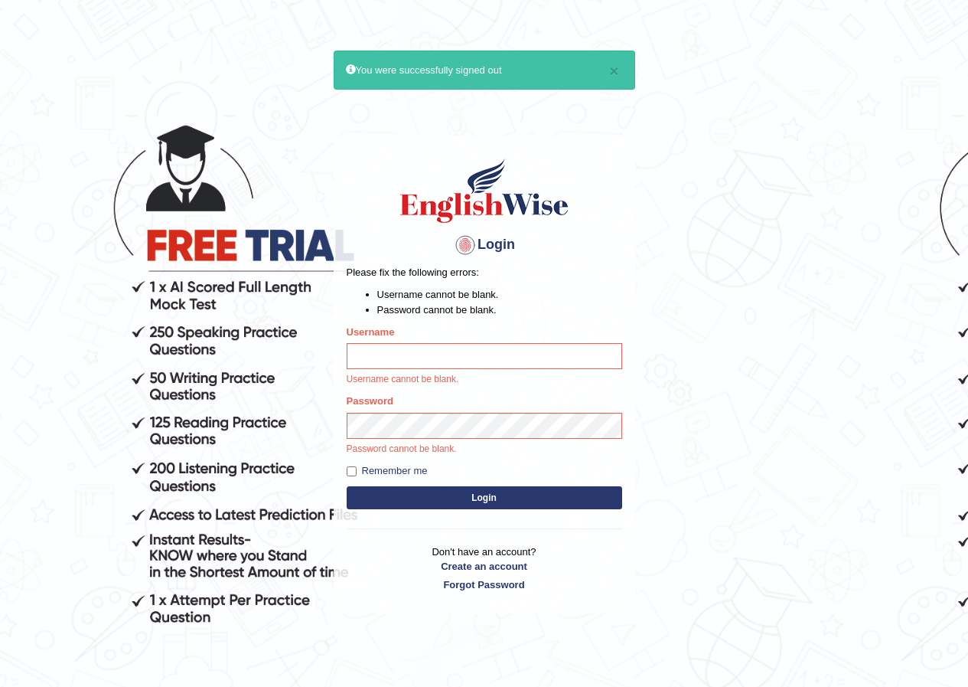
click at [347, 486] on button "Login" at bounding box center [485, 497] width 276 height 23
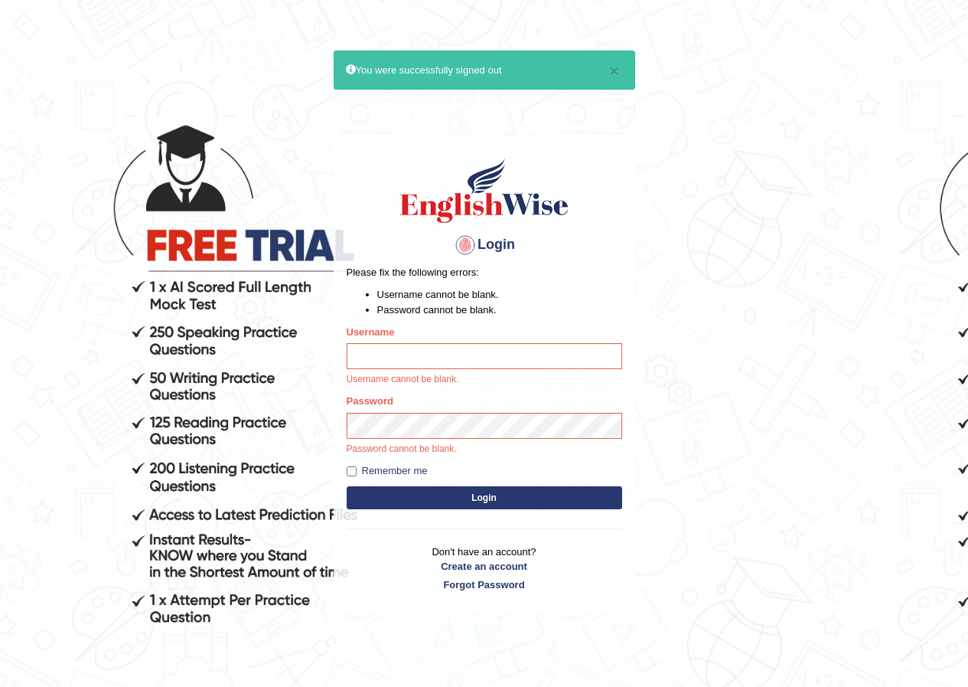
click at [347, 486] on button "Login" at bounding box center [485, 497] width 276 height 23
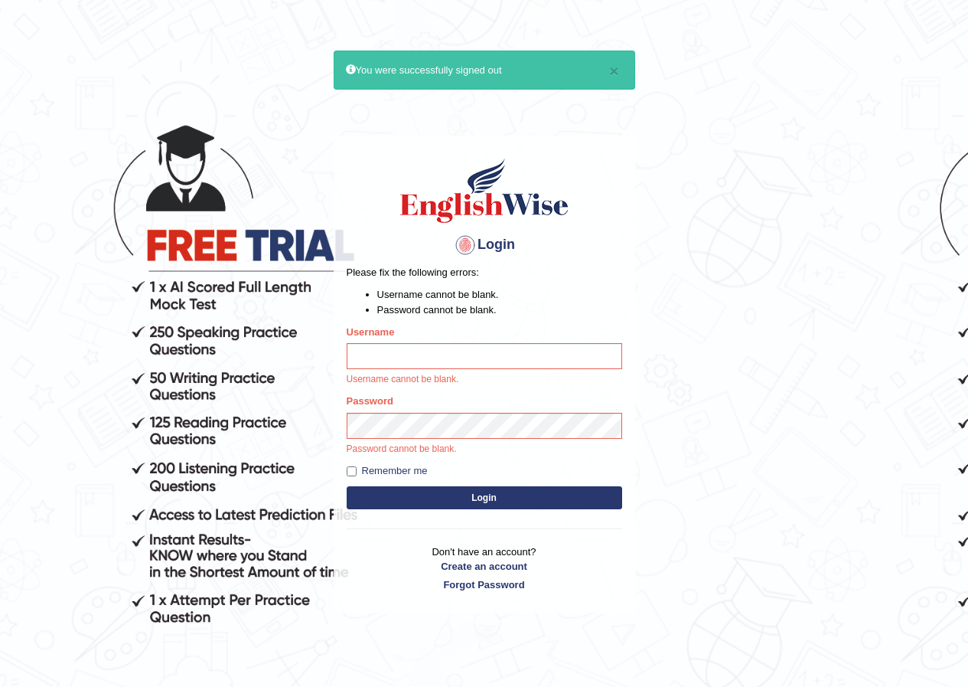
click at [347, 486] on button "Login" at bounding box center [485, 497] width 276 height 23
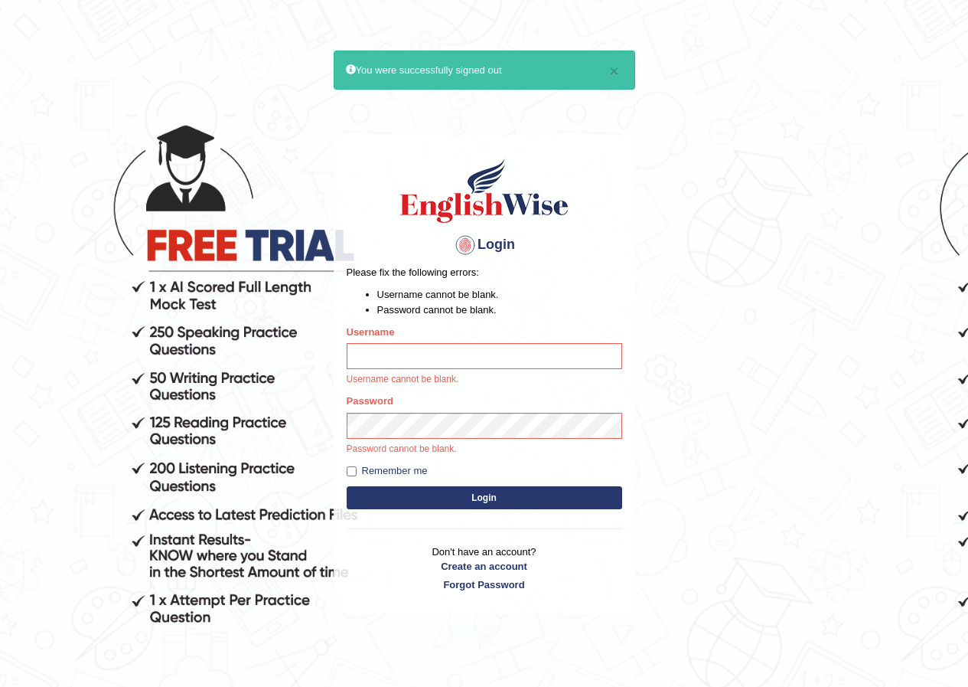
click at [347, 486] on button "Login" at bounding box center [485, 497] width 276 height 23
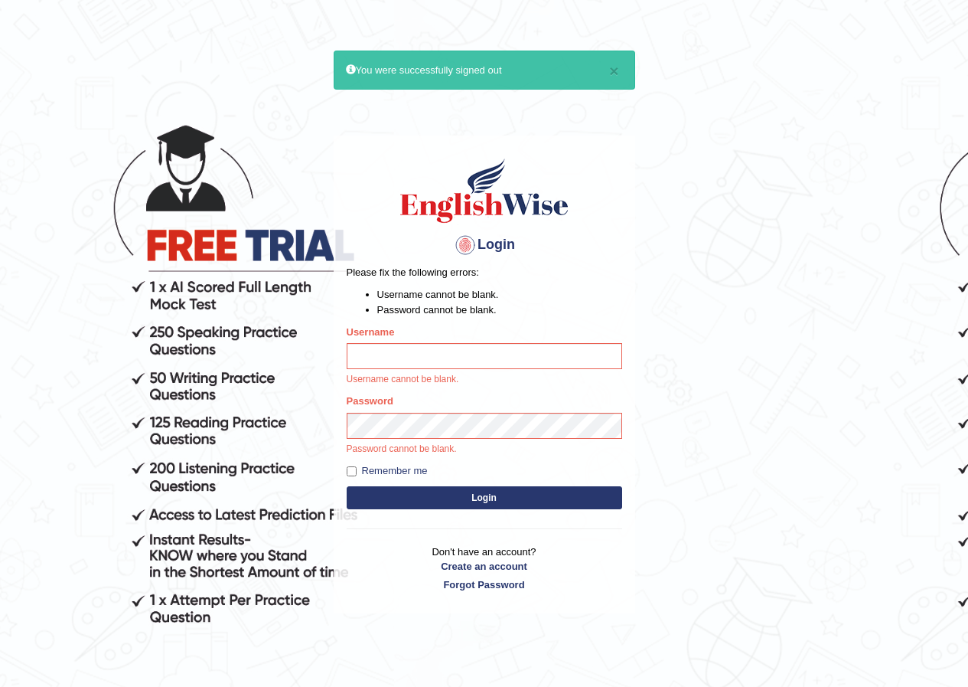
click at [347, 486] on button "Login" at bounding box center [485, 497] width 276 height 23
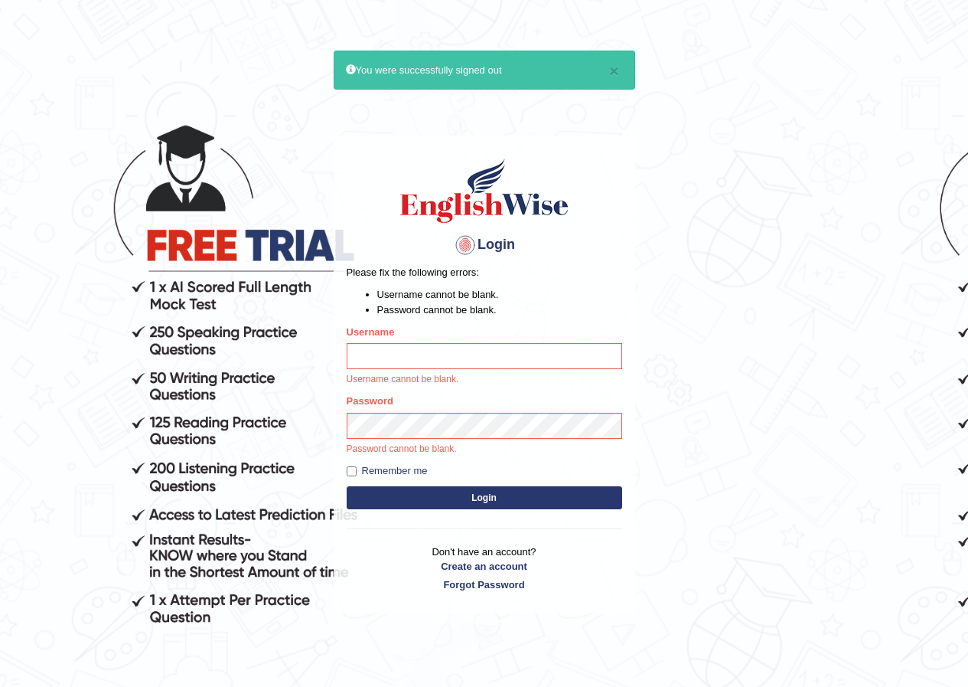
click at [347, 486] on button "Login" at bounding box center [485, 497] width 276 height 23
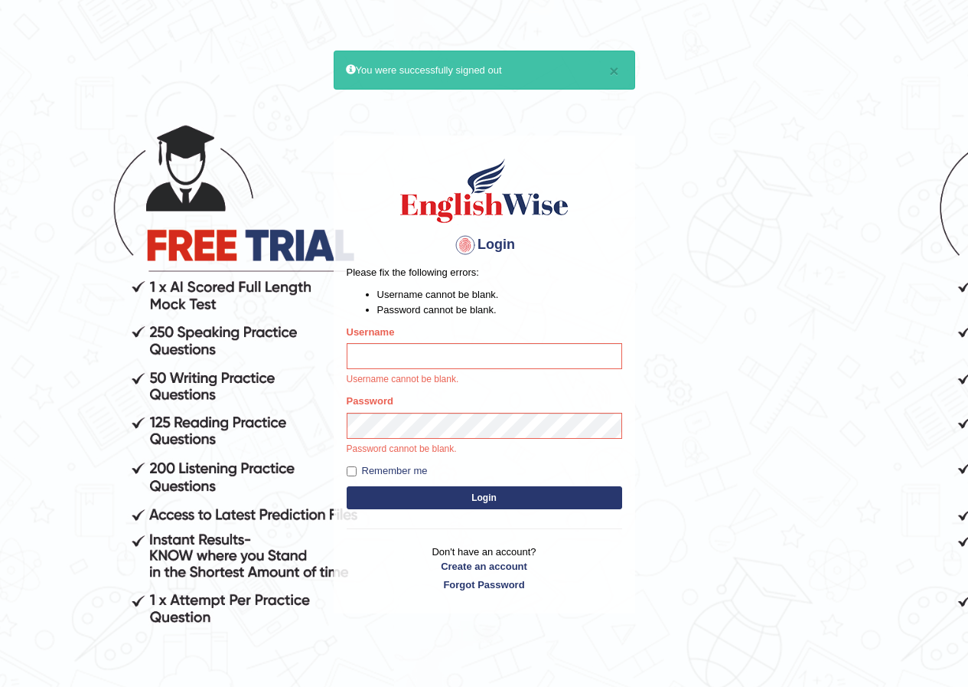
click at [347, 486] on button "Login" at bounding box center [485, 497] width 276 height 23
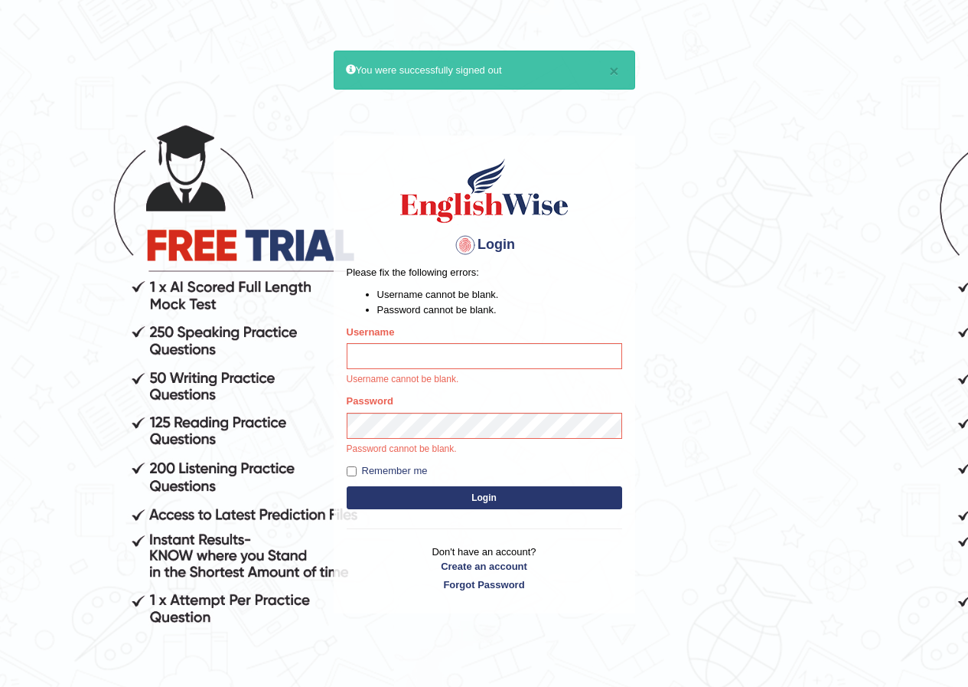
click at [347, 486] on button "Login" at bounding box center [485, 497] width 276 height 23
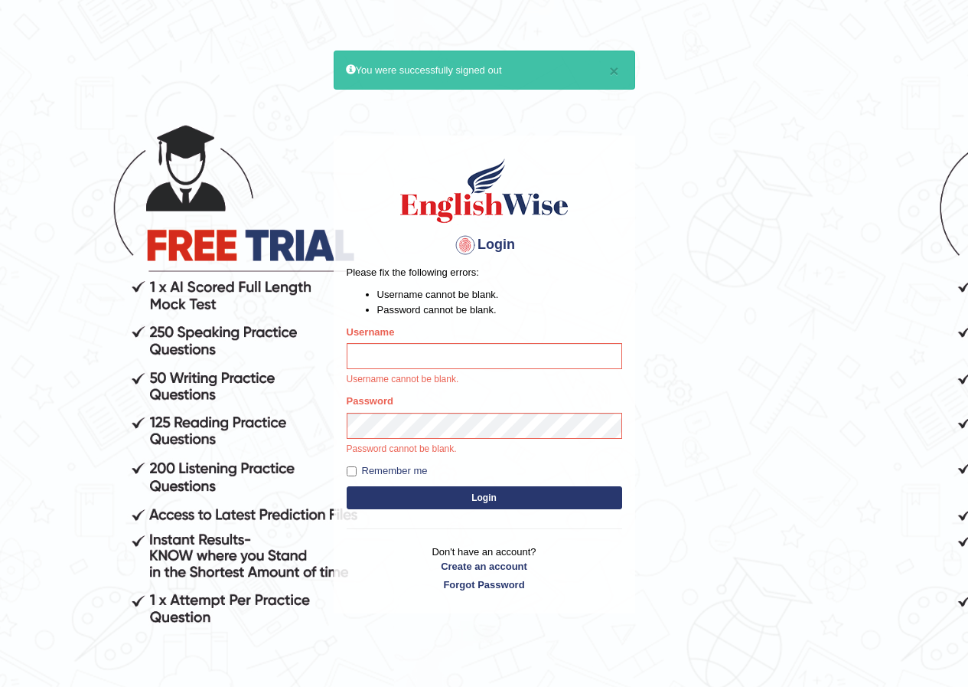
click at [347, 486] on button "Login" at bounding box center [485, 497] width 276 height 23
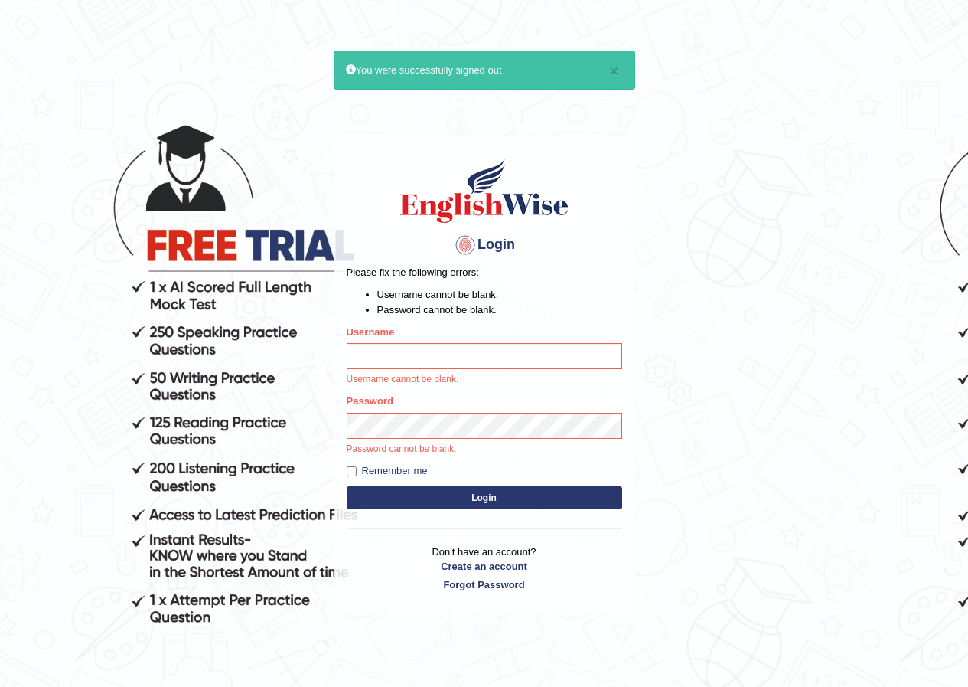
click at [347, 486] on button "Login" at bounding box center [485, 497] width 276 height 23
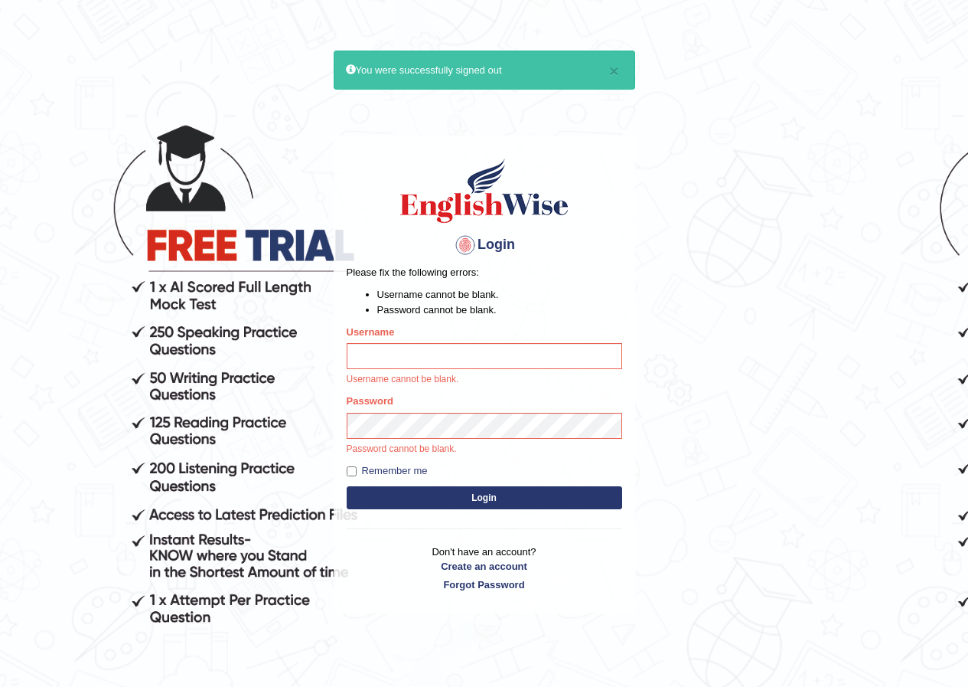
click at [347, 486] on button "Login" at bounding box center [485, 497] width 276 height 23
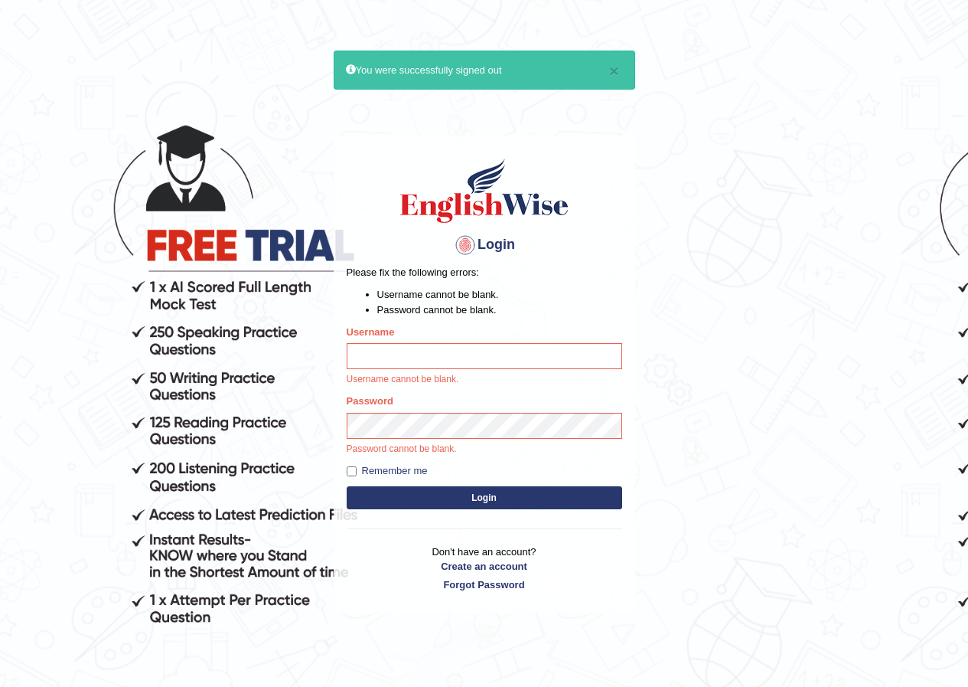
click at [347, 486] on button "Login" at bounding box center [485, 497] width 276 height 23
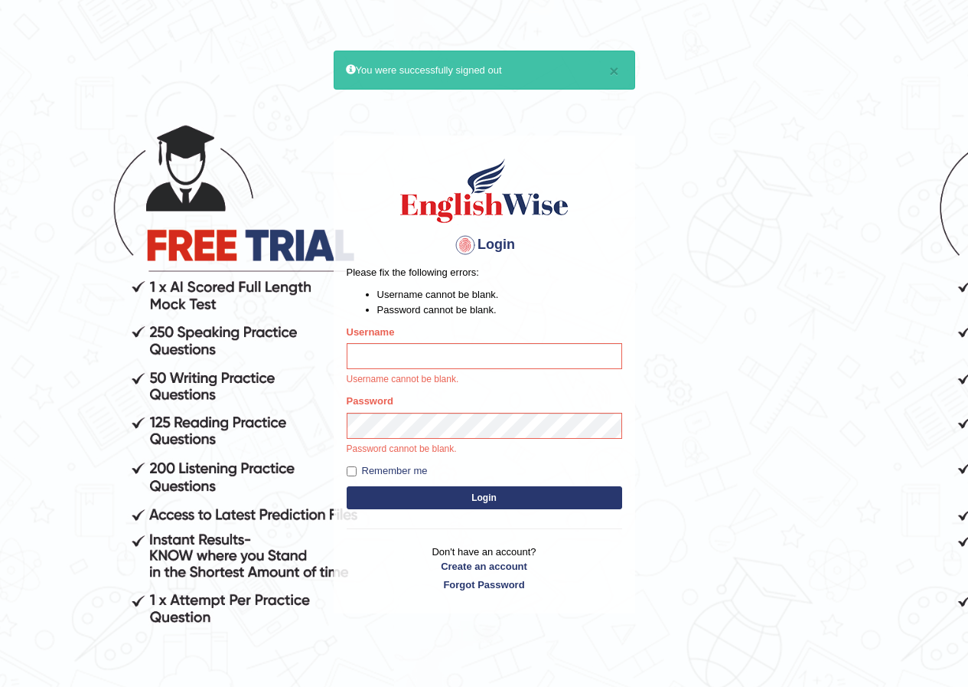
click at [347, 486] on button "Login" at bounding box center [485, 497] width 276 height 23
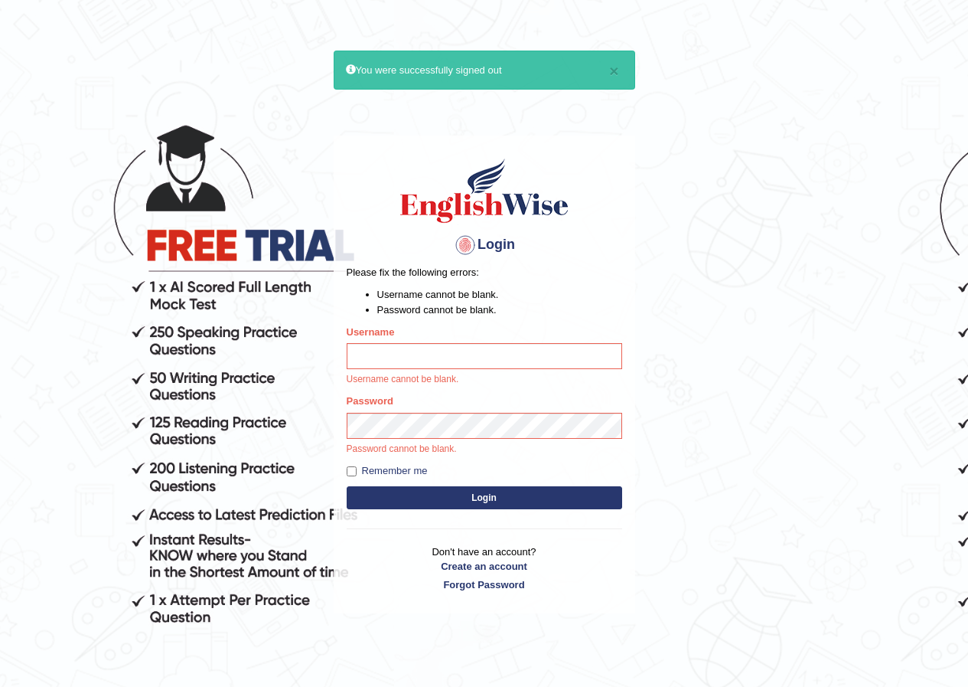
click at [347, 486] on button "Login" at bounding box center [485, 497] width 276 height 23
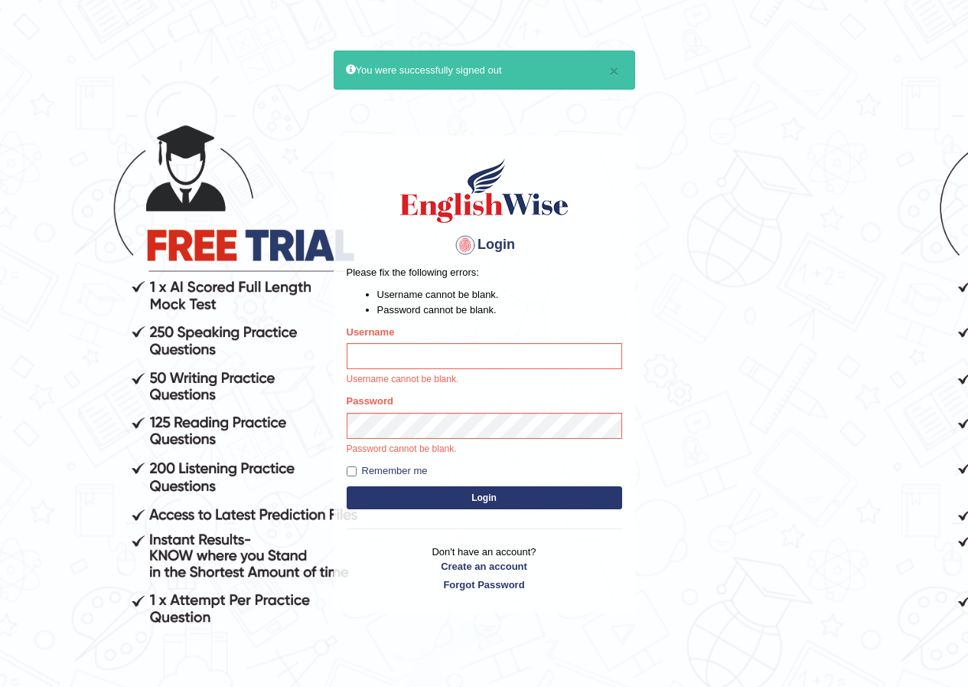
click at [347, 486] on button "Login" at bounding box center [485, 497] width 276 height 23
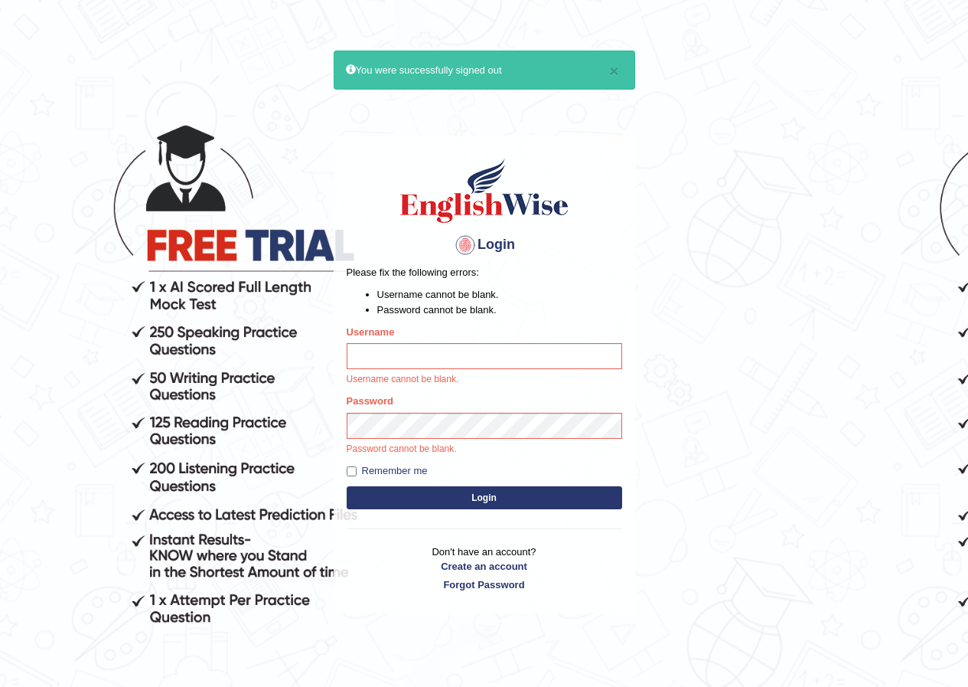
click at [347, 486] on button "Login" at bounding box center [485, 497] width 276 height 23
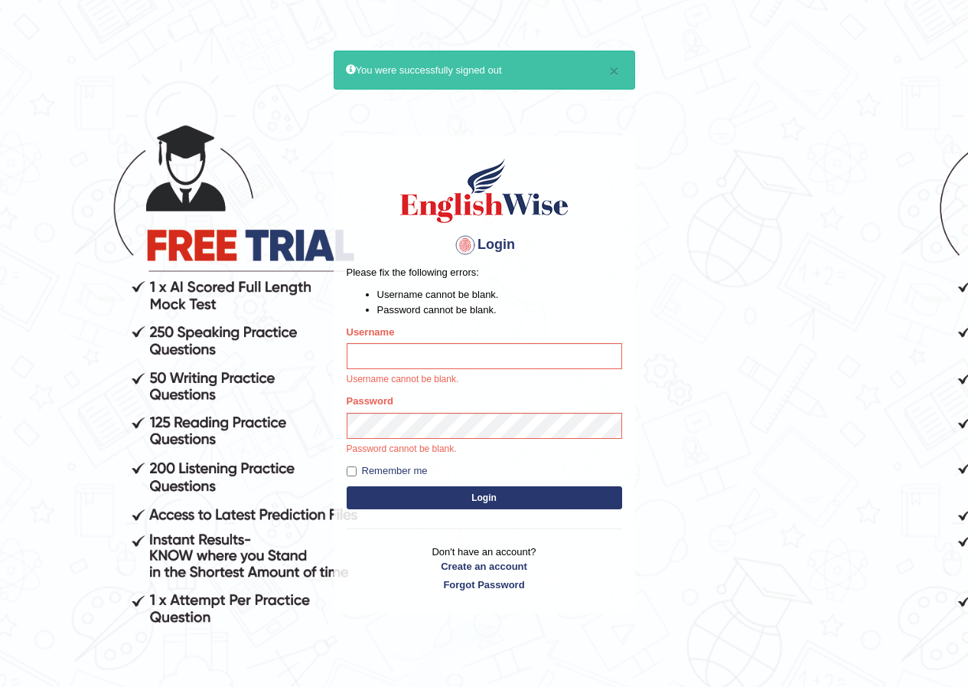
click at [347, 486] on button "Login" at bounding box center [485, 497] width 276 height 23
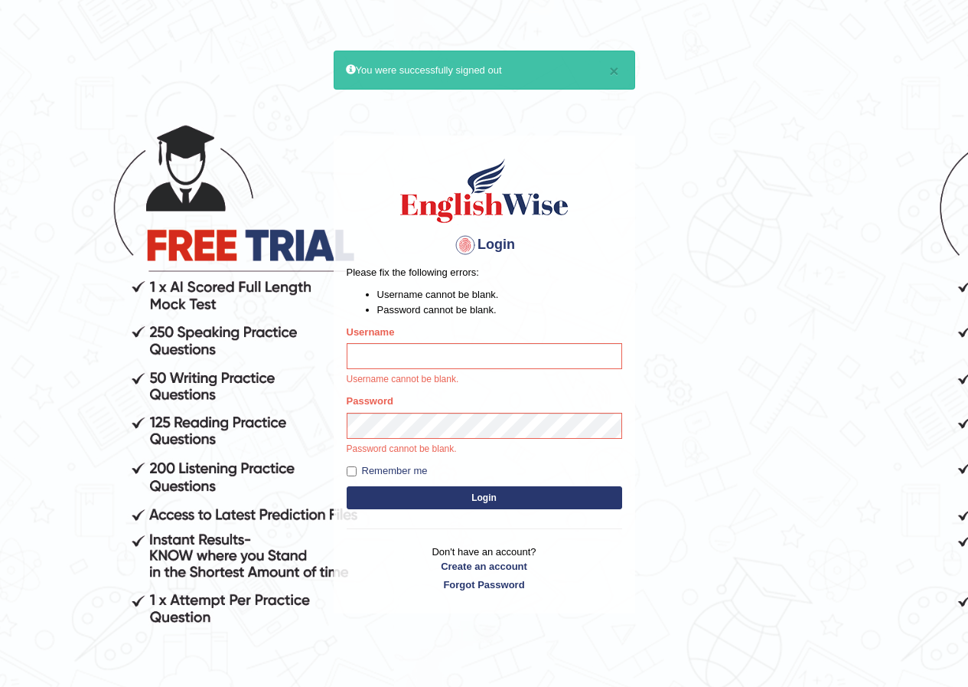
click at [347, 486] on button "Login" at bounding box center [485, 497] width 276 height 23
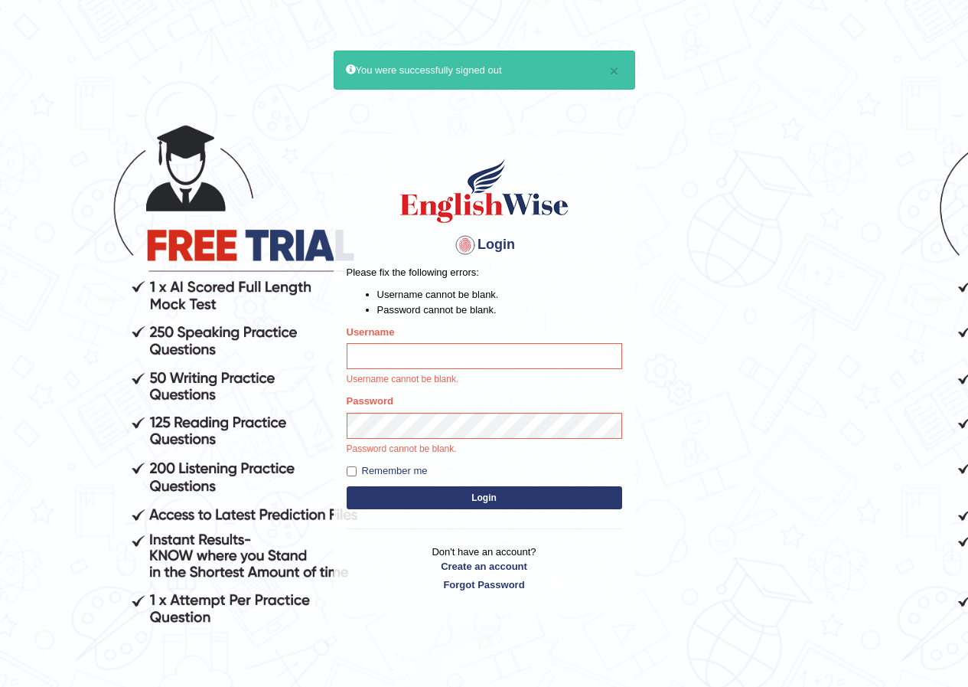
click at [347, 486] on button "Login" at bounding box center [485, 497] width 276 height 23
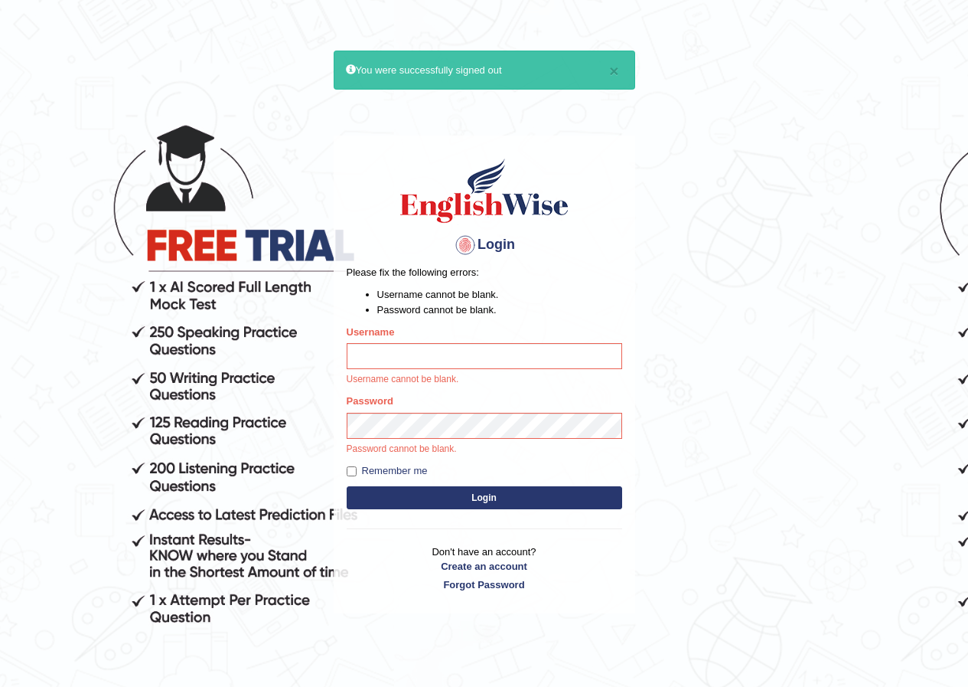
click at [347, 486] on button "Login" at bounding box center [485, 497] width 276 height 23
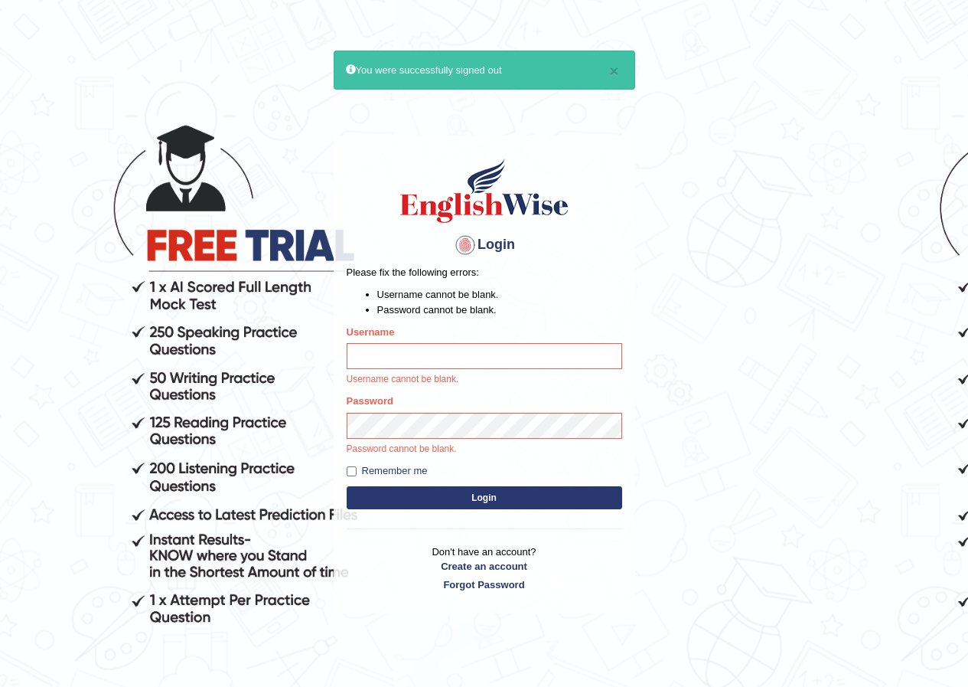
click at [347, 486] on button "Login" at bounding box center [485, 497] width 276 height 23
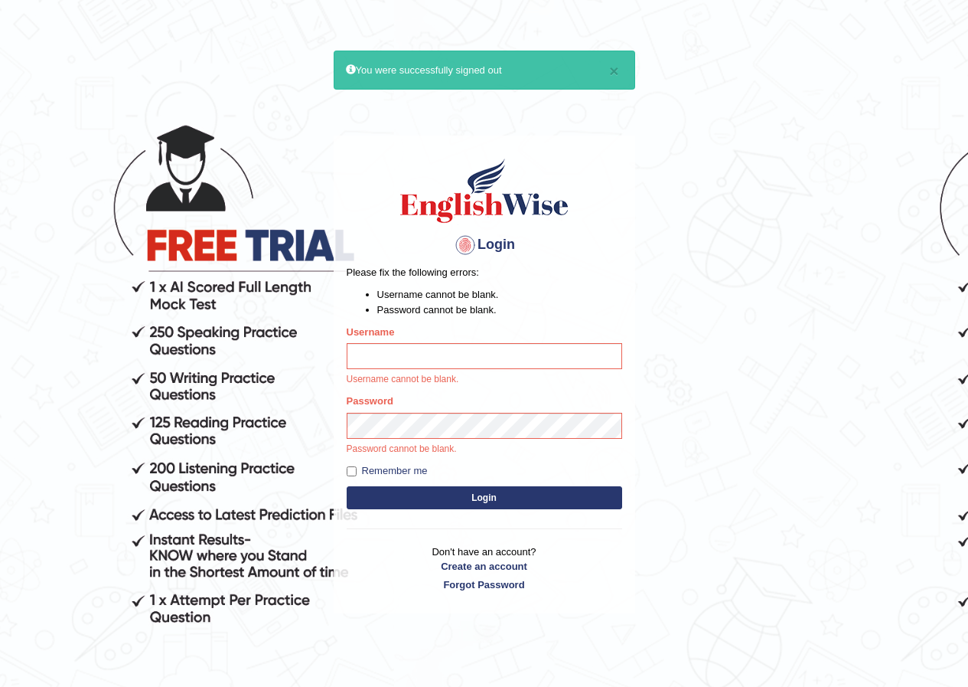
click at [347, 486] on button "Login" at bounding box center [485, 497] width 276 height 23
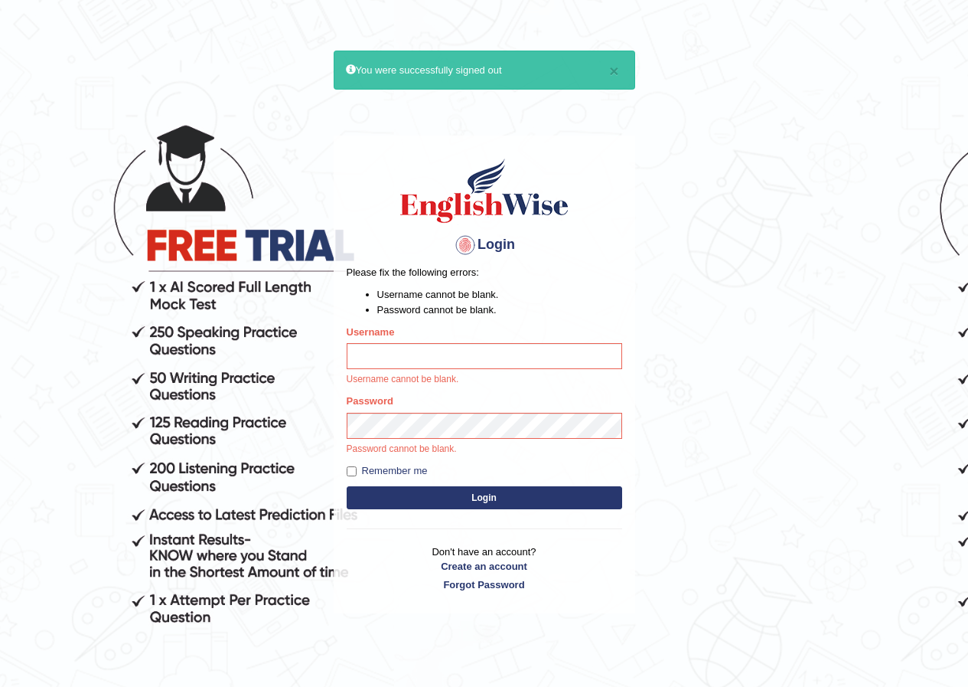
click at [347, 486] on button "Login" at bounding box center [485, 497] width 276 height 23
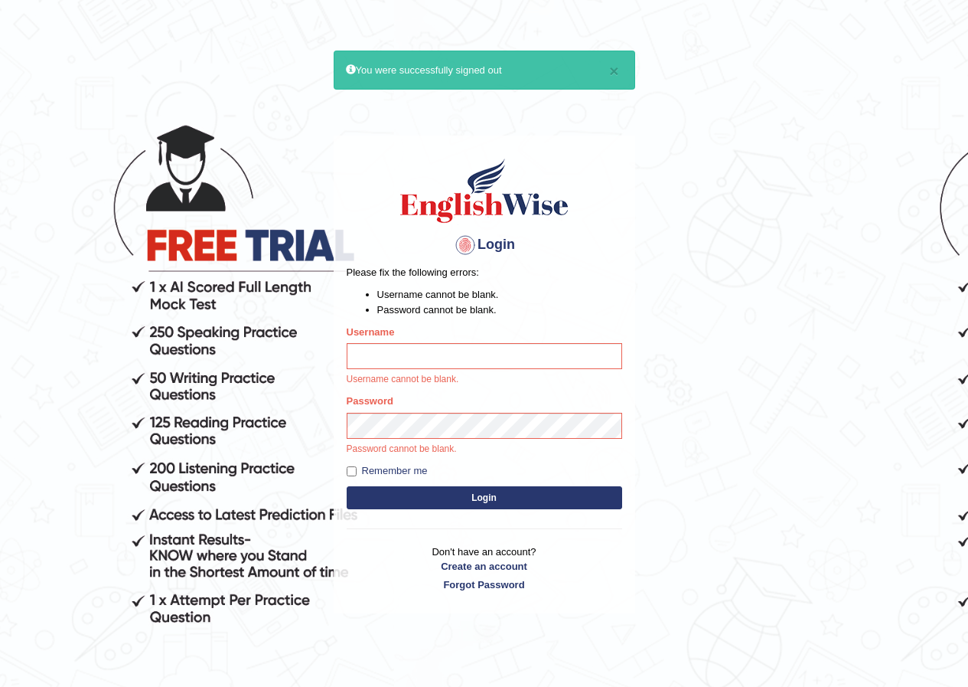
click at [347, 486] on button "Login" at bounding box center [485, 497] width 276 height 23
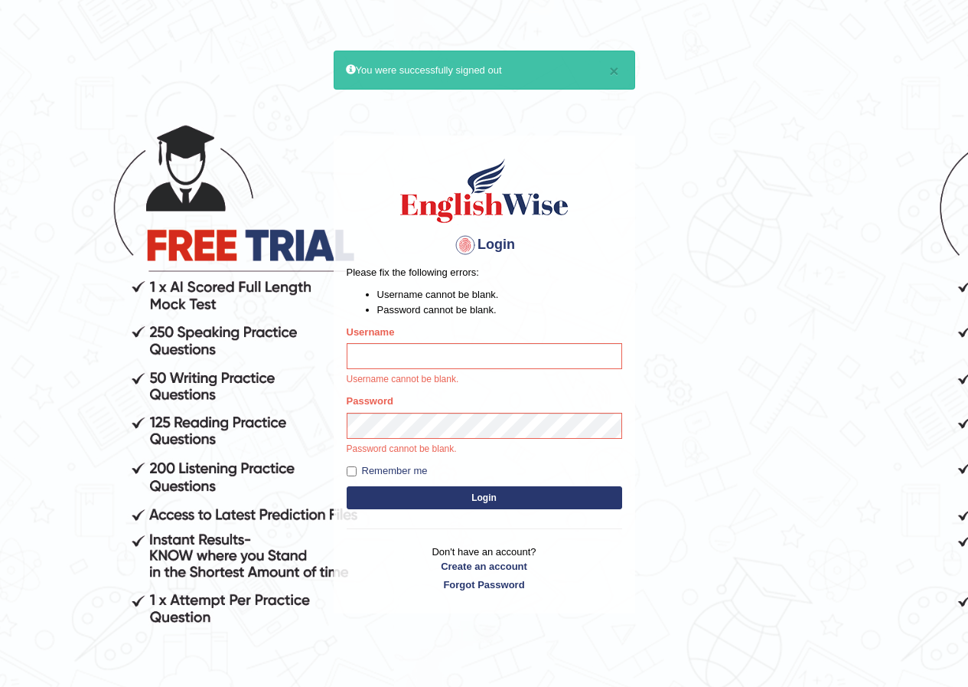
click at [347, 486] on button "Login" at bounding box center [485, 497] width 276 height 23
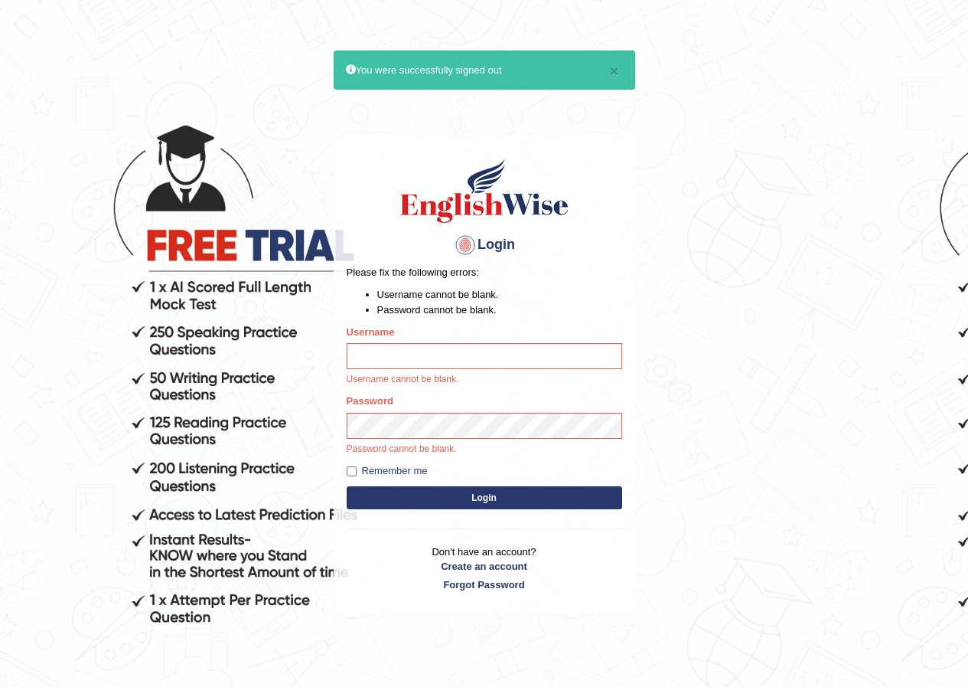
click at [347, 486] on button "Login" at bounding box center [485, 497] width 276 height 23
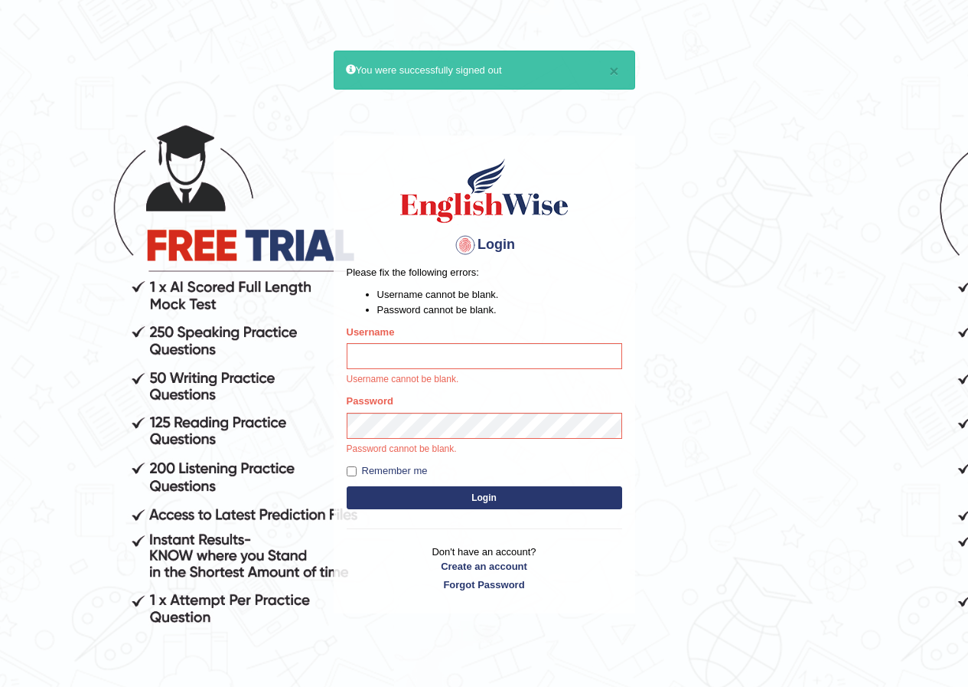
click at [347, 486] on button "Login" at bounding box center [485, 497] width 276 height 23
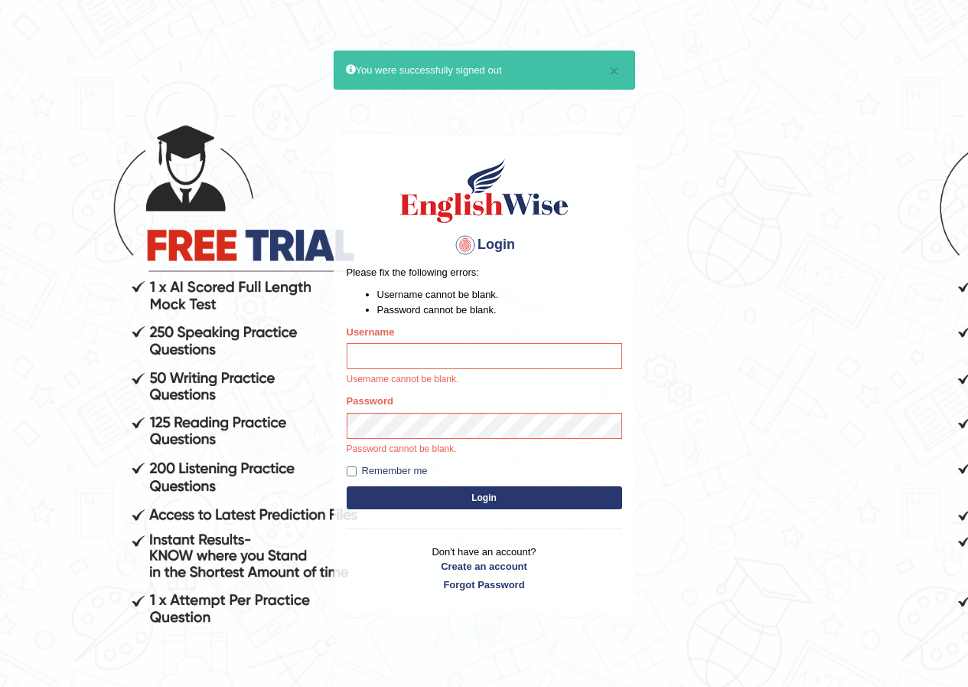
click at [347, 486] on button "Login" at bounding box center [485, 497] width 276 height 23
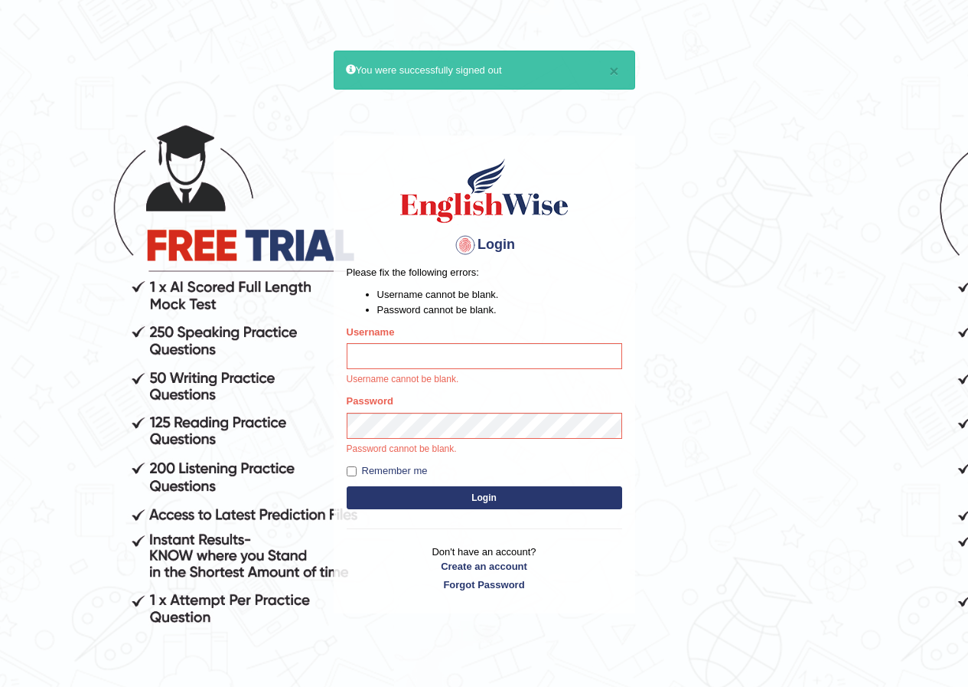
click at [347, 486] on button "Login" at bounding box center [485, 497] width 276 height 23
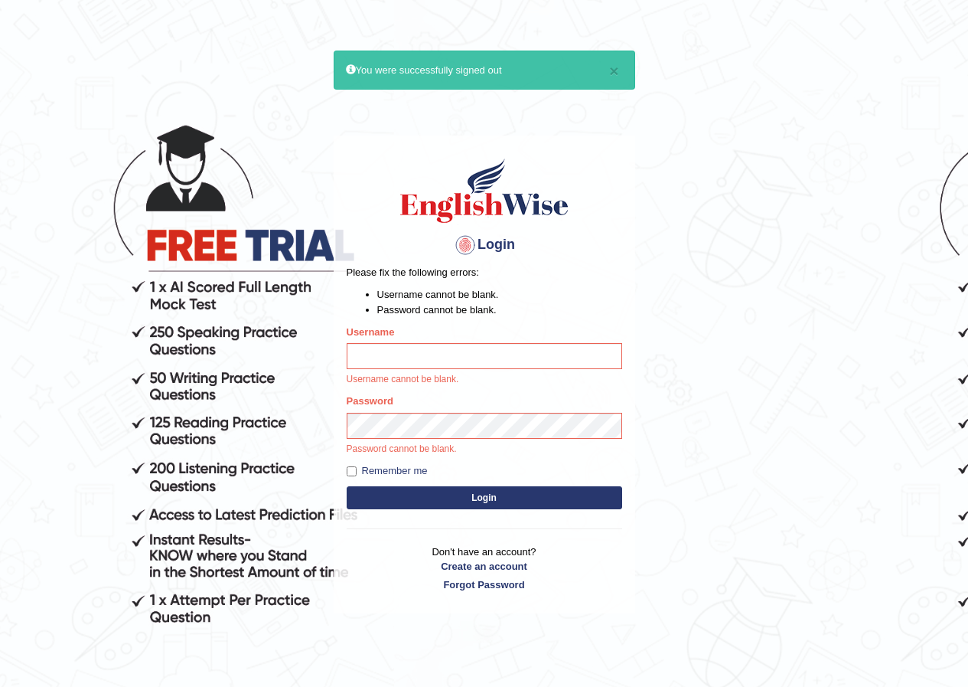
click at [347, 486] on button "Login" at bounding box center [485, 497] width 276 height 23
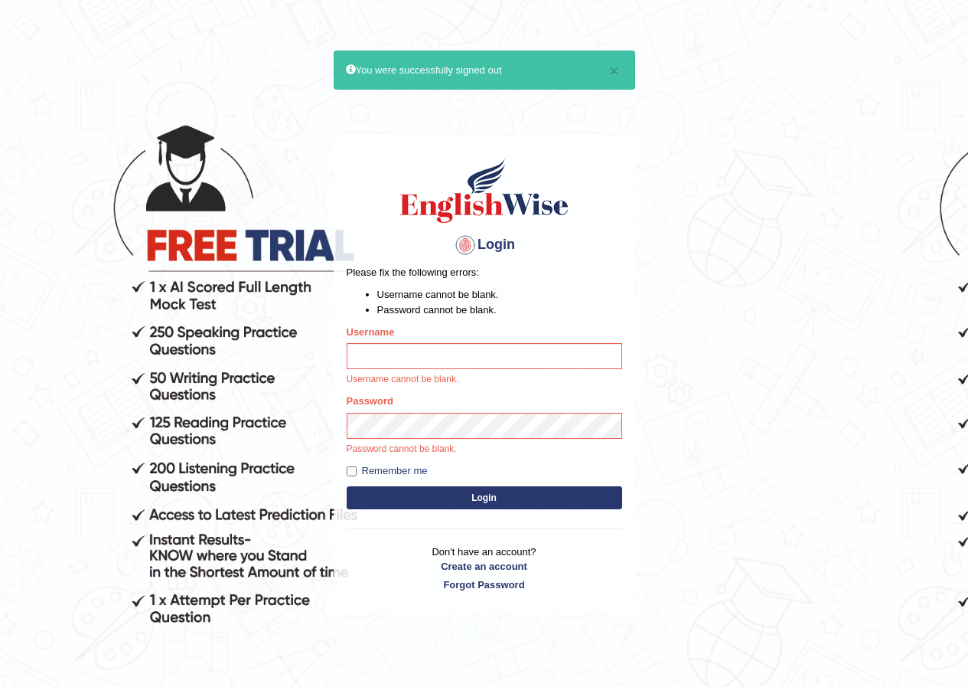
click at [347, 486] on button "Login" at bounding box center [485, 497] width 276 height 23
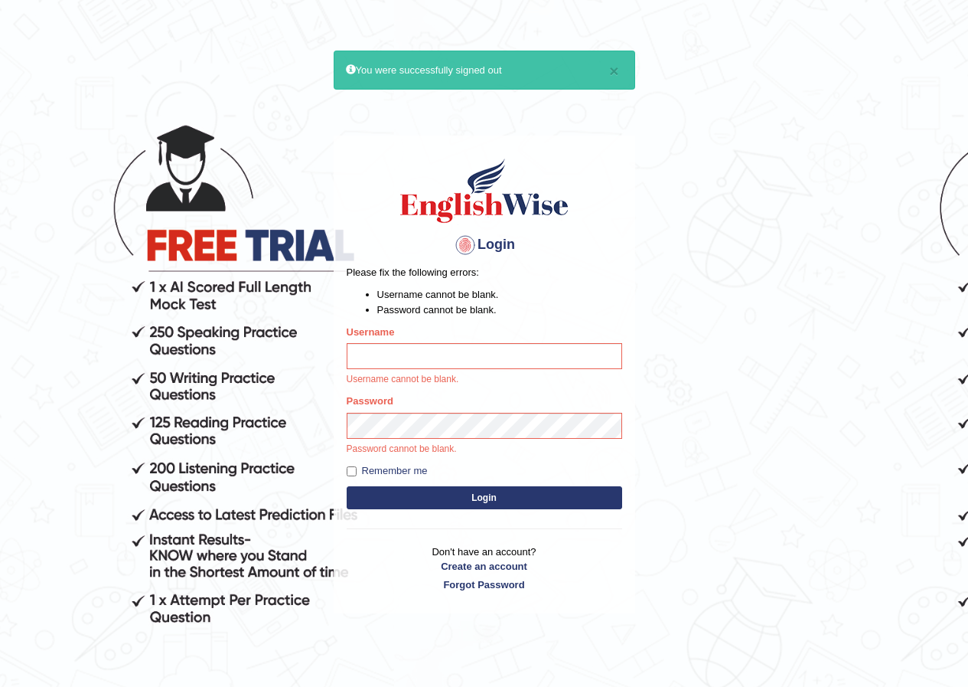
click at [347, 486] on button "Login" at bounding box center [485, 497] width 276 height 23
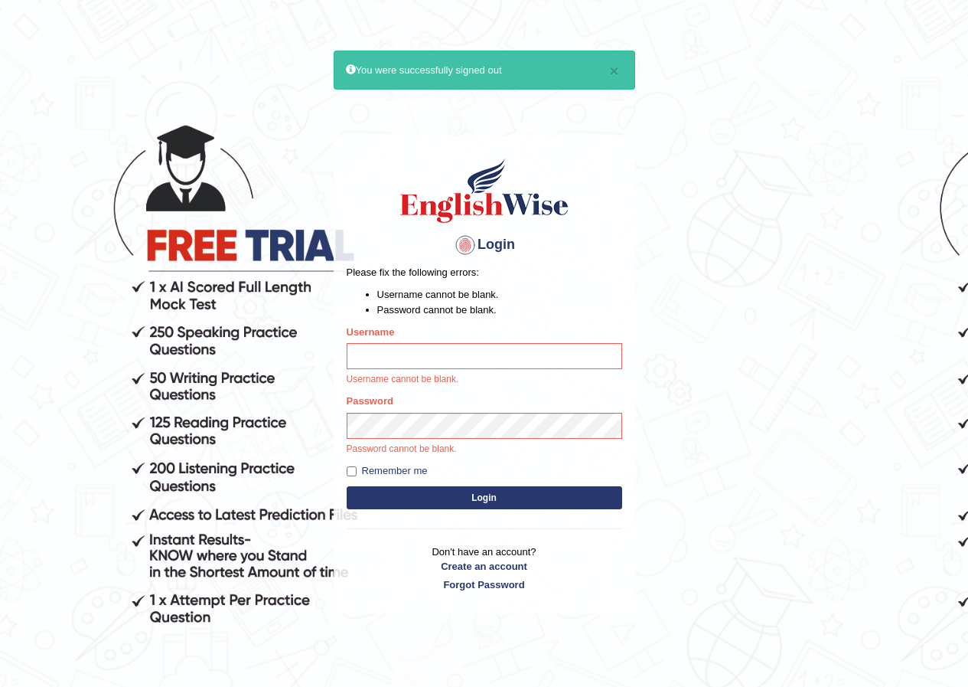
click at [347, 486] on button "Login" at bounding box center [485, 497] width 276 height 23
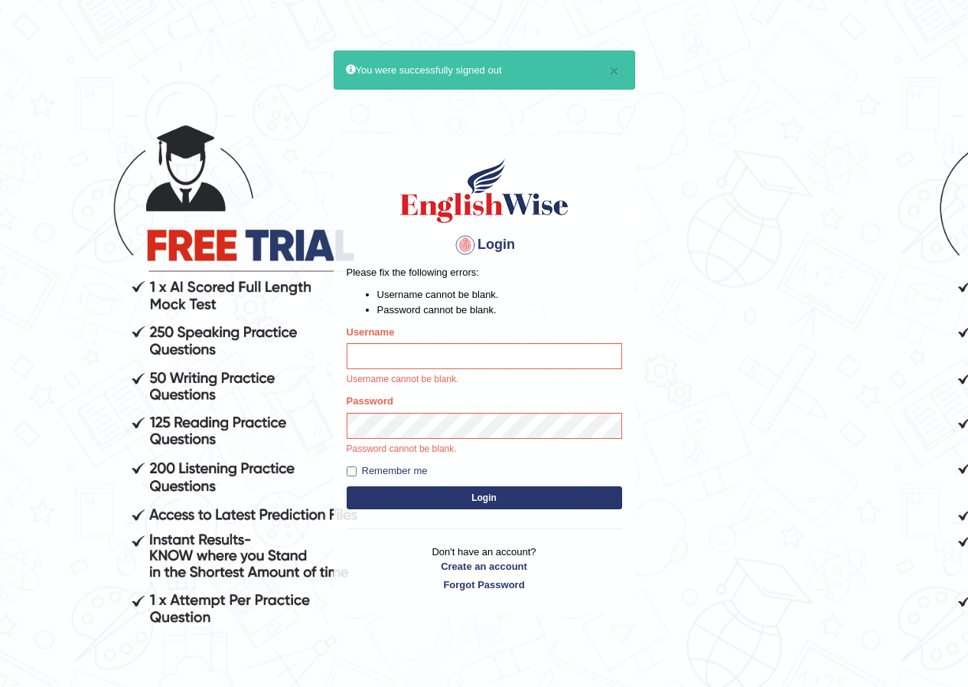
click at [347, 486] on button "Login" at bounding box center [485, 497] width 276 height 23
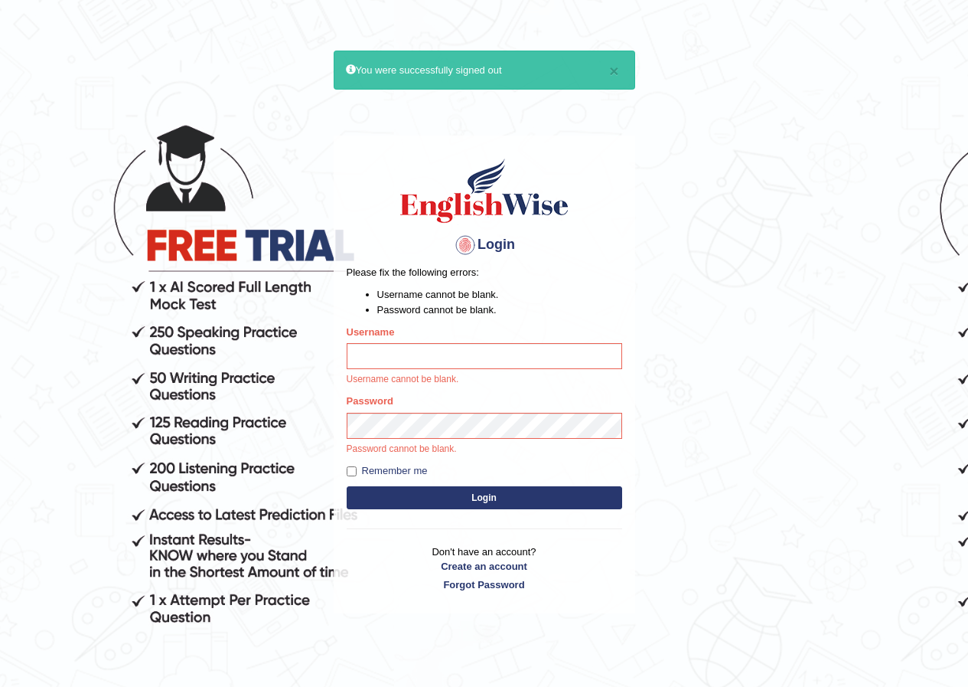
click at [347, 486] on button "Login" at bounding box center [485, 497] width 276 height 23
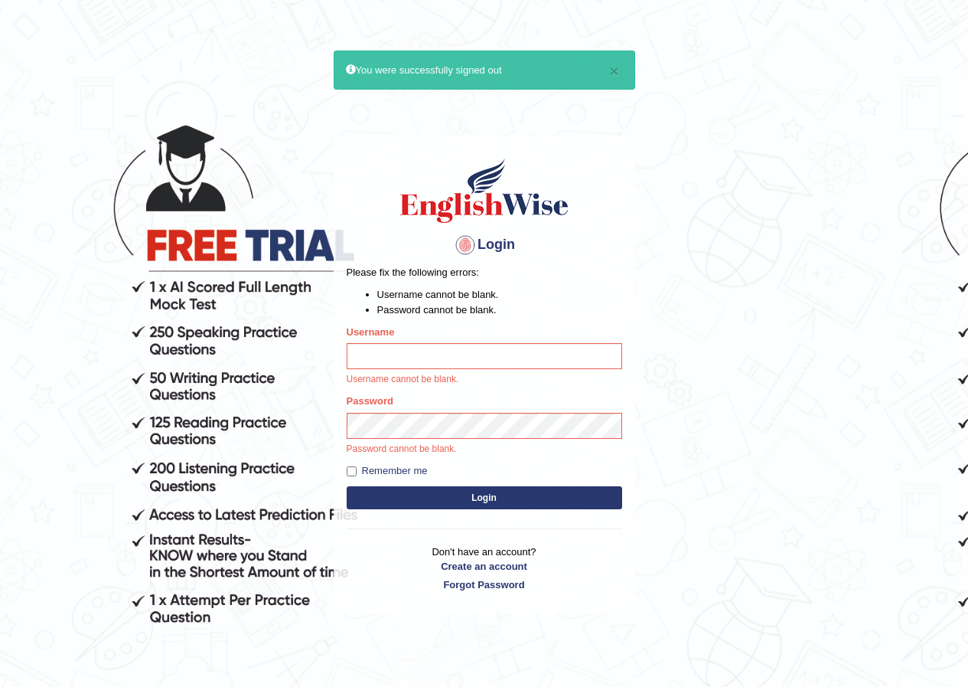
click at [347, 486] on button "Login" at bounding box center [485, 497] width 276 height 23
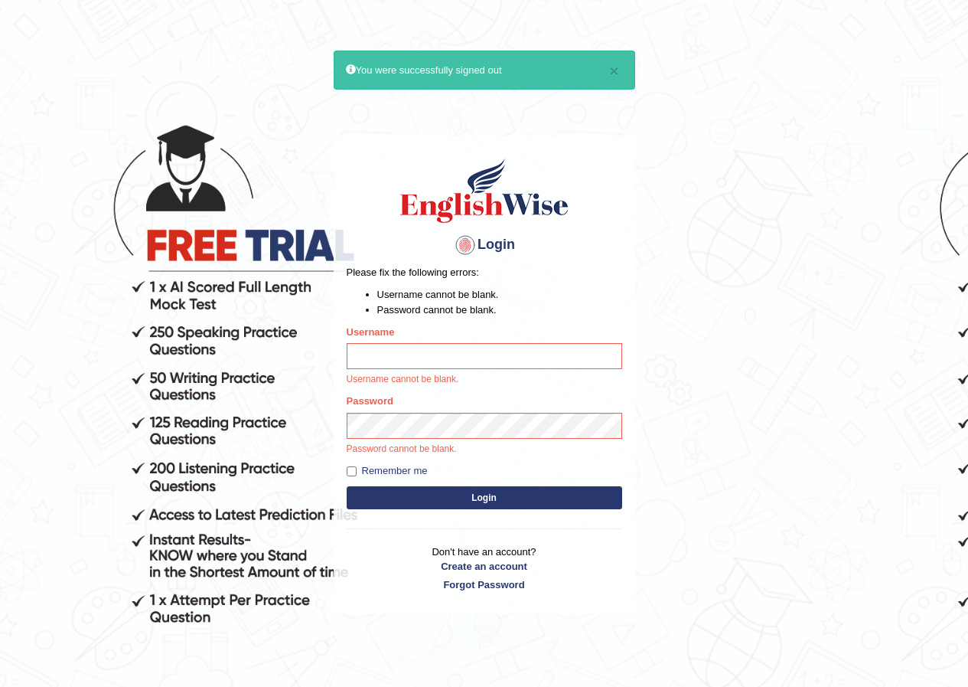
click at [347, 486] on button "Login" at bounding box center [485, 497] width 276 height 23
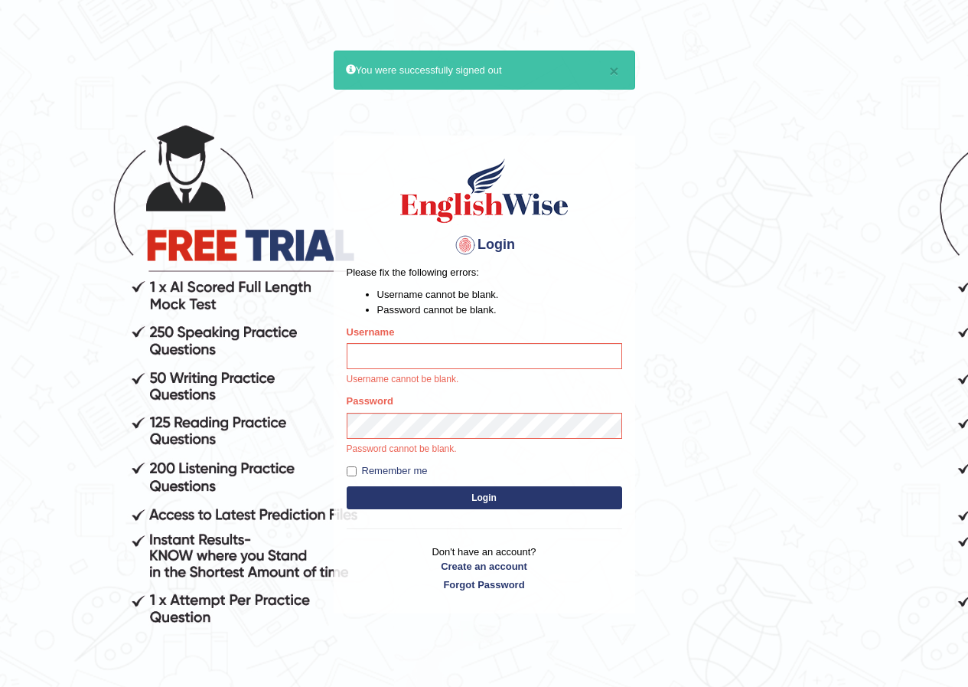
click at [347, 486] on button "Login" at bounding box center [485, 497] width 276 height 23
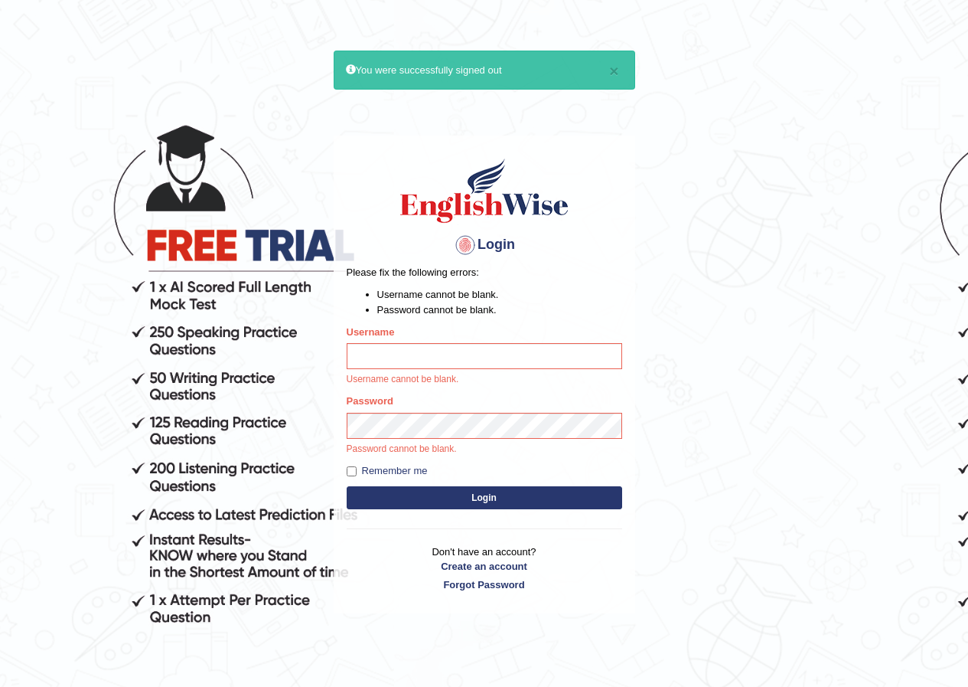
click at [347, 486] on button "Login" at bounding box center [485, 497] width 276 height 23
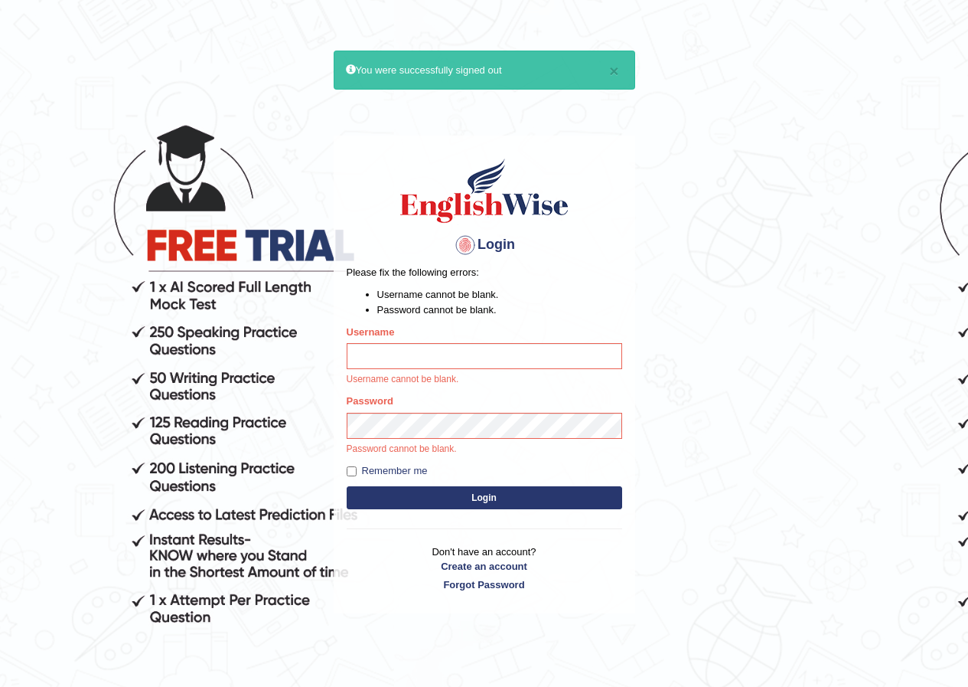
click at [347, 486] on button "Login" at bounding box center [485, 497] width 276 height 23
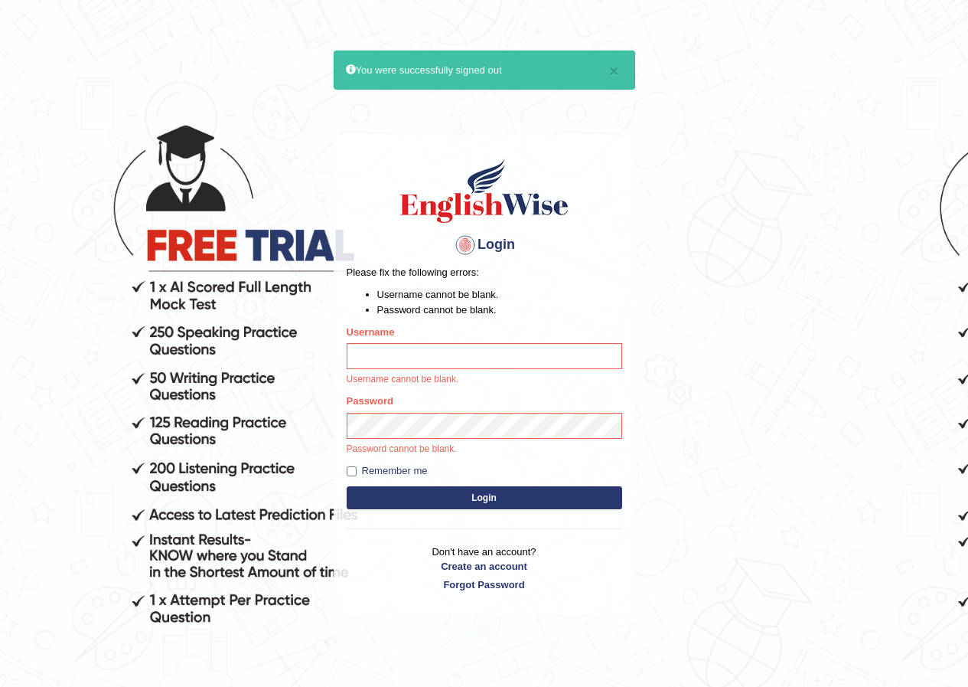
click at [347, 486] on button "Login" at bounding box center [485, 497] width 276 height 23
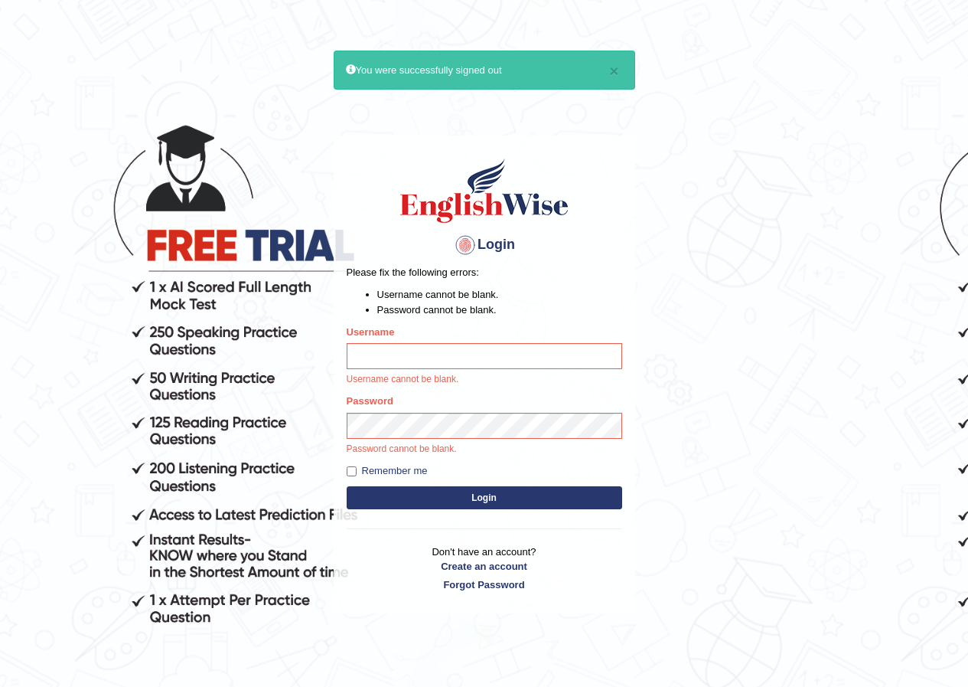
click at [347, 486] on button "Login" at bounding box center [485, 497] width 276 height 23
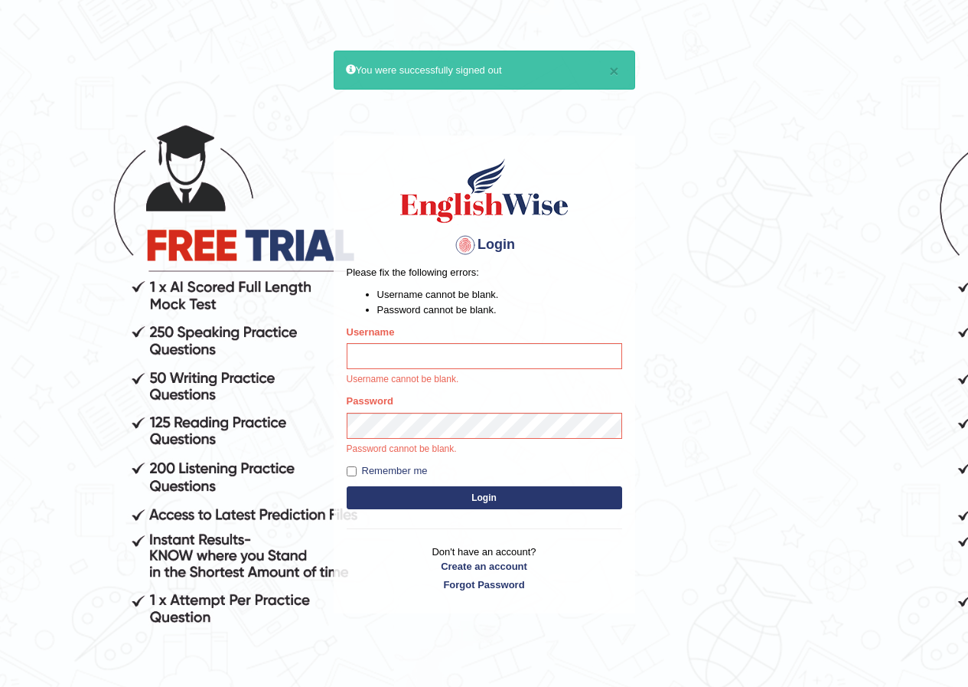
click at [347, 486] on button "Login" at bounding box center [485, 497] width 276 height 23
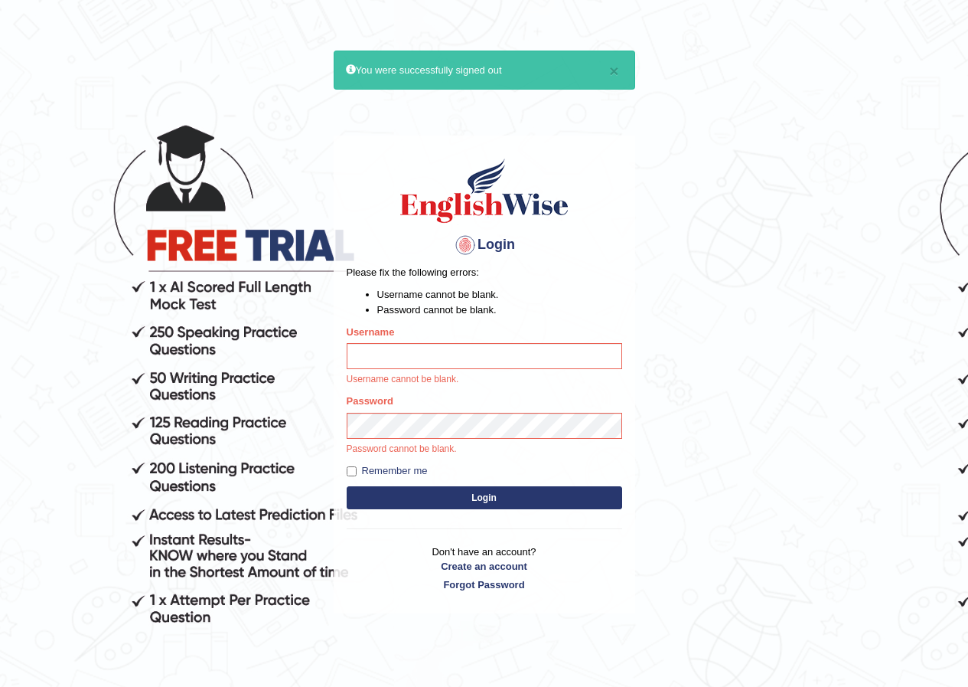
click at [347, 486] on button "Login" at bounding box center [485, 497] width 276 height 23
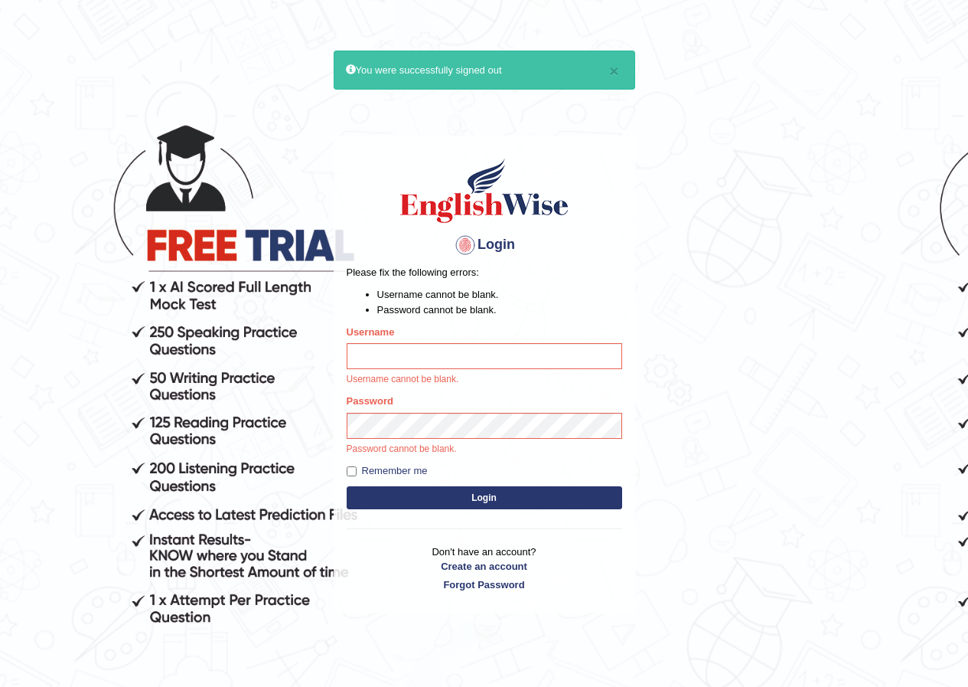
click at [347, 486] on button "Login" at bounding box center [485, 497] width 276 height 23
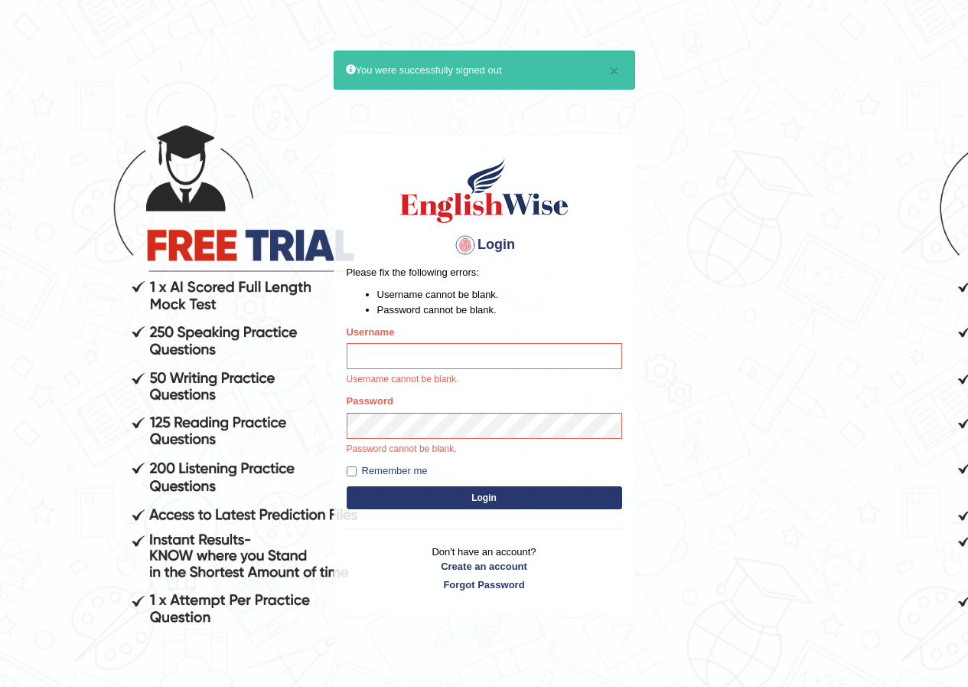
click at [347, 486] on button "Login" at bounding box center [485, 497] width 276 height 23
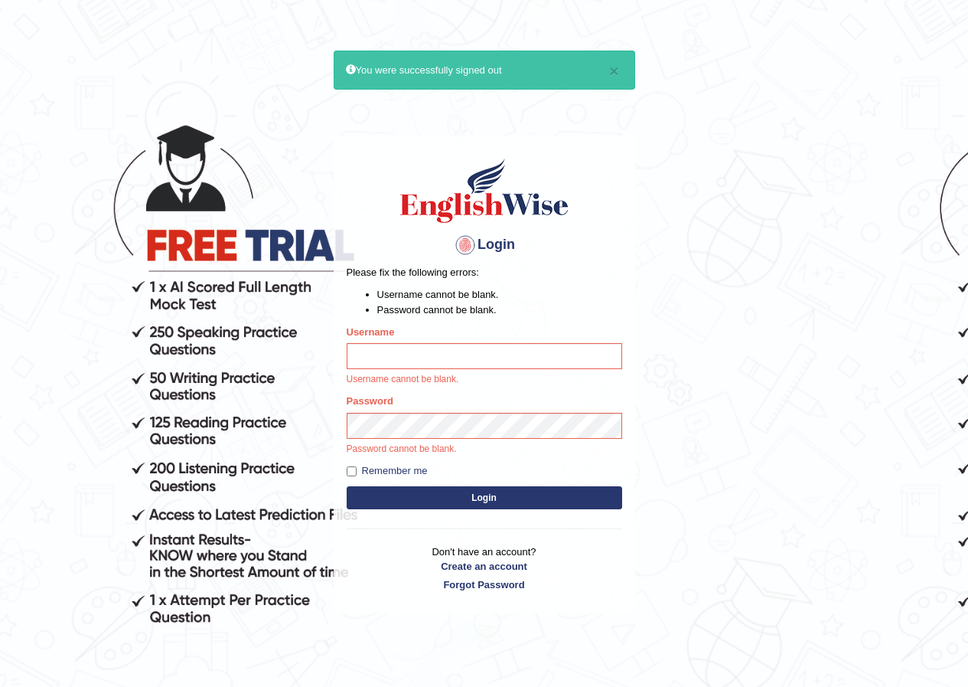
click at [347, 486] on button "Login" at bounding box center [485, 497] width 276 height 23
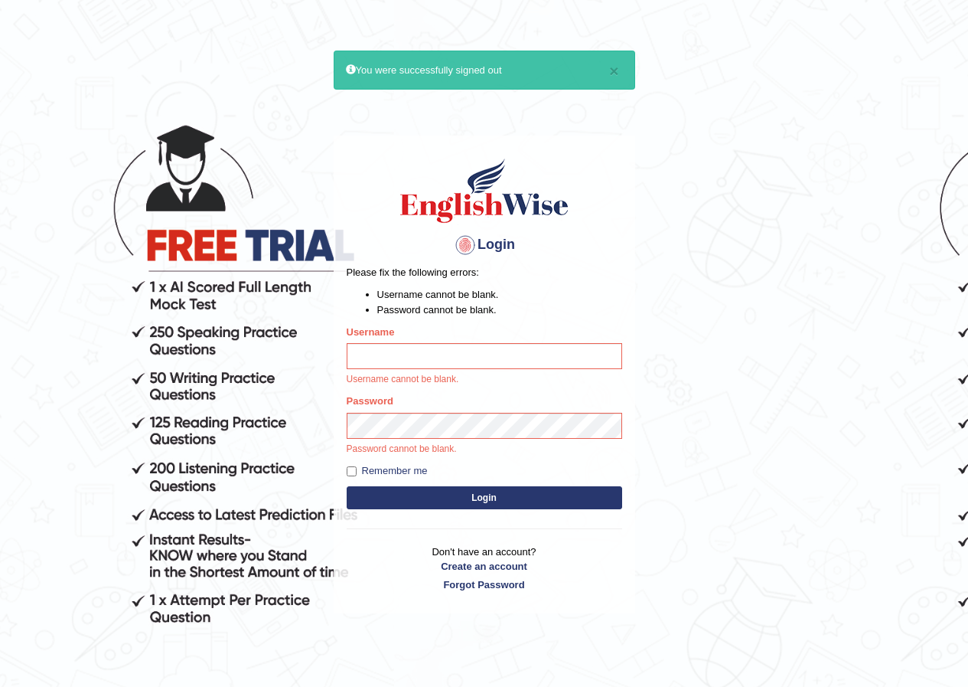
click at [347, 486] on button "Login" at bounding box center [485, 497] width 276 height 23
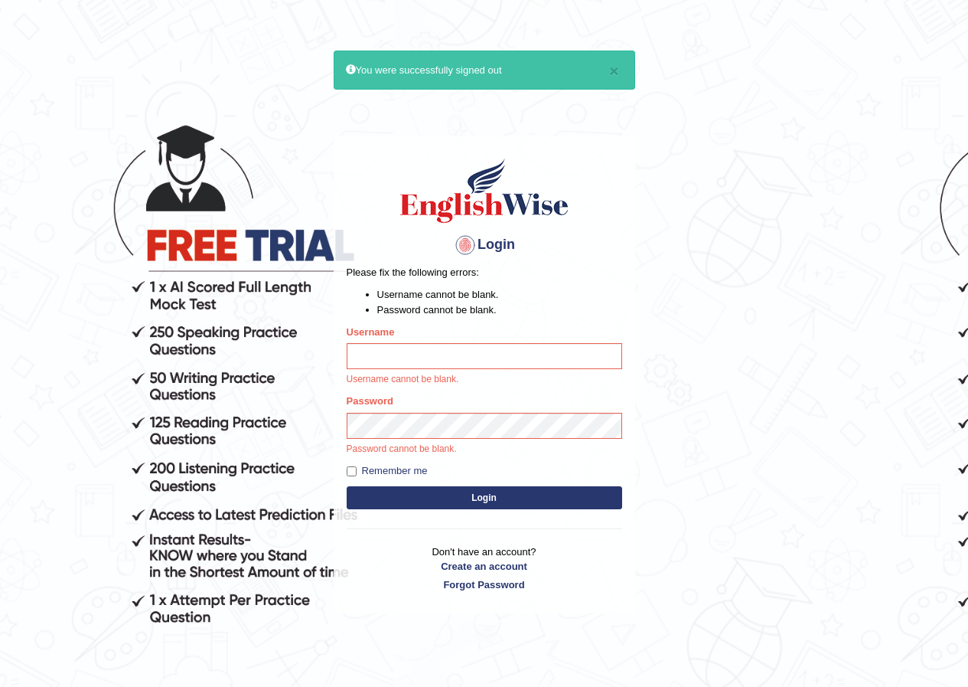
click at [347, 486] on button "Login" at bounding box center [485, 497] width 276 height 23
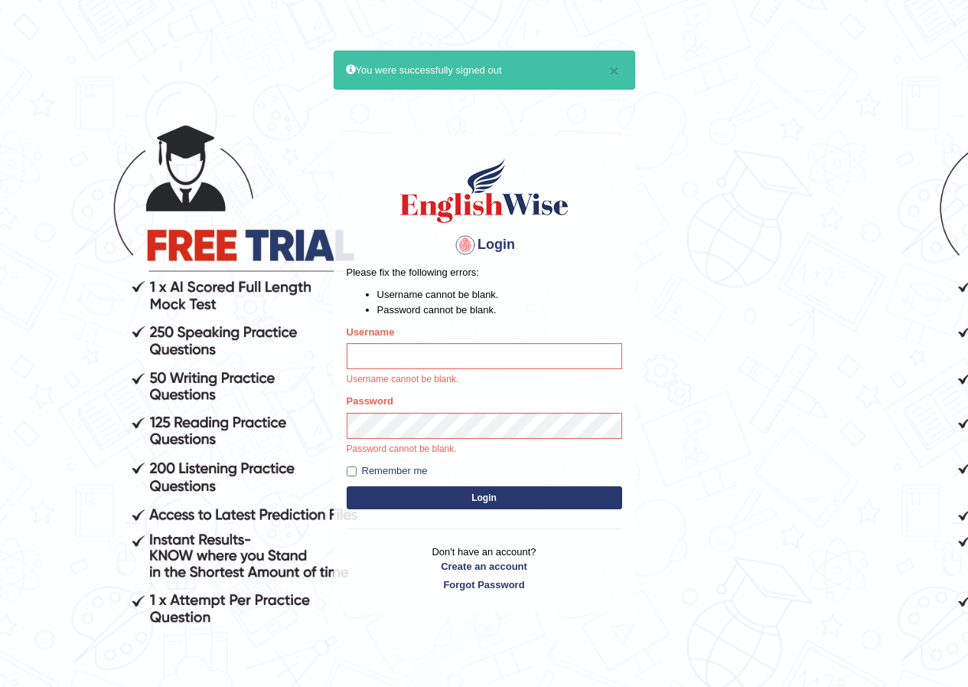
click at [347, 486] on button "Login" at bounding box center [485, 497] width 276 height 23
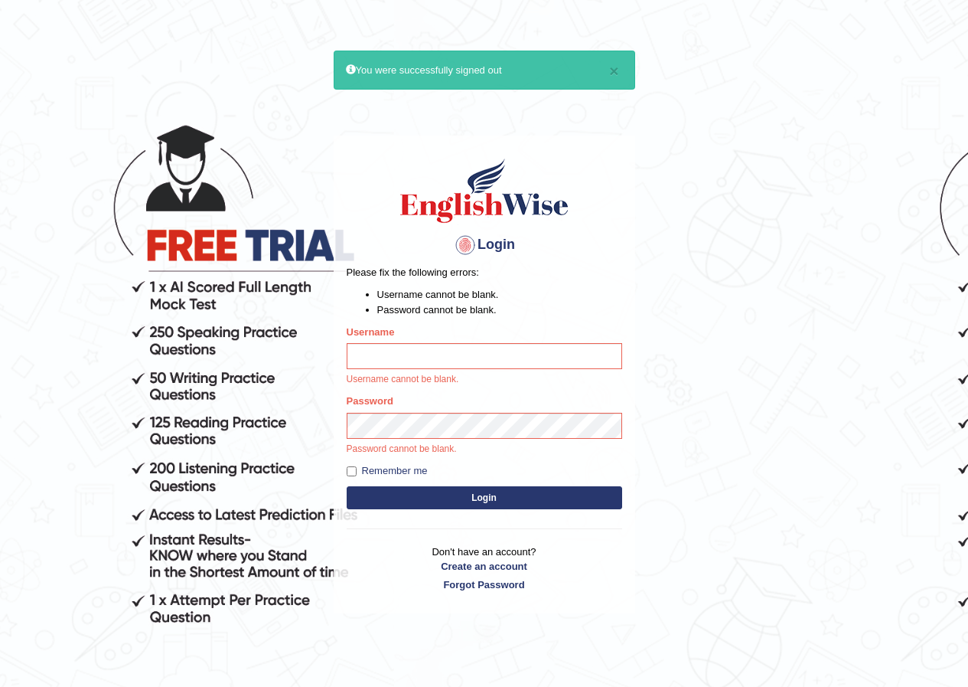
click at [347, 486] on button "Login" at bounding box center [485, 497] width 276 height 23
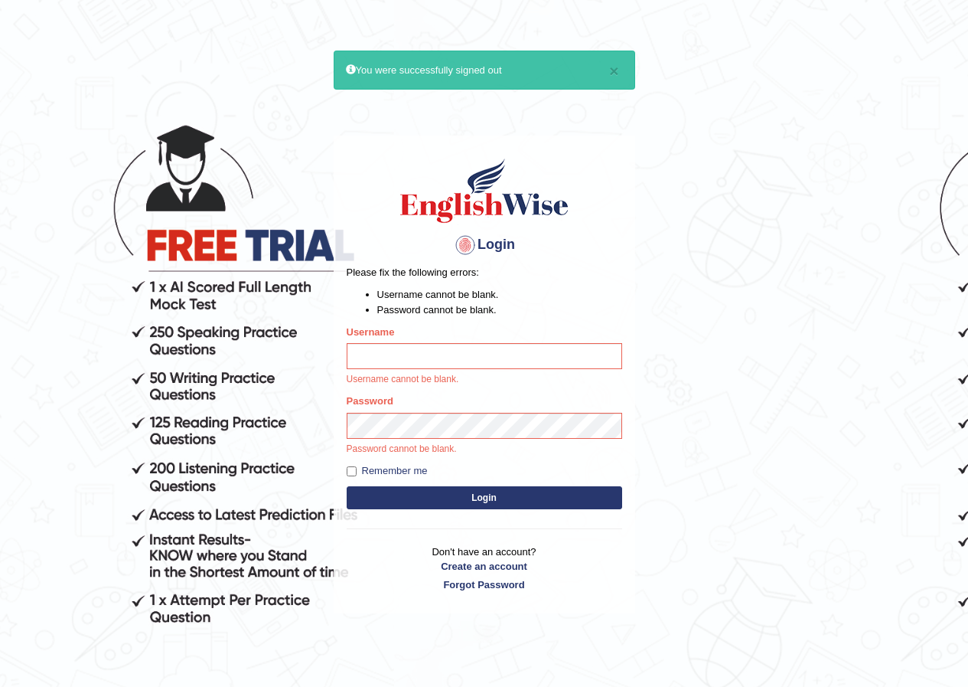
click at [347, 486] on button "Login" at bounding box center [485, 497] width 276 height 23
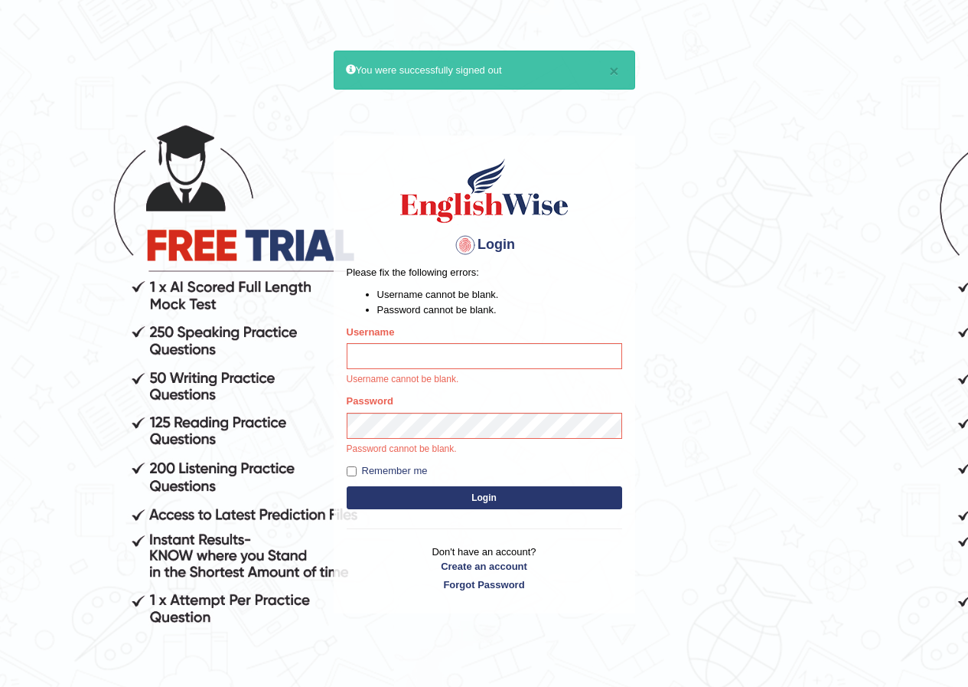
click at [347, 486] on button "Login" at bounding box center [485, 497] width 276 height 23
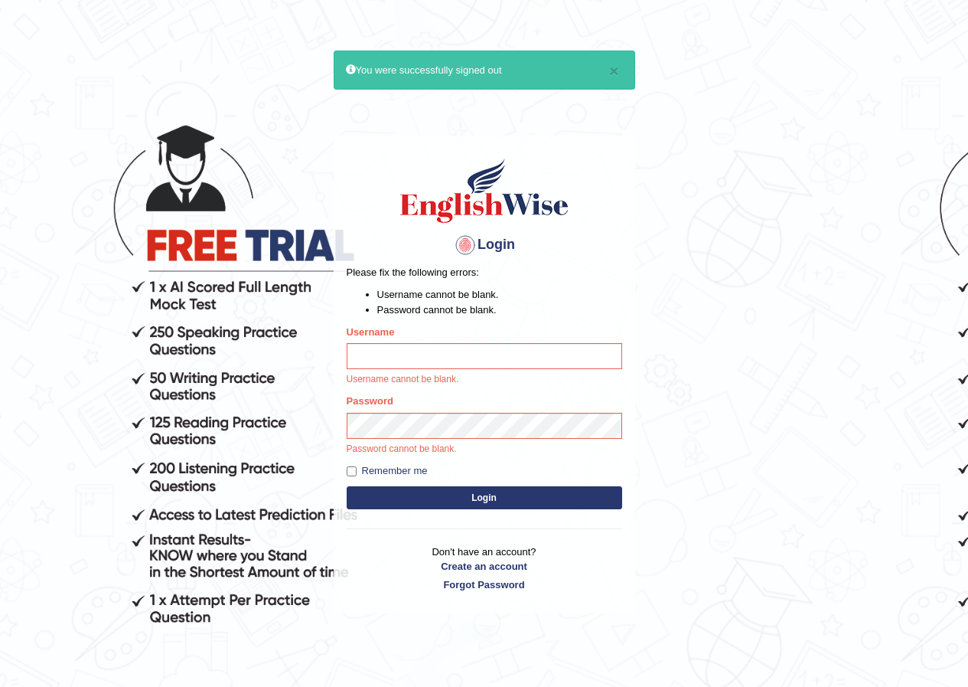
click at [347, 486] on button "Login" at bounding box center [485, 497] width 276 height 23
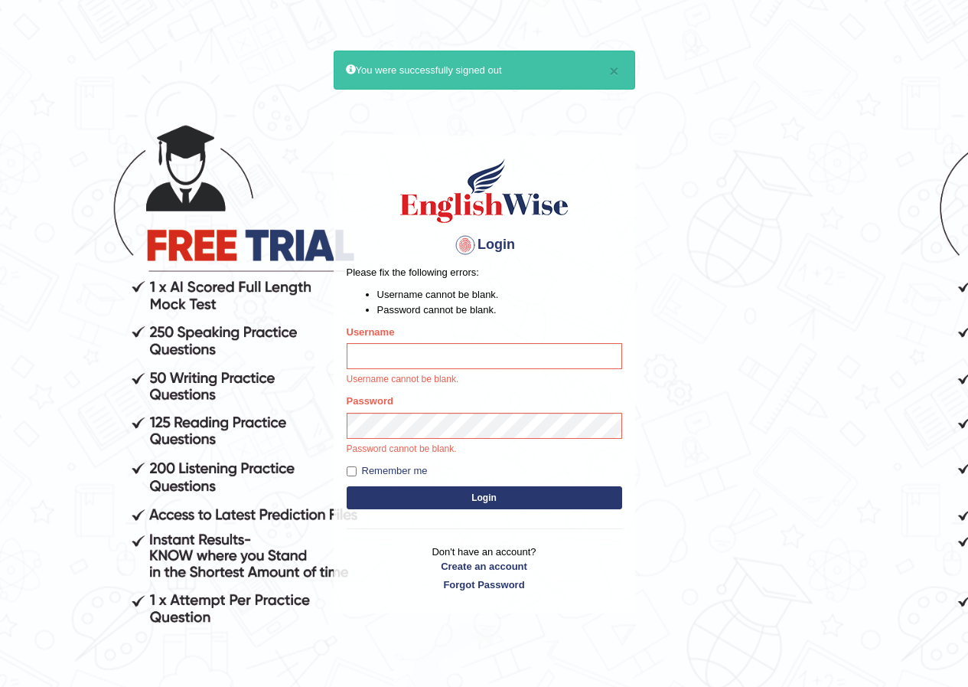
click at [347, 486] on button "Login" at bounding box center [485, 497] width 276 height 23
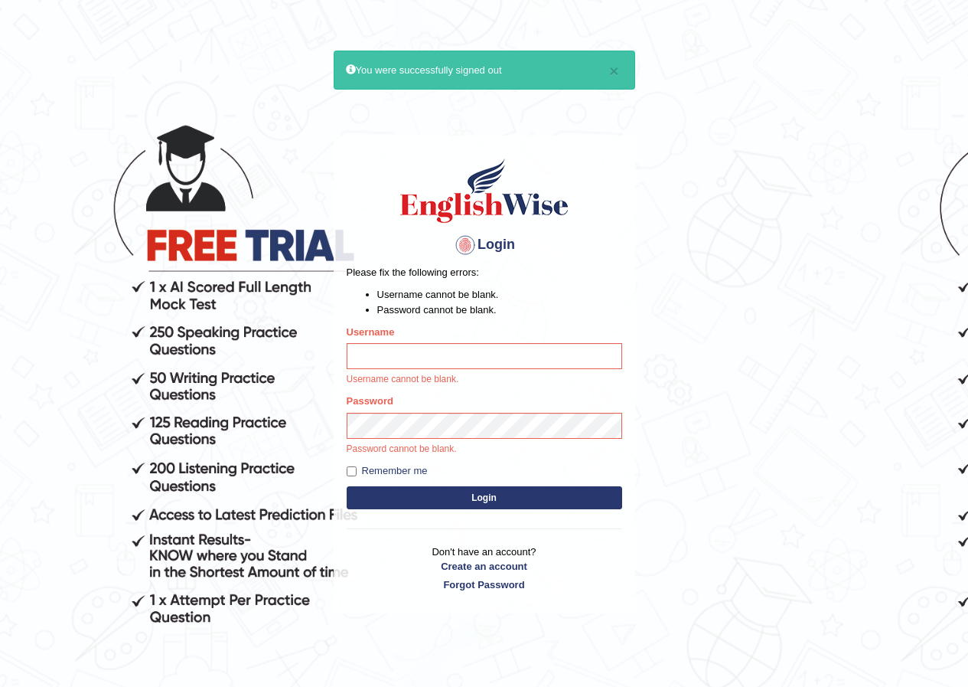
click at [347, 486] on button "Login" at bounding box center [485, 497] width 276 height 23
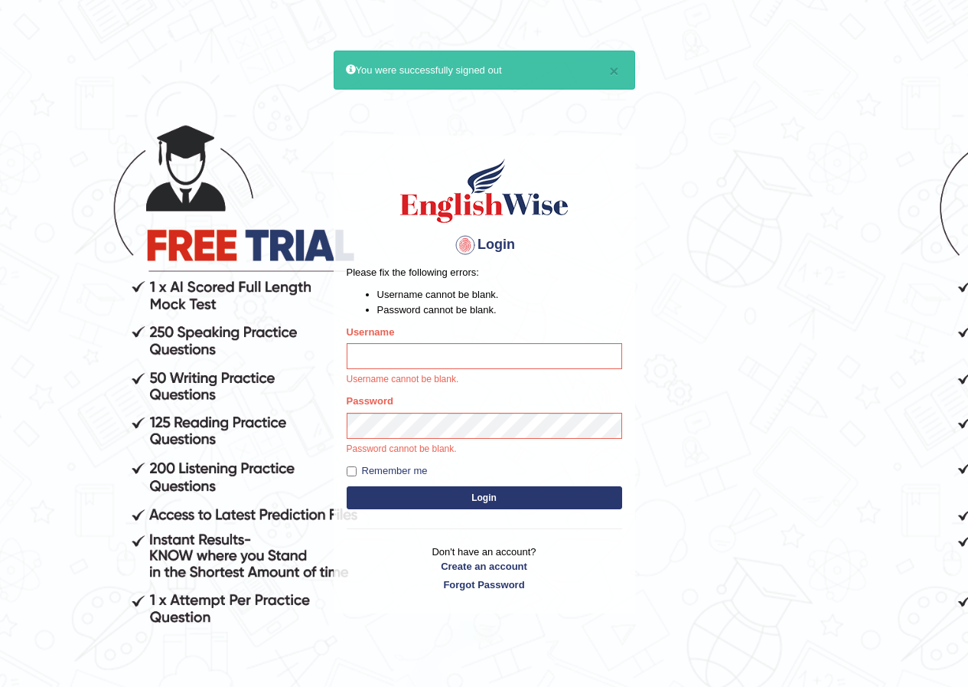
click at [347, 486] on button "Login" at bounding box center [485, 497] width 276 height 23
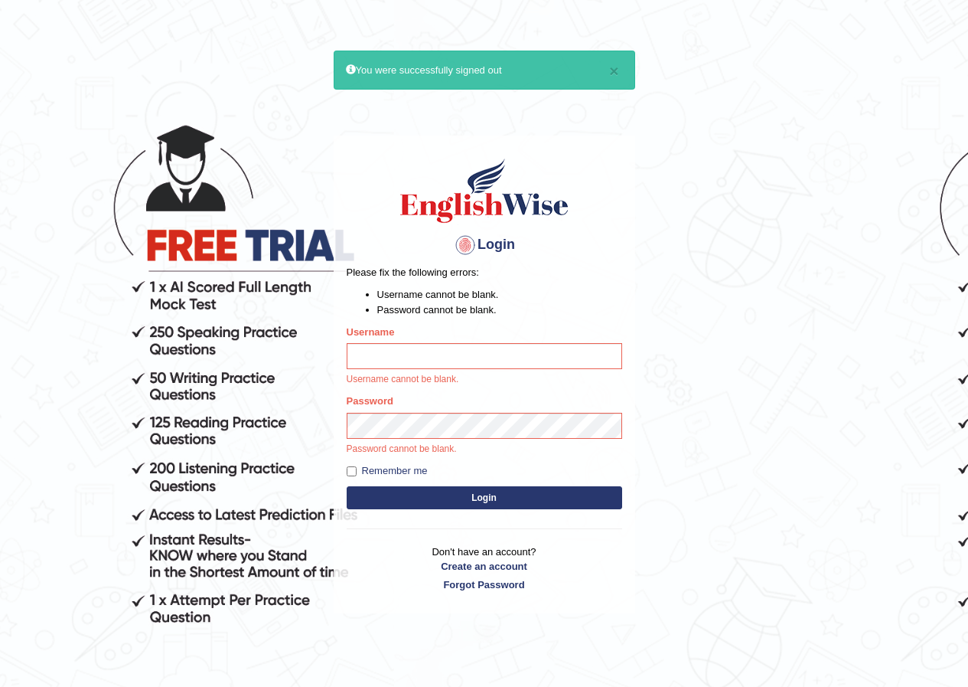
click at [347, 486] on button "Login" at bounding box center [485, 497] width 276 height 23
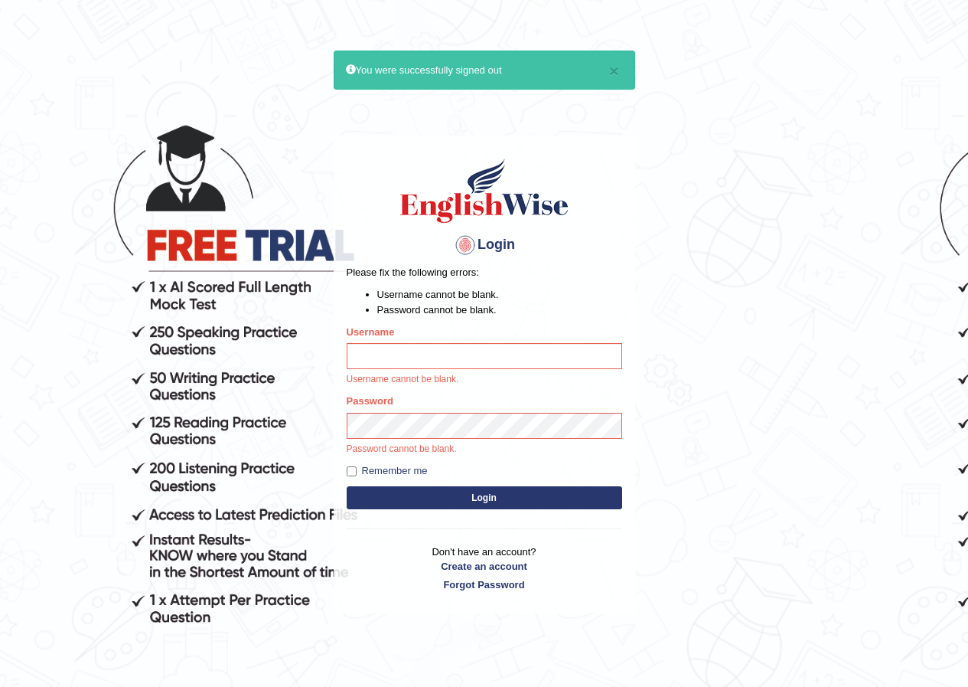
click at [347, 486] on button "Login" at bounding box center [485, 497] width 276 height 23
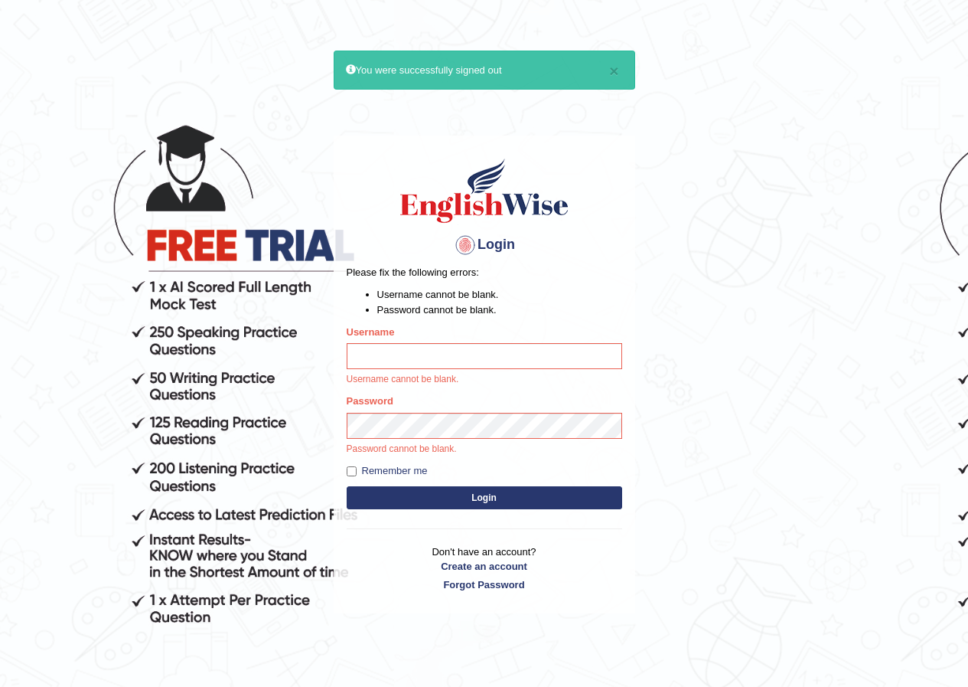
click at [347, 486] on button "Login" at bounding box center [485, 497] width 276 height 23
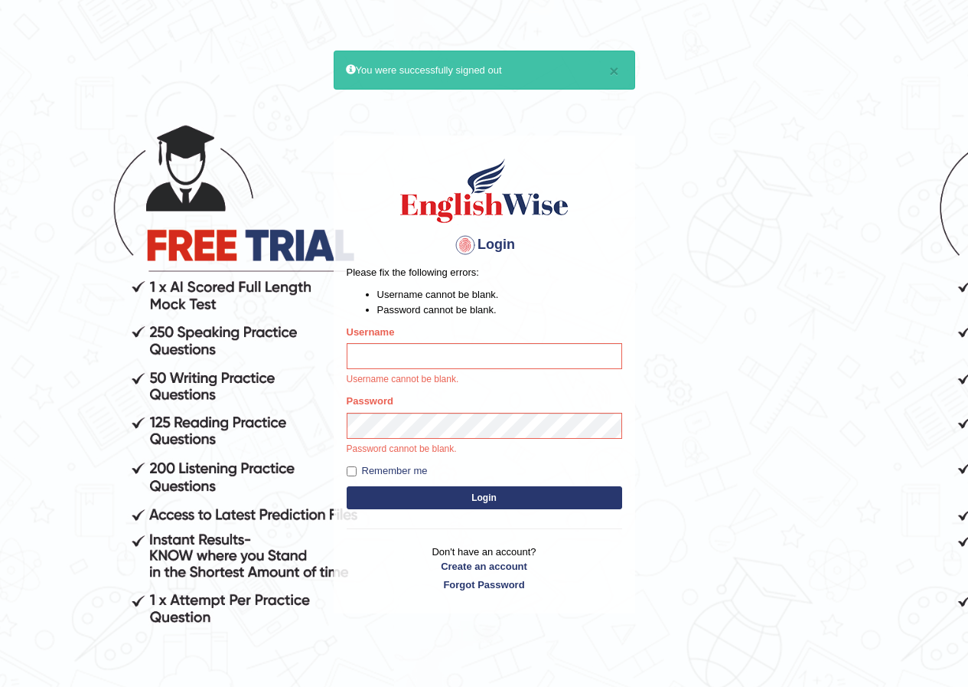
click at [347, 486] on button "Login" at bounding box center [485, 497] width 276 height 23
click
